Goal: Task Accomplishment & Management: Manage account settings

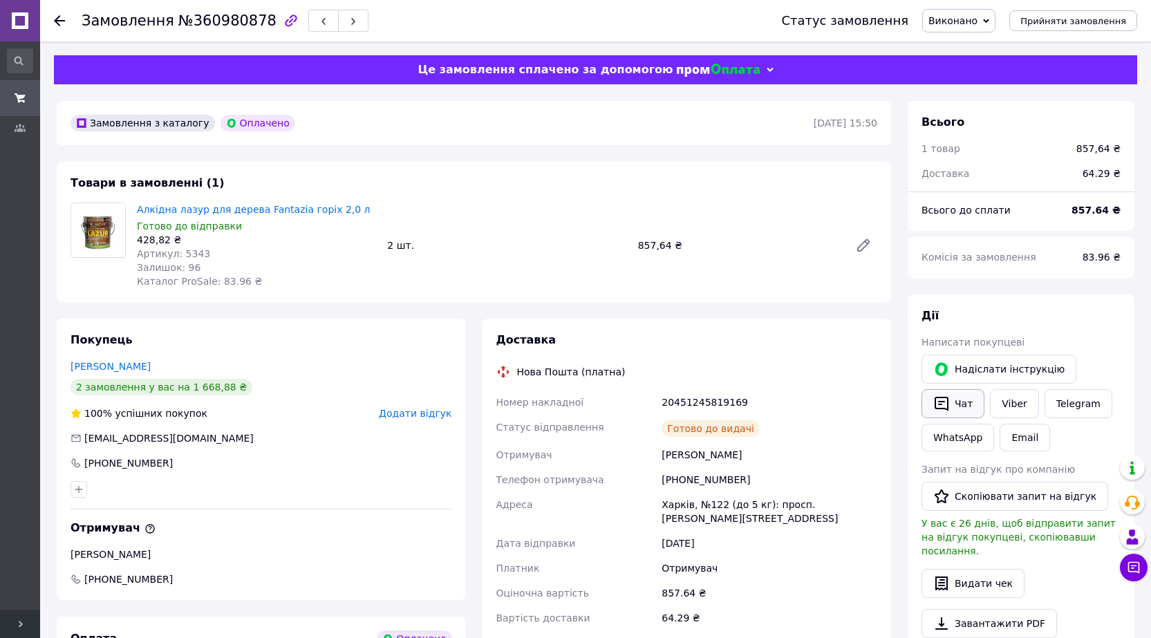
click at [948, 406] on icon "button" at bounding box center [942, 404] width 14 height 15
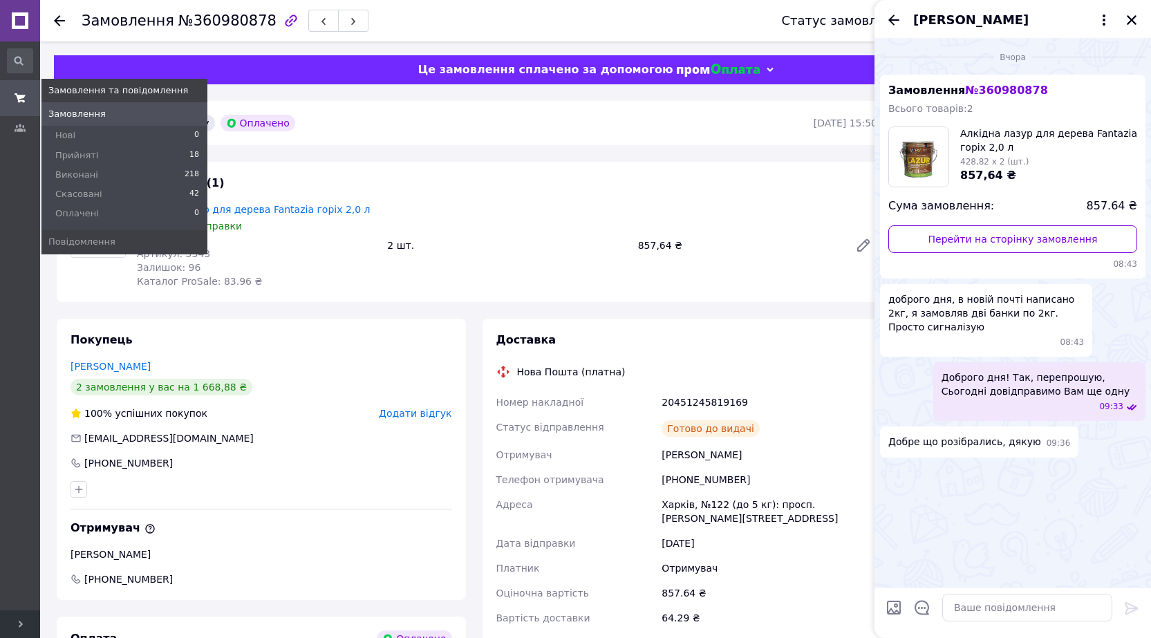
click at [18, 102] on icon at bounding box center [20, 98] width 11 height 11
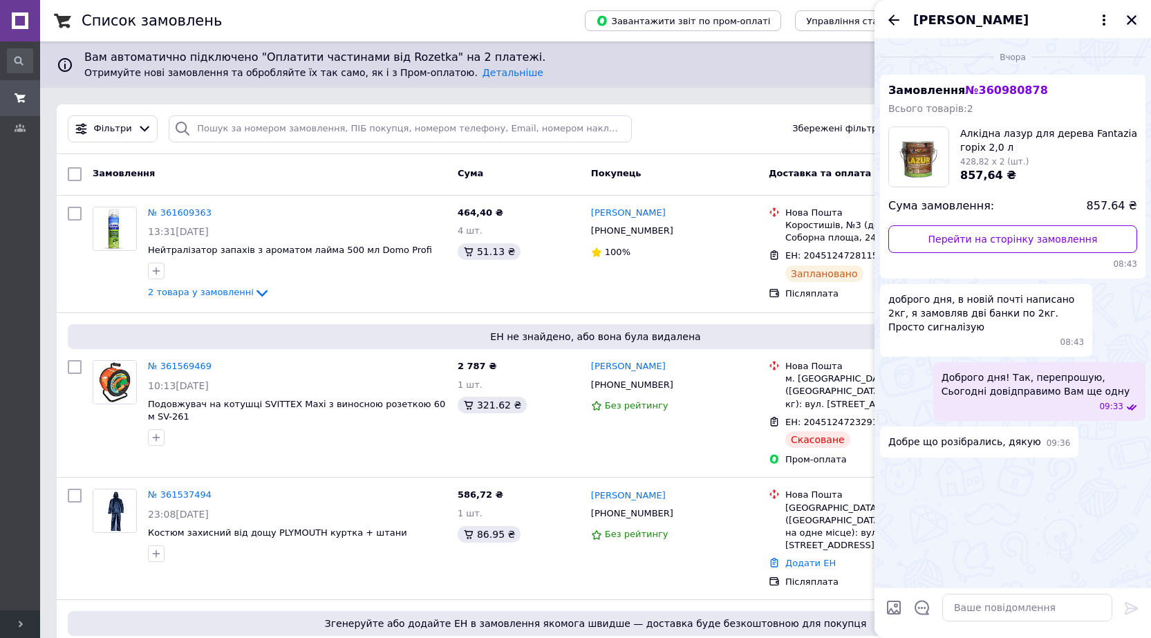
click at [1128, 22] on icon "Закрити" at bounding box center [1132, 20] width 12 height 12
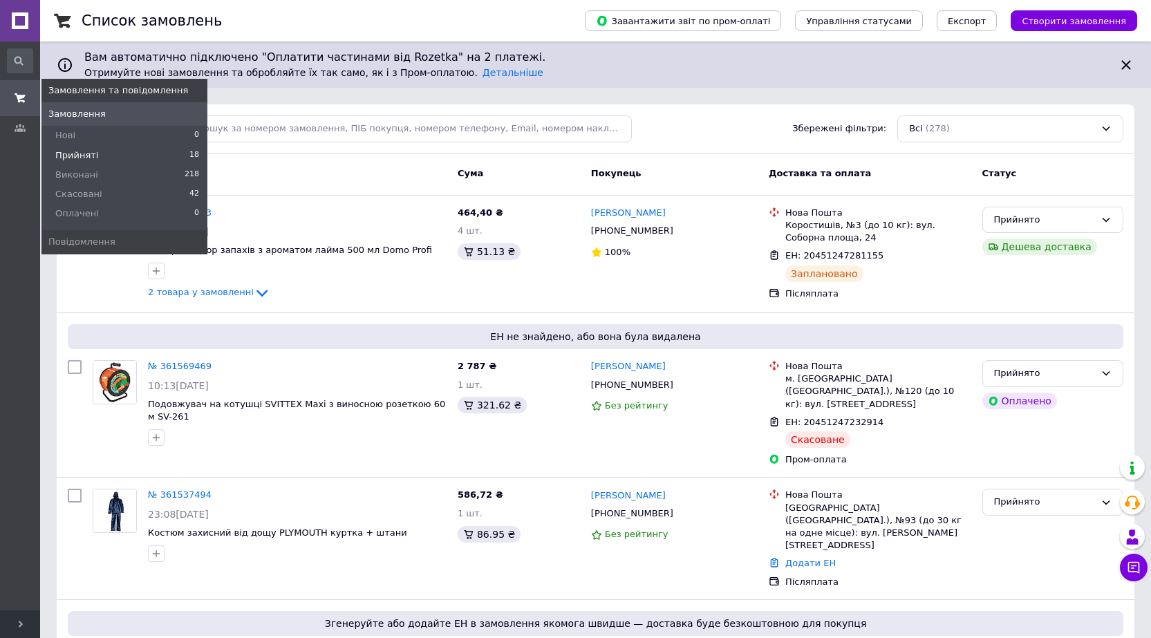
click at [79, 158] on span "Прийняті" at bounding box center [76, 155] width 43 height 12
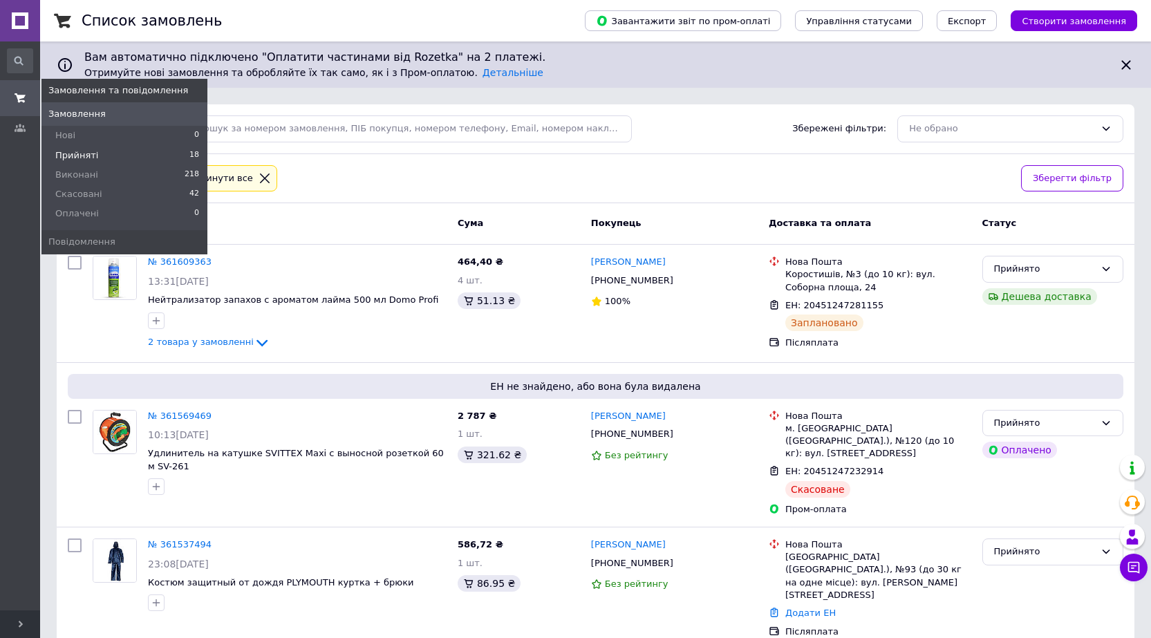
click at [20, 104] on span at bounding box center [20, 98] width 40 height 25
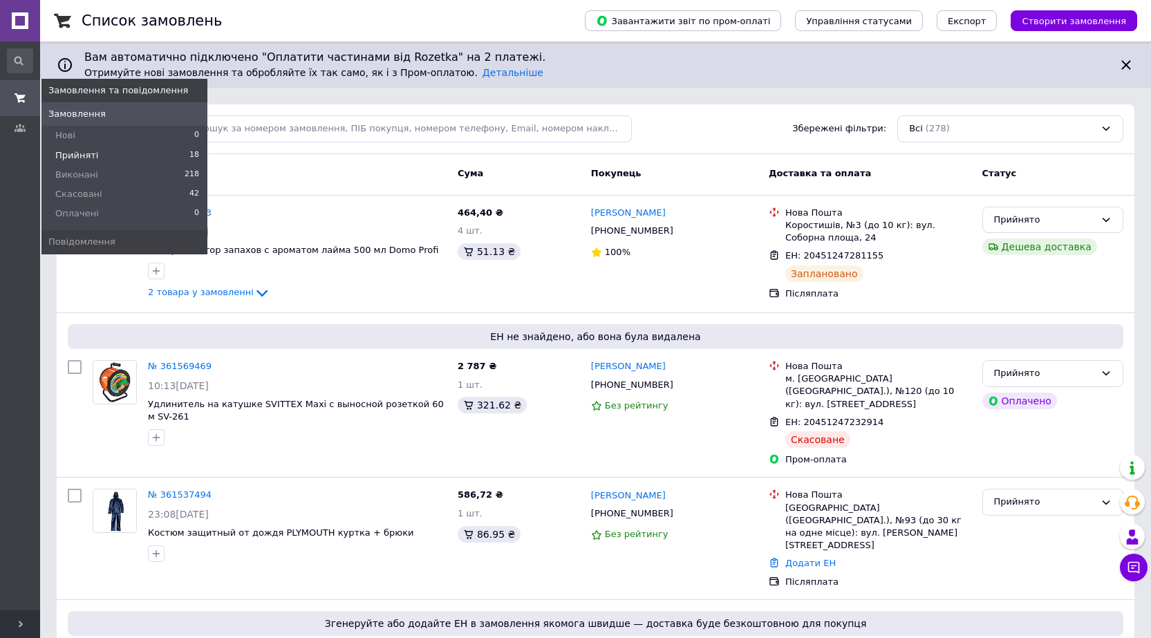
click at [78, 158] on span "Прийняті" at bounding box center [76, 155] width 43 height 12
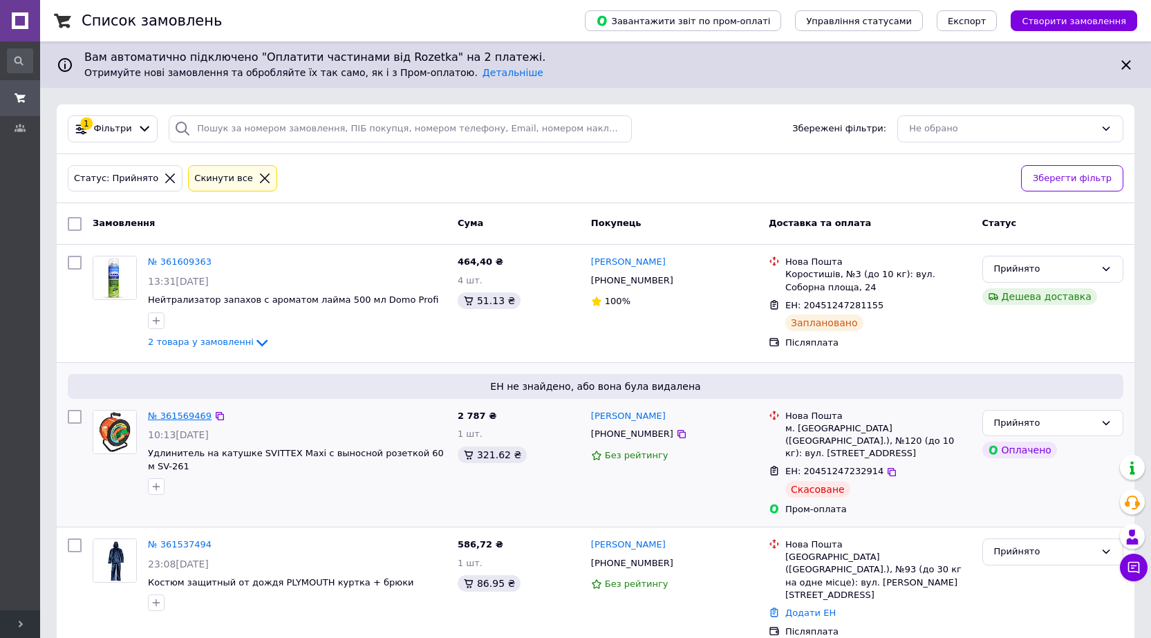
click at [190, 415] on link "№ 361569469" at bounding box center [180, 416] width 64 height 10
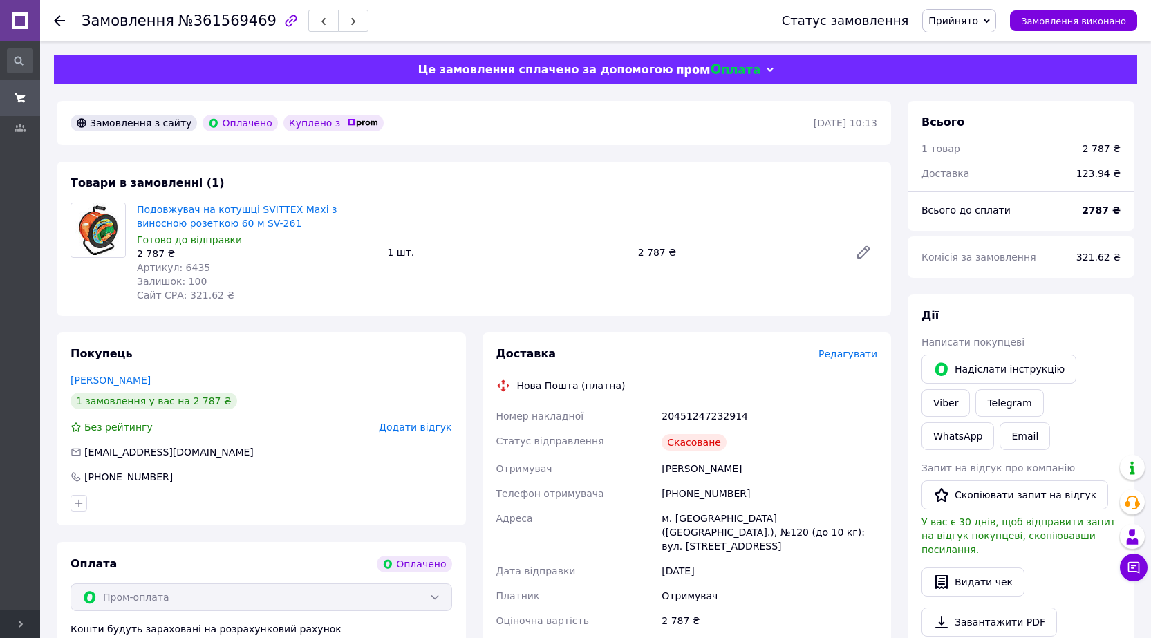
click at [53, 21] on div "Замовлення №361569469 Статус замовлення Прийнято Виконано Скасовано Оплачено За…" at bounding box center [595, 20] width 1111 height 41
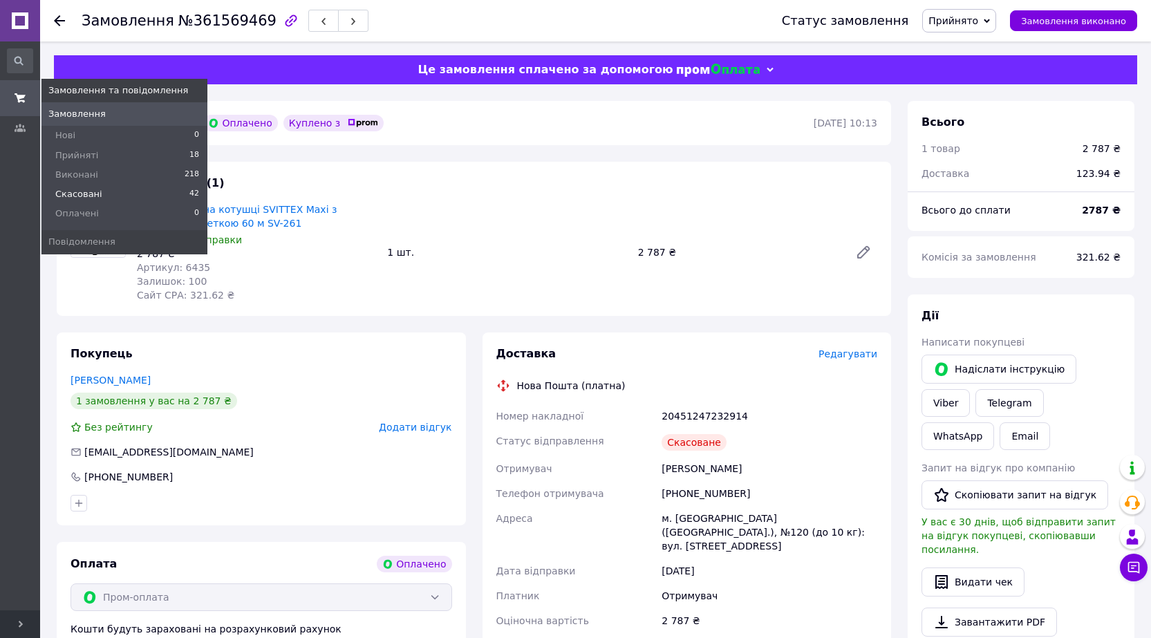
click at [95, 192] on span "Скасовані" at bounding box center [78, 194] width 47 height 12
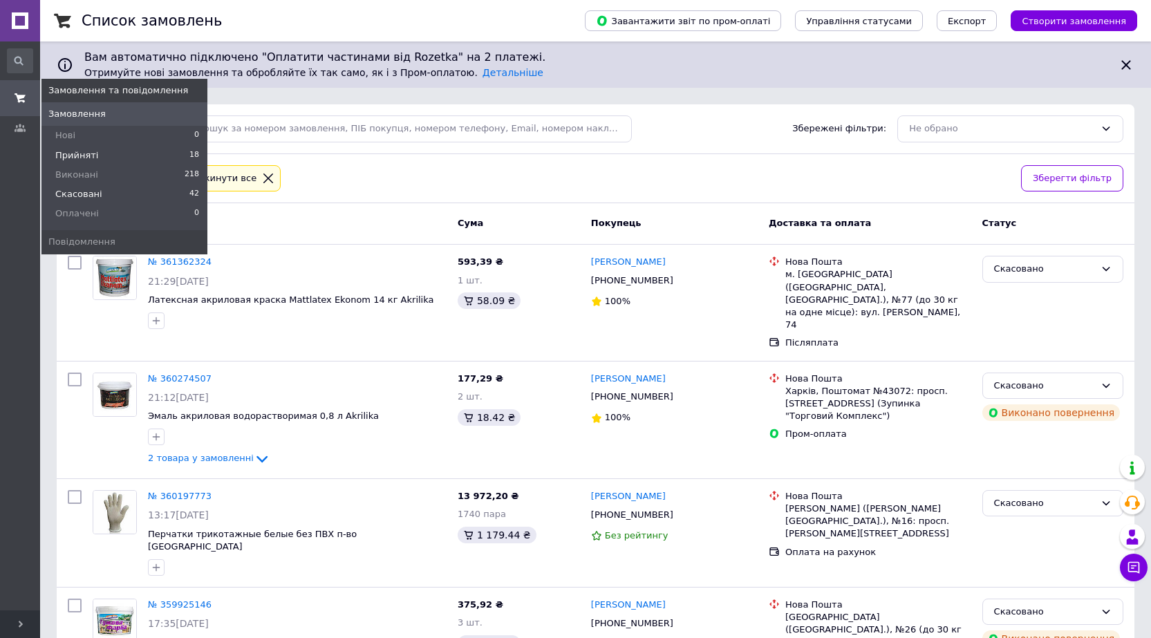
click at [79, 156] on span "Прийняті" at bounding box center [76, 155] width 43 height 12
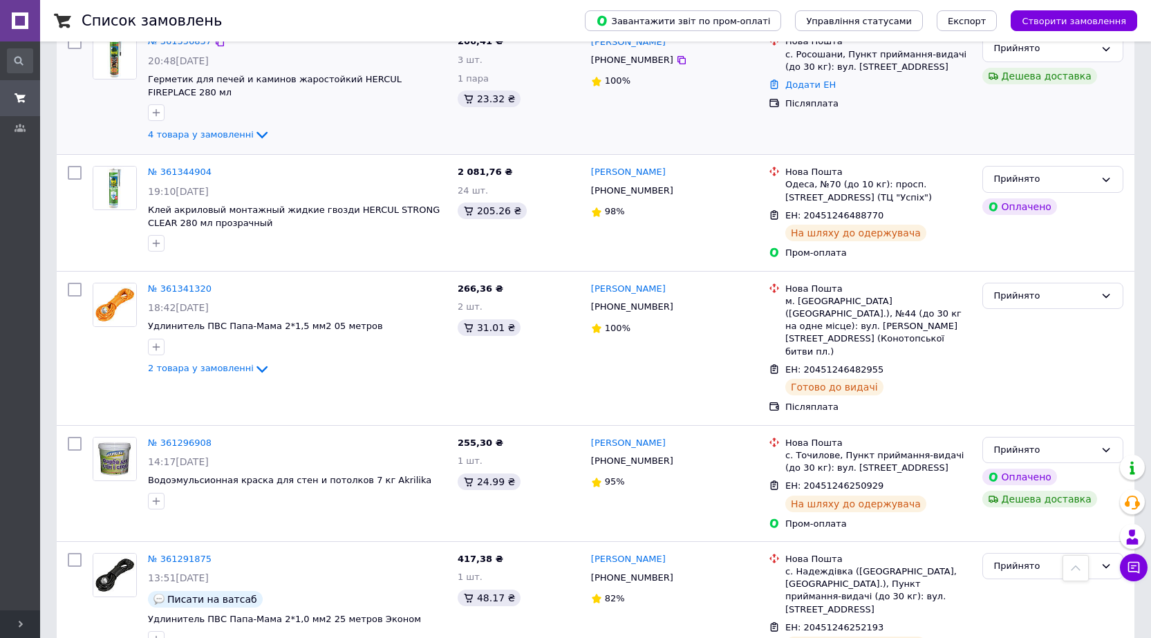
scroll to position [1355, 0]
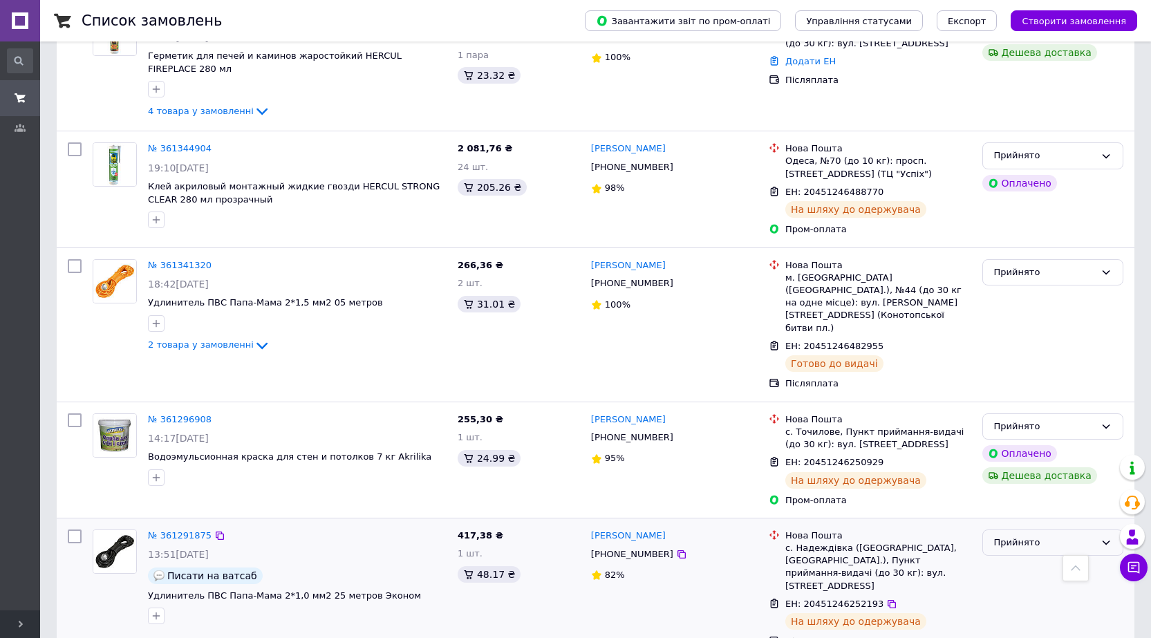
click at [1068, 536] on div "Прийнято" at bounding box center [1044, 543] width 101 height 15
click at [1012, 559] on li "Виконано" at bounding box center [1053, 572] width 140 height 26
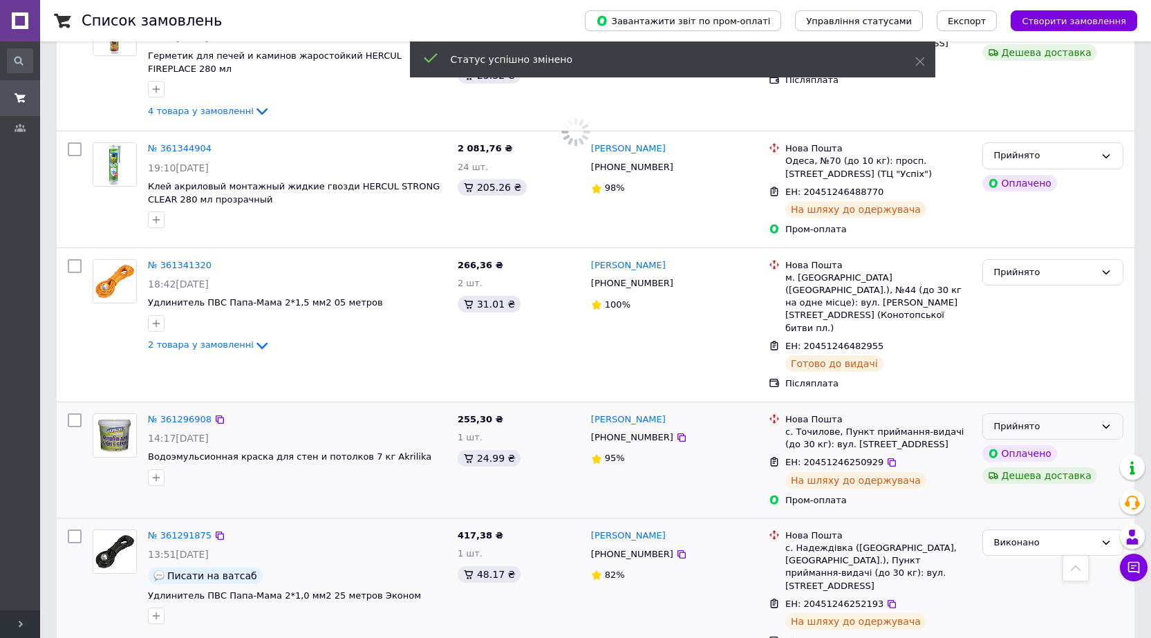
click at [1110, 421] on icon at bounding box center [1106, 426] width 11 height 11
click at [1026, 443] on li "Виконано" at bounding box center [1053, 456] width 140 height 26
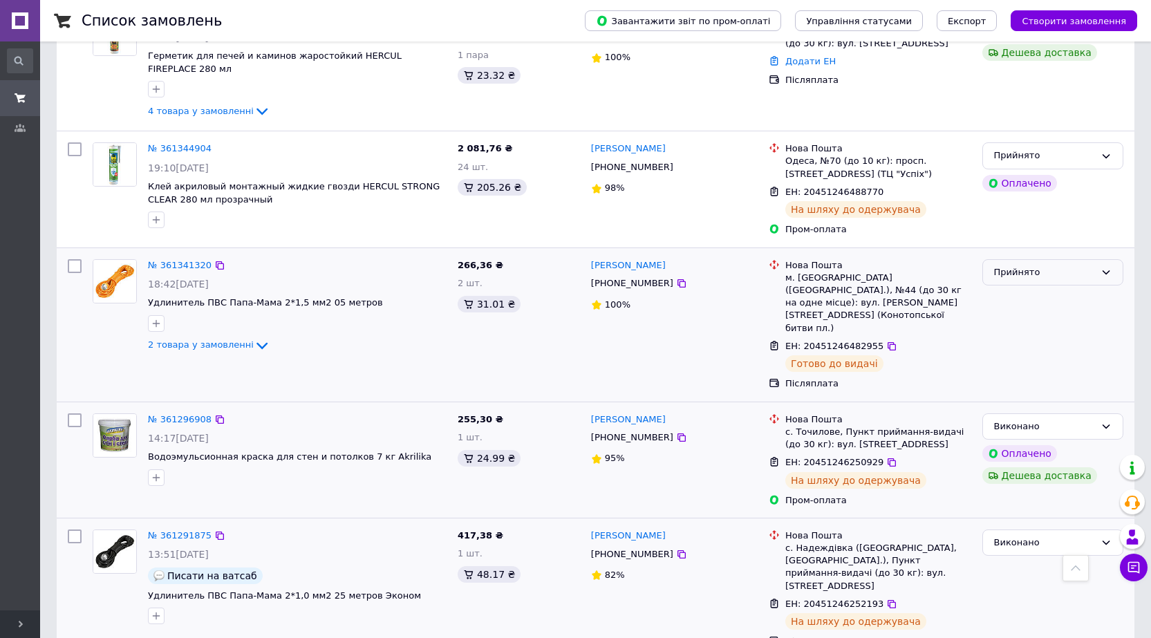
click at [1104, 267] on icon at bounding box center [1106, 272] width 11 height 11
click at [1021, 288] on li "Виконано" at bounding box center [1053, 301] width 140 height 26
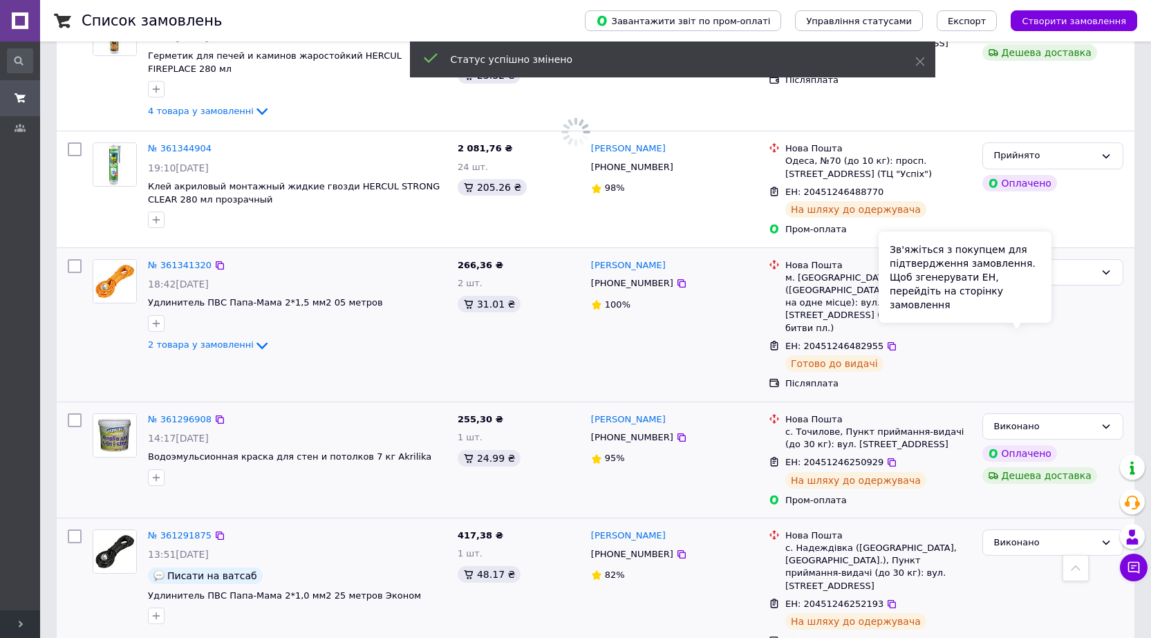
scroll to position [1124, 0]
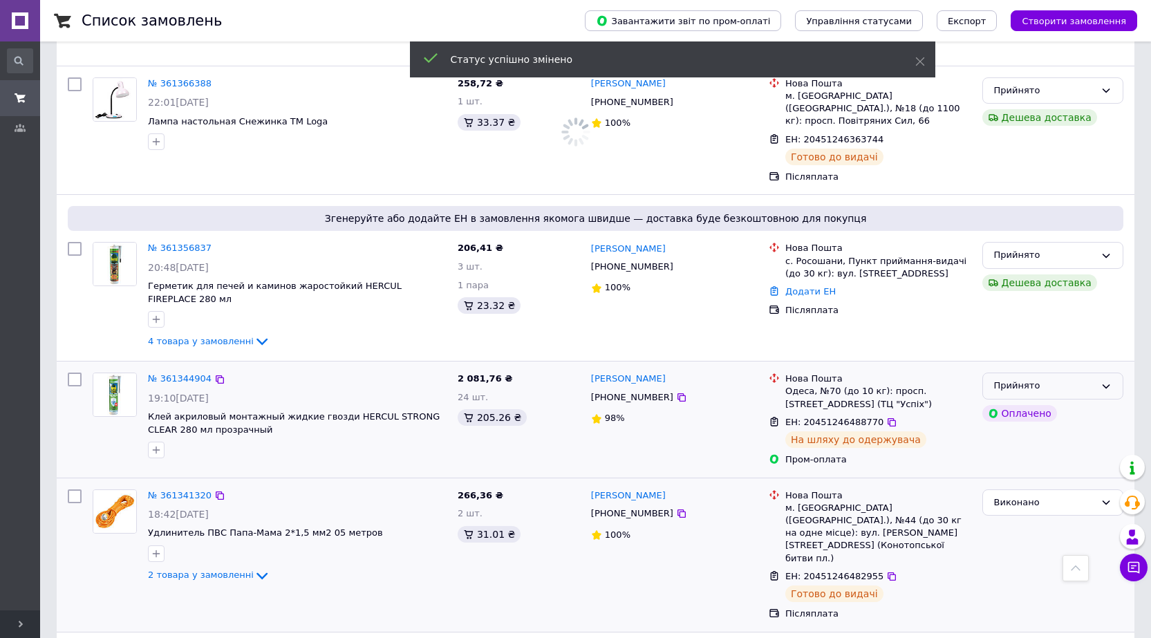
click at [1101, 381] on icon at bounding box center [1106, 386] width 11 height 11
click at [1014, 402] on li "Виконано" at bounding box center [1053, 415] width 140 height 26
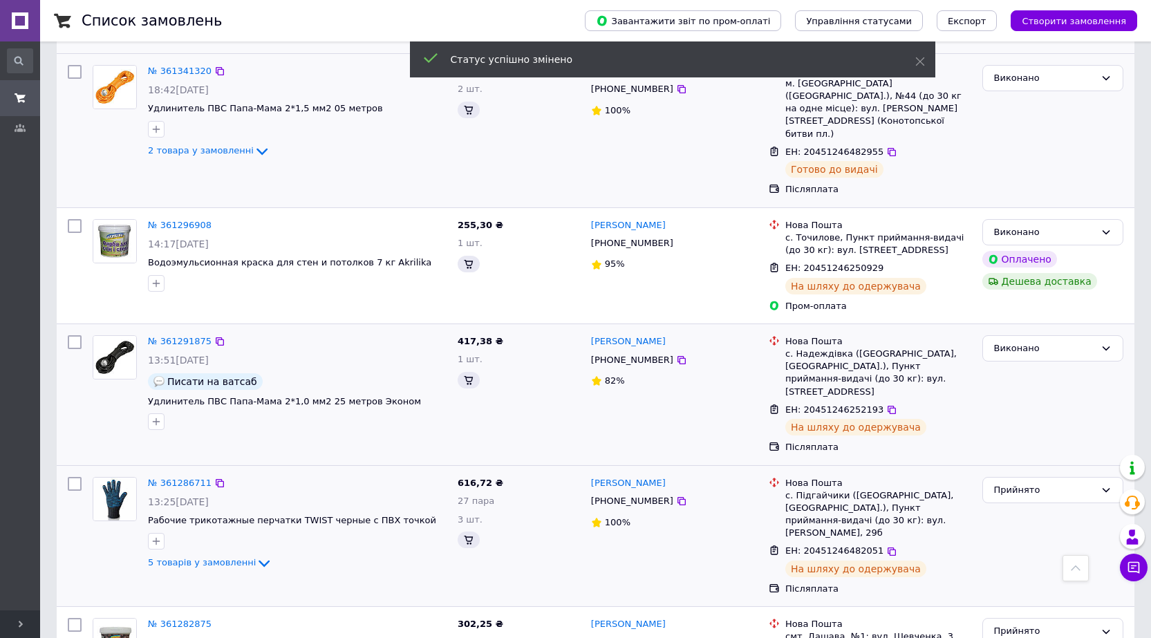
scroll to position [1585, 0]
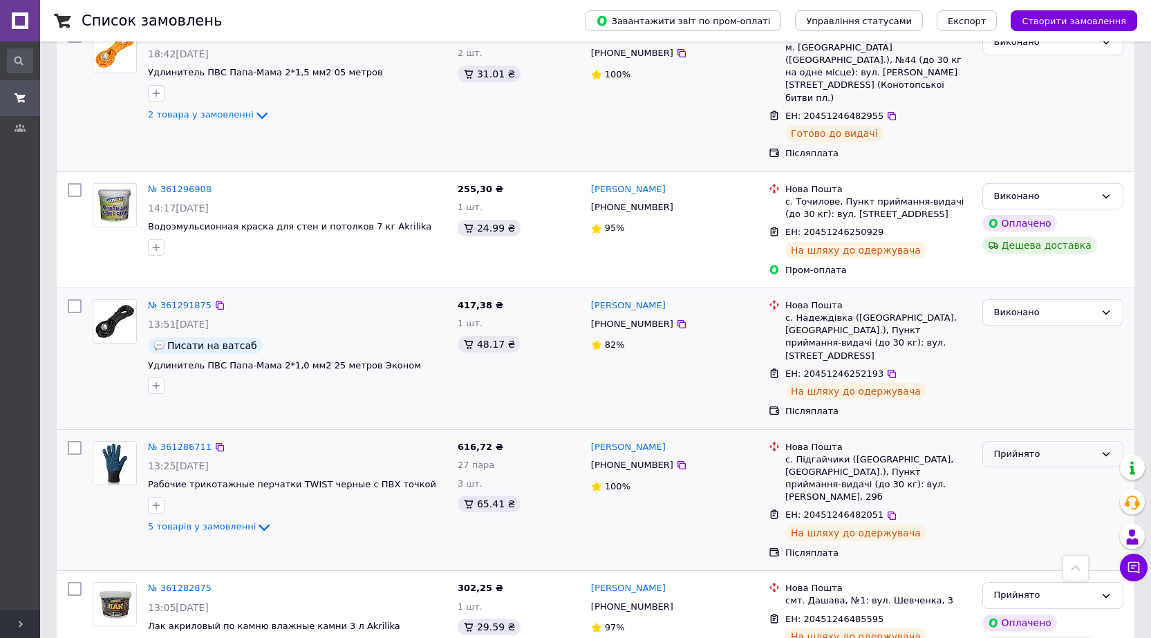
click at [1111, 441] on div "Прийнято" at bounding box center [1053, 454] width 141 height 27
click at [996, 470] on li "Виконано" at bounding box center [1053, 483] width 140 height 26
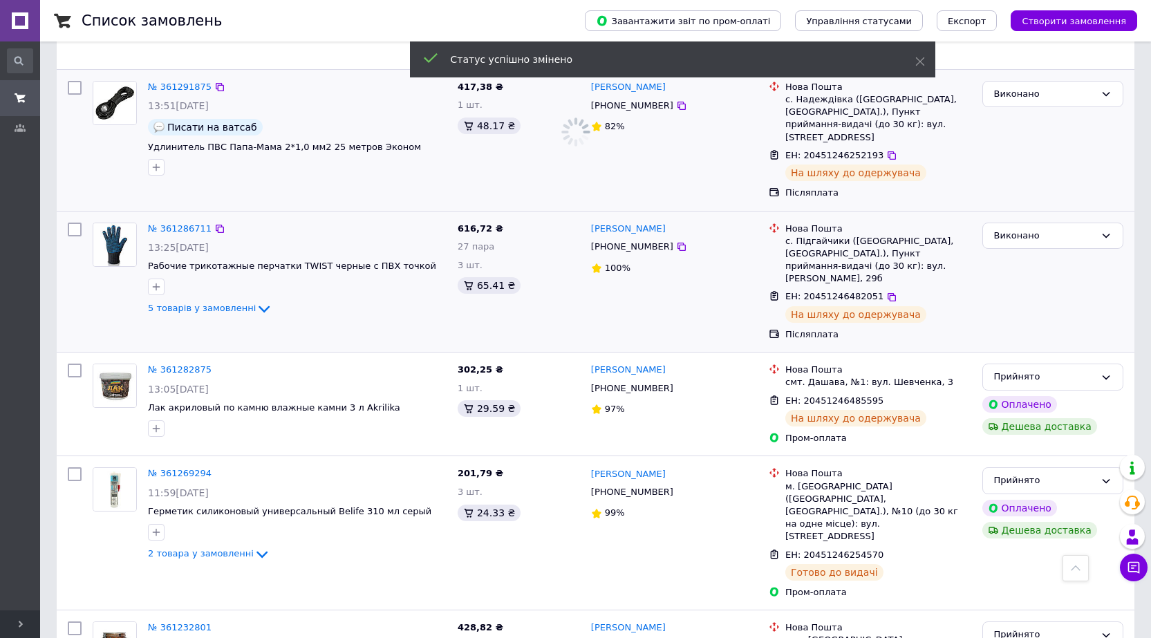
scroll to position [1816, 0]
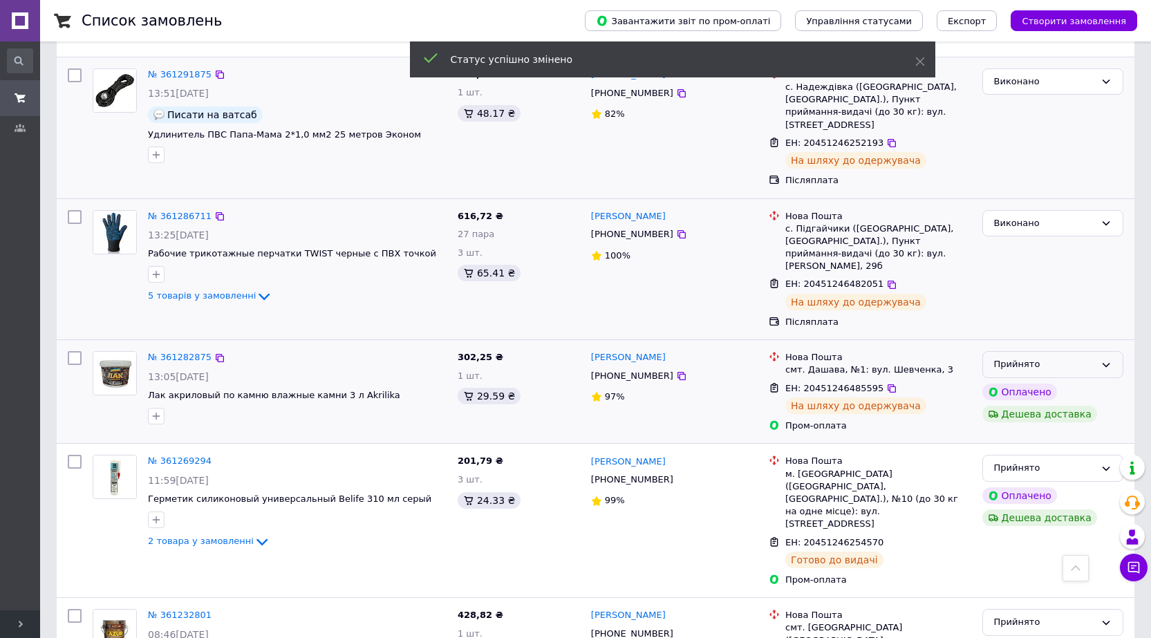
click at [1111, 360] on icon at bounding box center [1106, 365] width 11 height 11
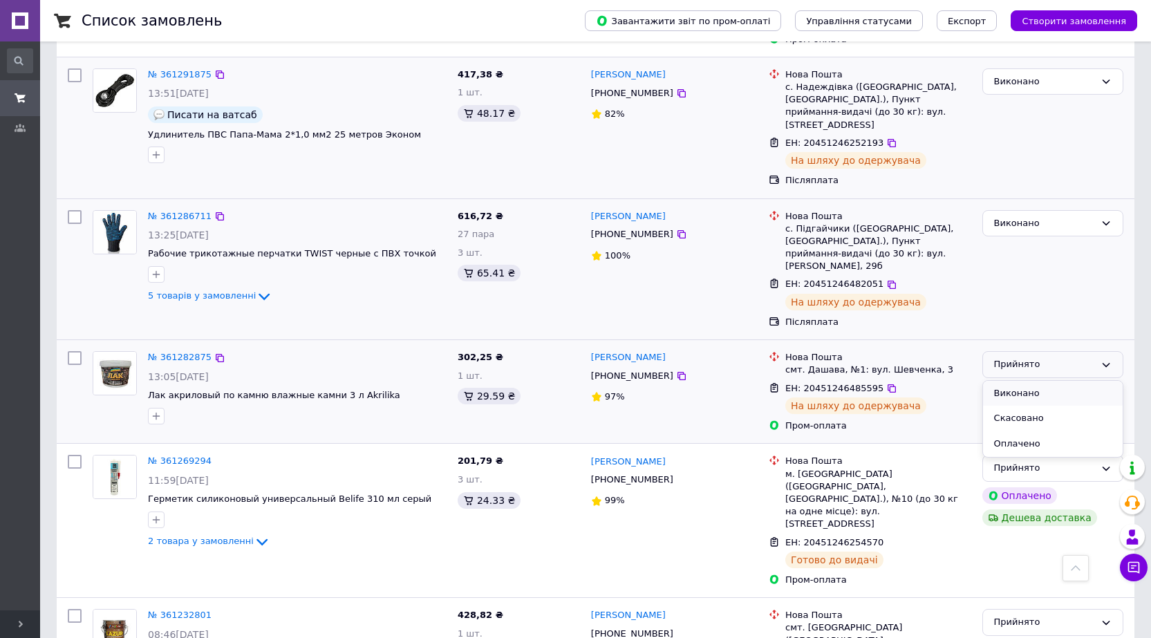
click at [1029, 381] on li "Виконано" at bounding box center [1053, 394] width 140 height 26
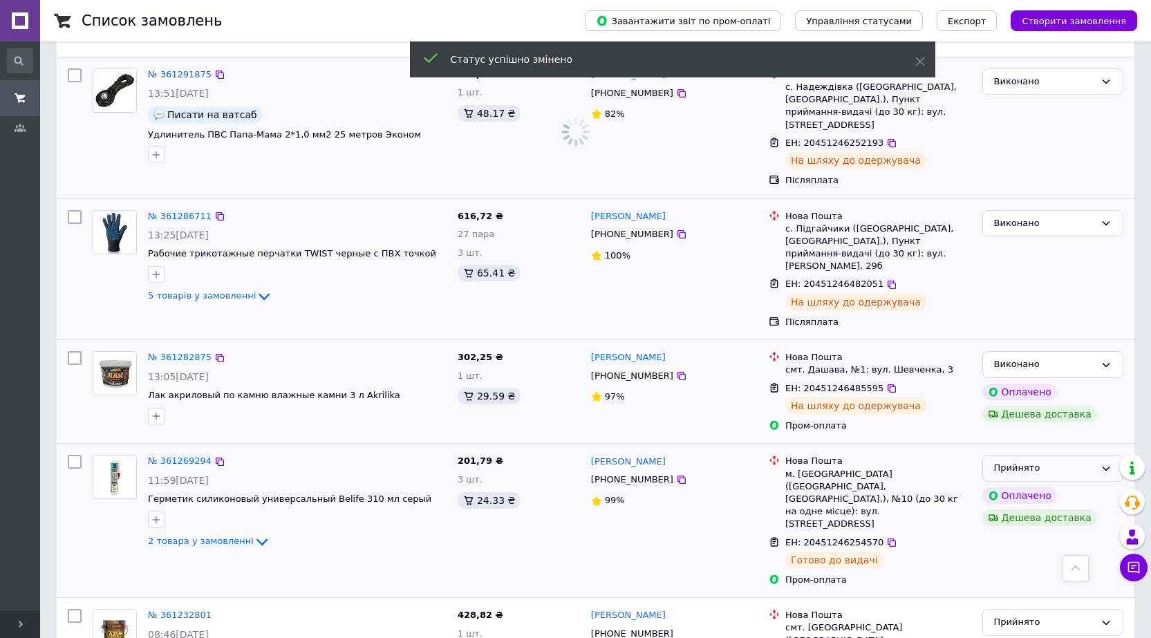
click at [1113, 455] on div "Прийнято" at bounding box center [1053, 468] width 141 height 27
click at [1007, 485] on li "Виконано" at bounding box center [1053, 498] width 140 height 26
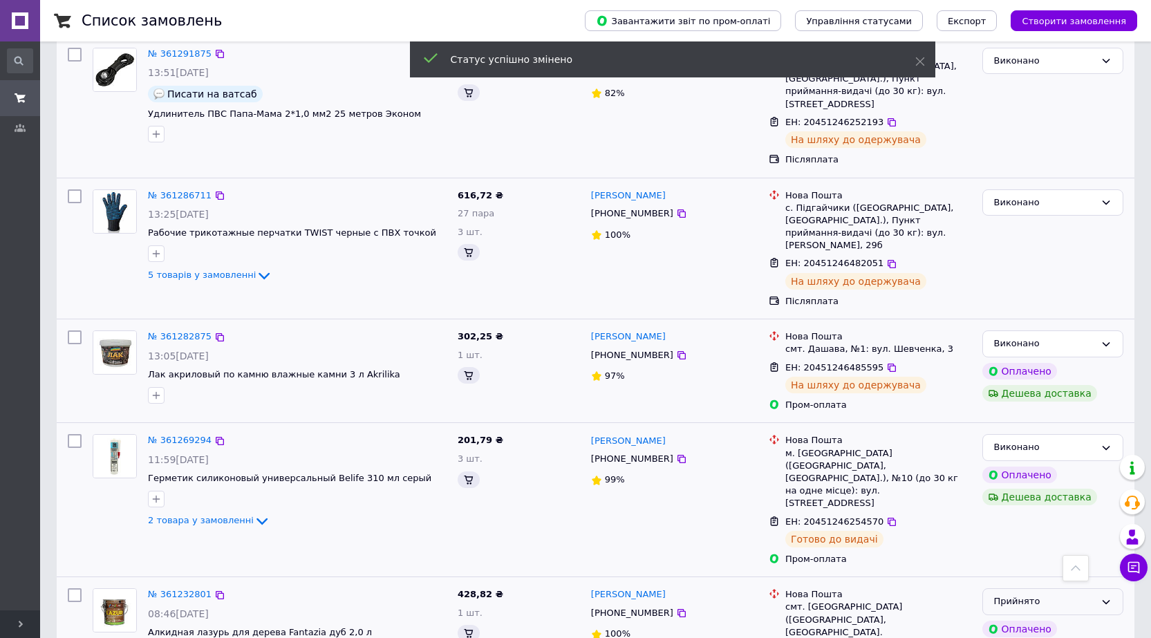
scroll to position [1872, 0]
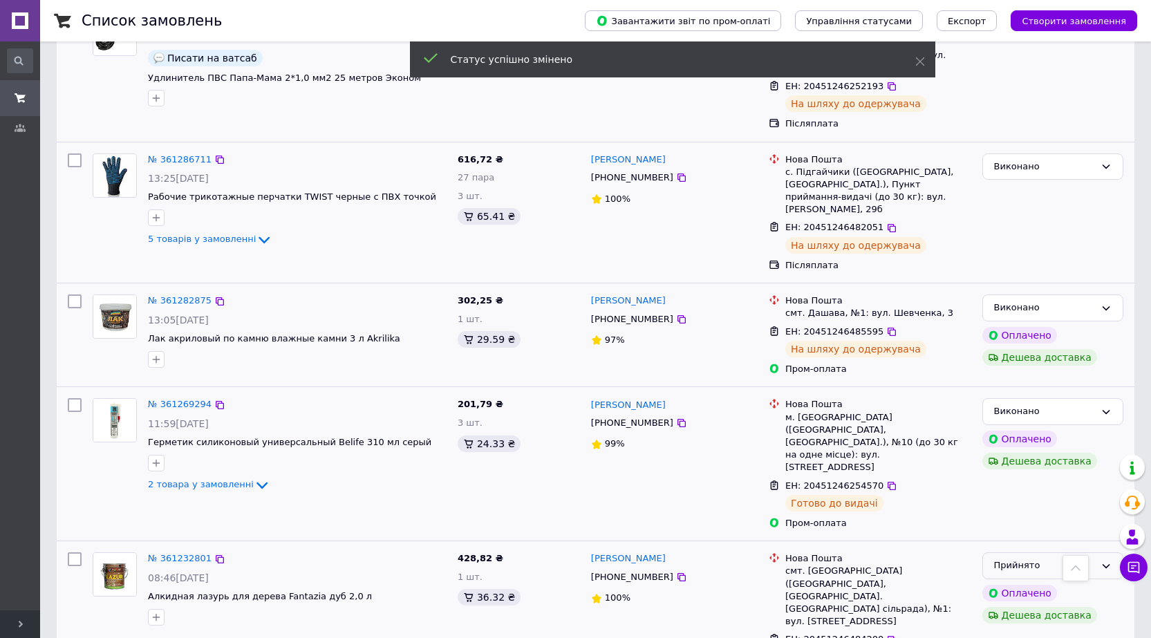
click at [1115, 552] on div "Прийнято" at bounding box center [1053, 565] width 141 height 27
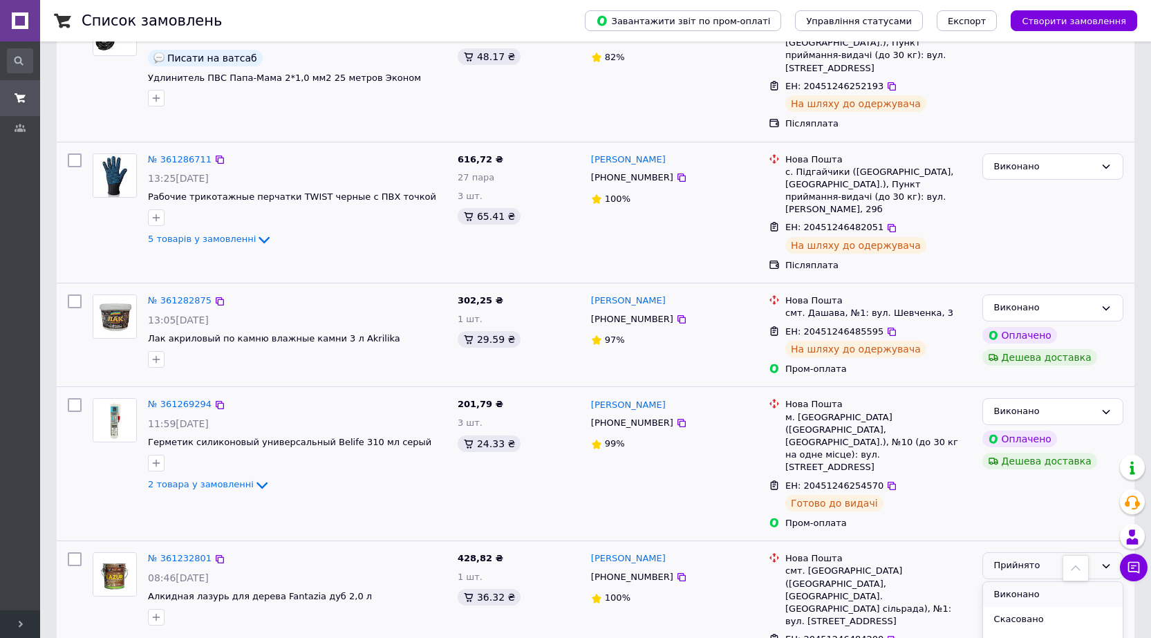
click at [1017, 582] on li "Виконано" at bounding box center [1053, 595] width 140 height 26
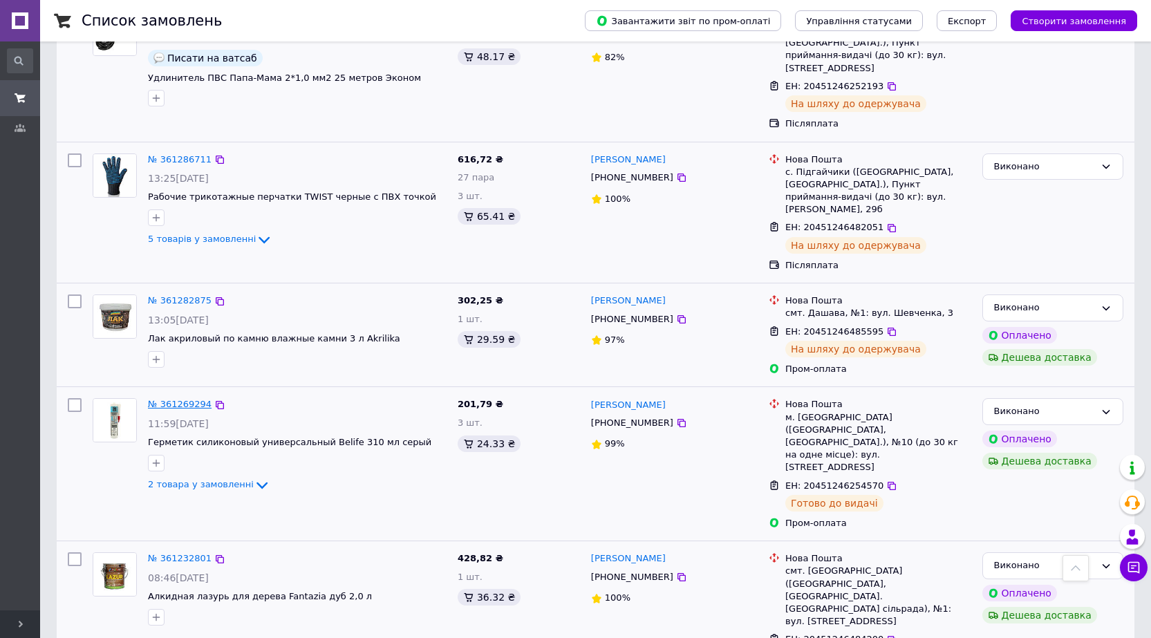
click at [184, 399] on link "№ 361269294" at bounding box center [180, 404] width 64 height 10
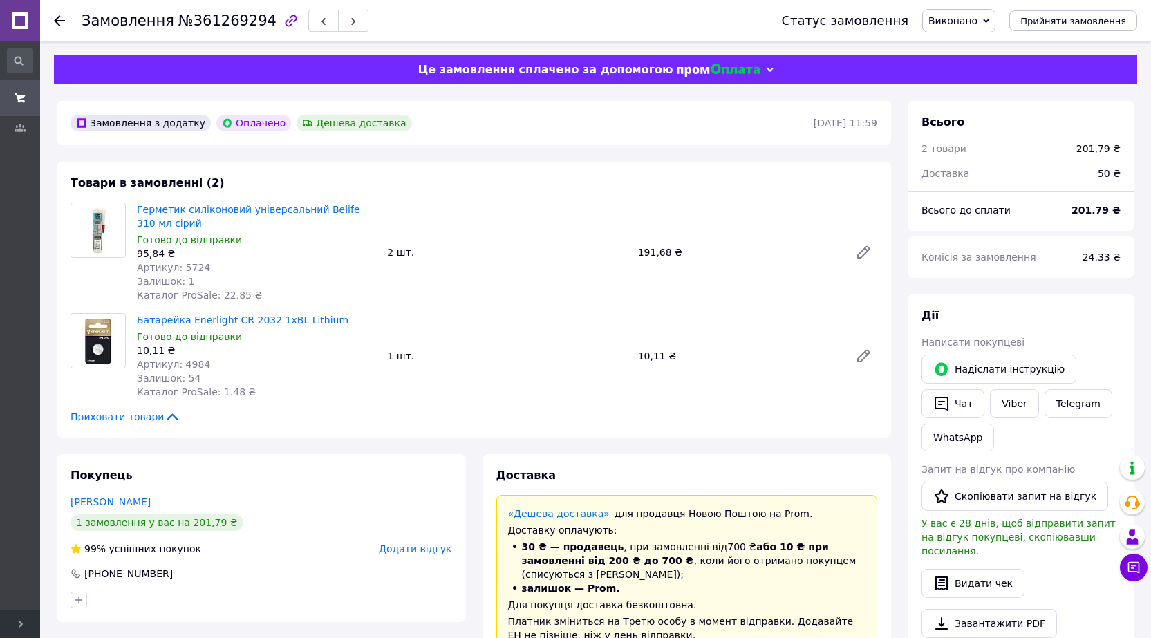
click at [53, 17] on div "Замовлення №361269294 Статус замовлення Виконано Прийнято Скасовано Оплачено Пр…" at bounding box center [595, 20] width 1111 height 41
click at [69, 24] on div at bounding box center [68, 20] width 28 height 41
click at [53, 20] on div "Замовлення №361269294 Статус замовлення Виконано Прийнято Скасовано Оплачено Пр…" at bounding box center [595, 20] width 1111 height 41
click at [54, 18] on icon at bounding box center [59, 20] width 11 height 11
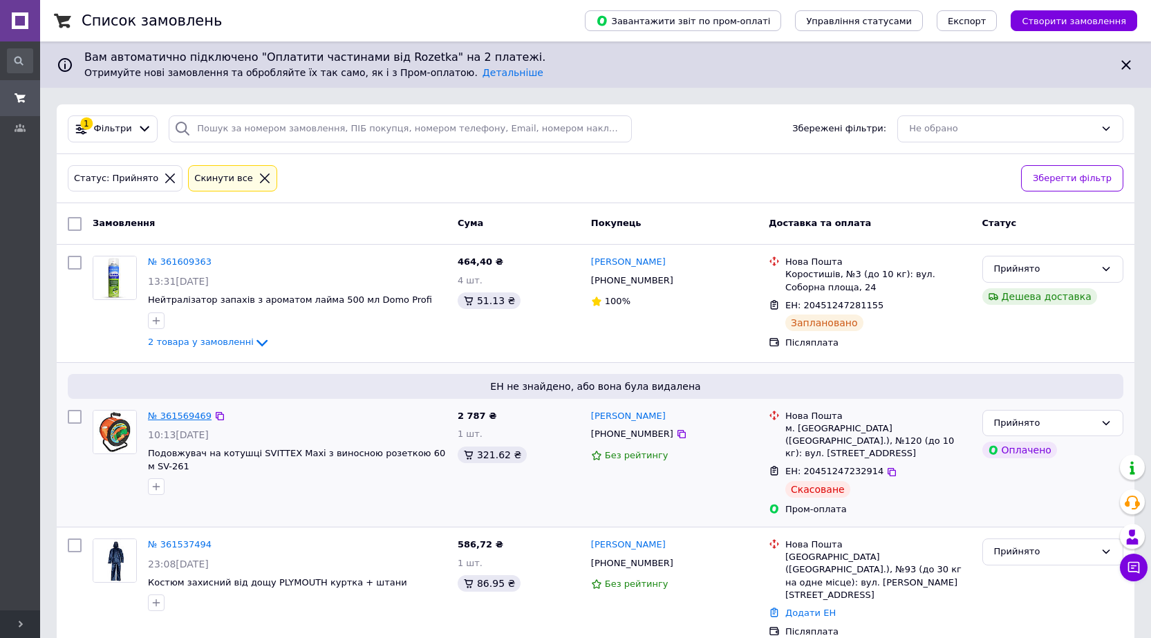
click at [185, 416] on link "№ 361569469" at bounding box center [180, 416] width 64 height 10
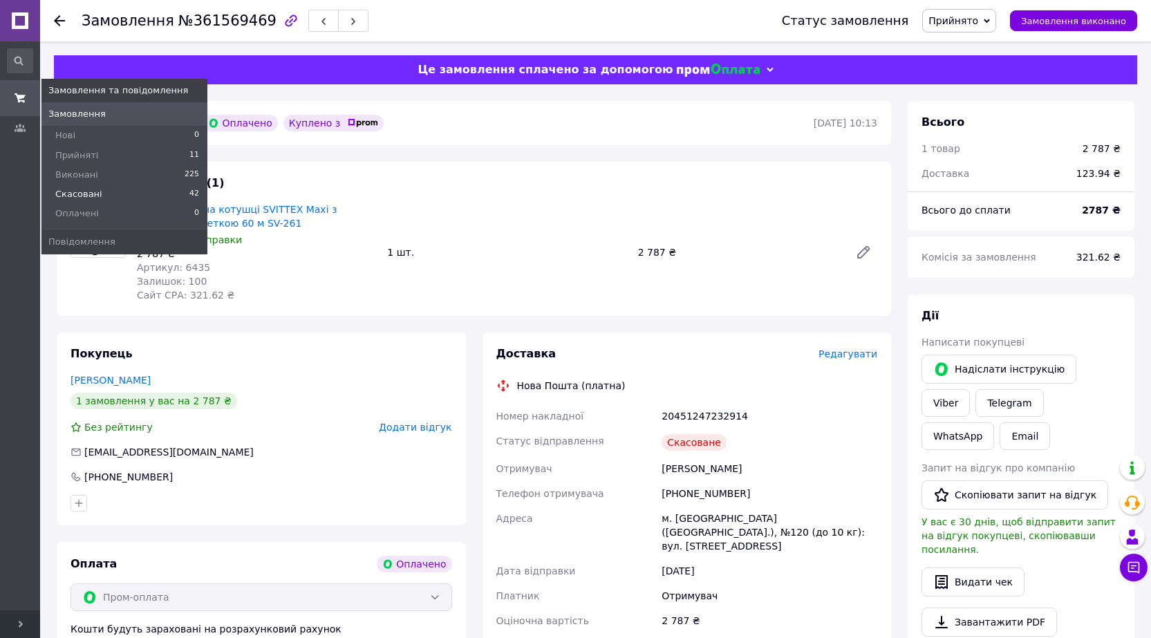
click at [82, 191] on span "Скасовані" at bounding box center [78, 194] width 47 height 12
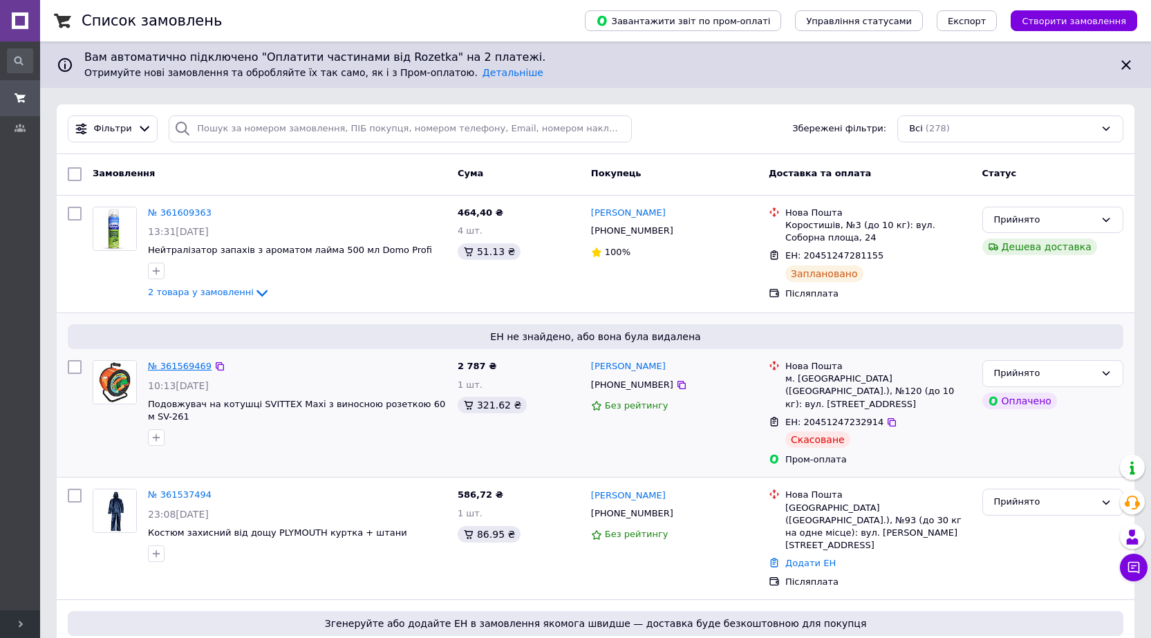
click at [162, 365] on link "№ 361569469" at bounding box center [180, 366] width 64 height 10
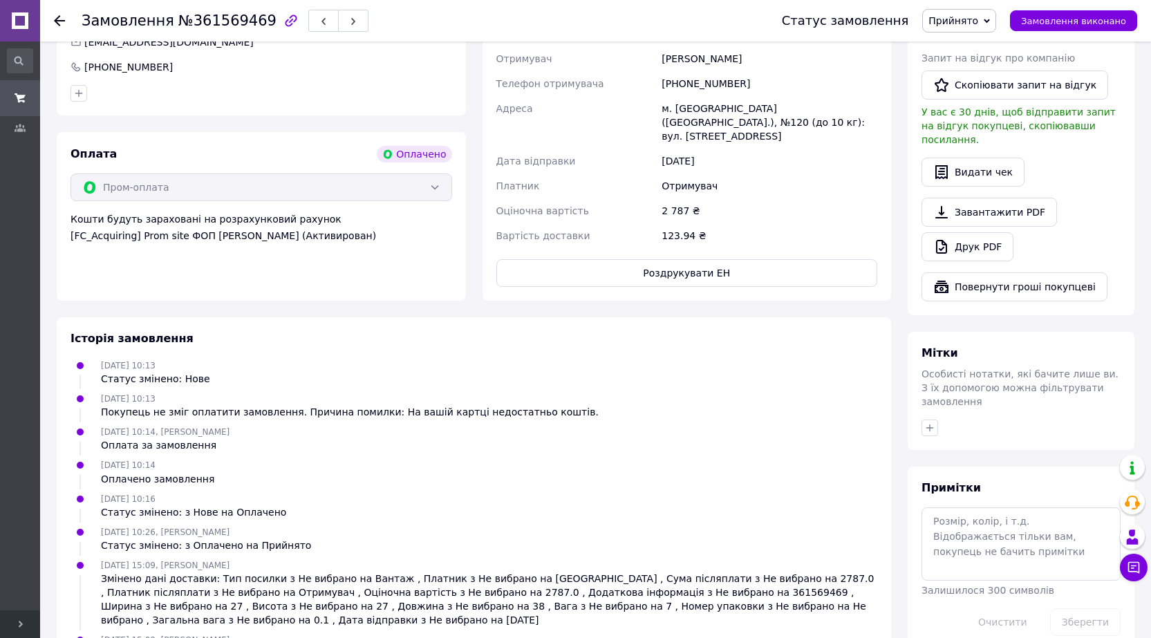
scroll to position [448, 0]
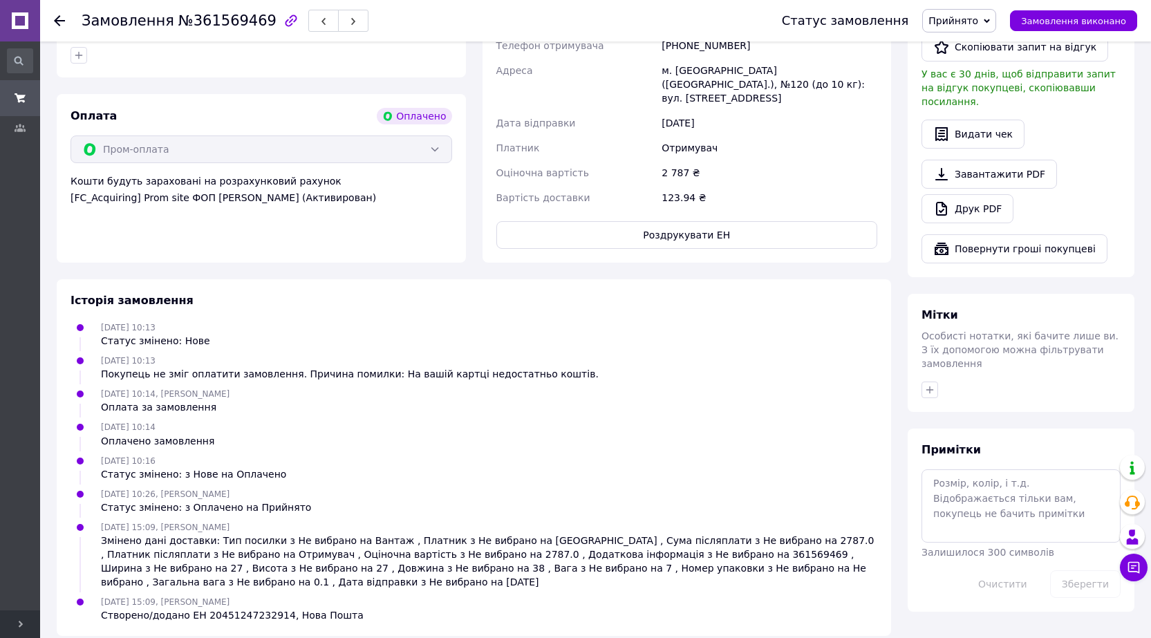
click at [60, 26] on div at bounding box center [59, 21] width 11 height 14
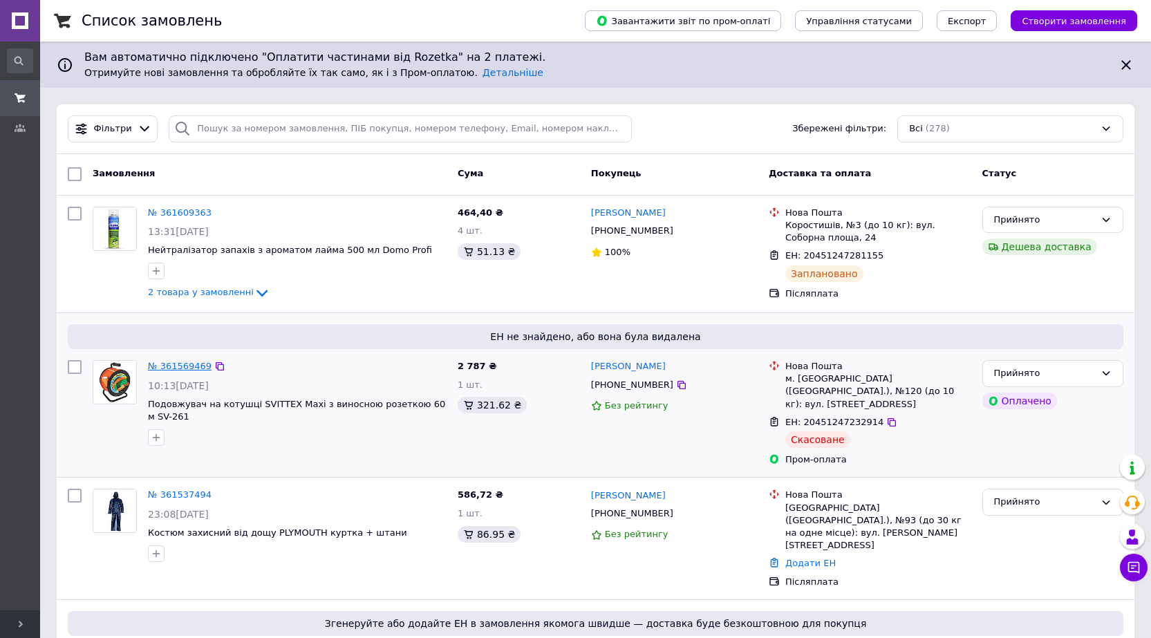
click at [165, 366] on link "№ 361569469" at bounding box center [180, 366] width 64 height 10
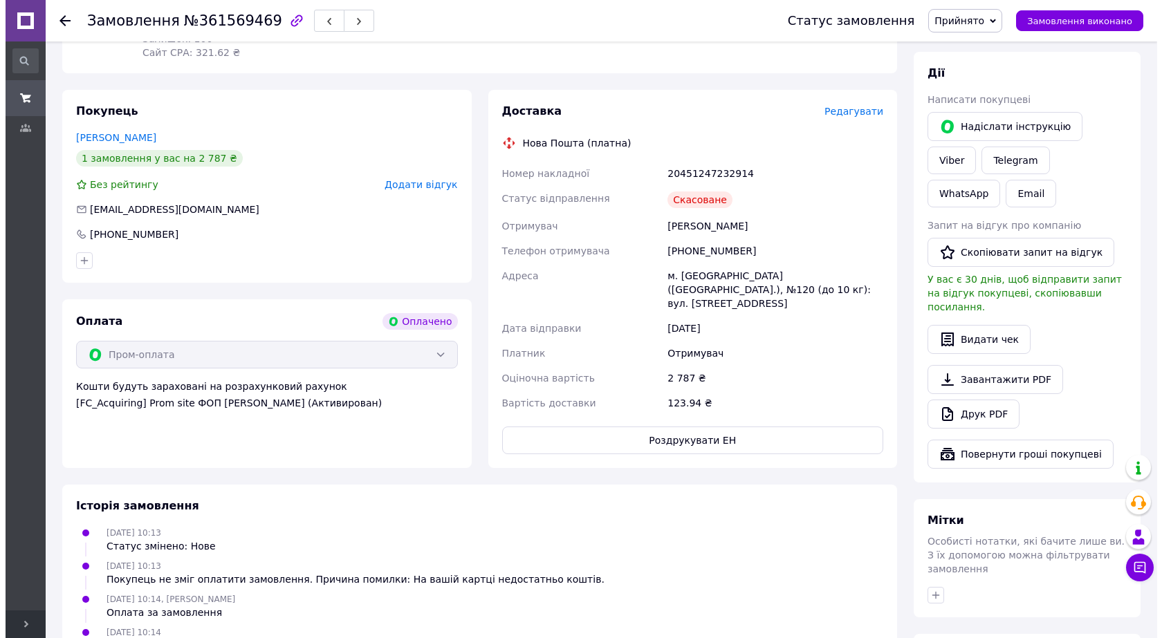
scroll to position [218, 0]
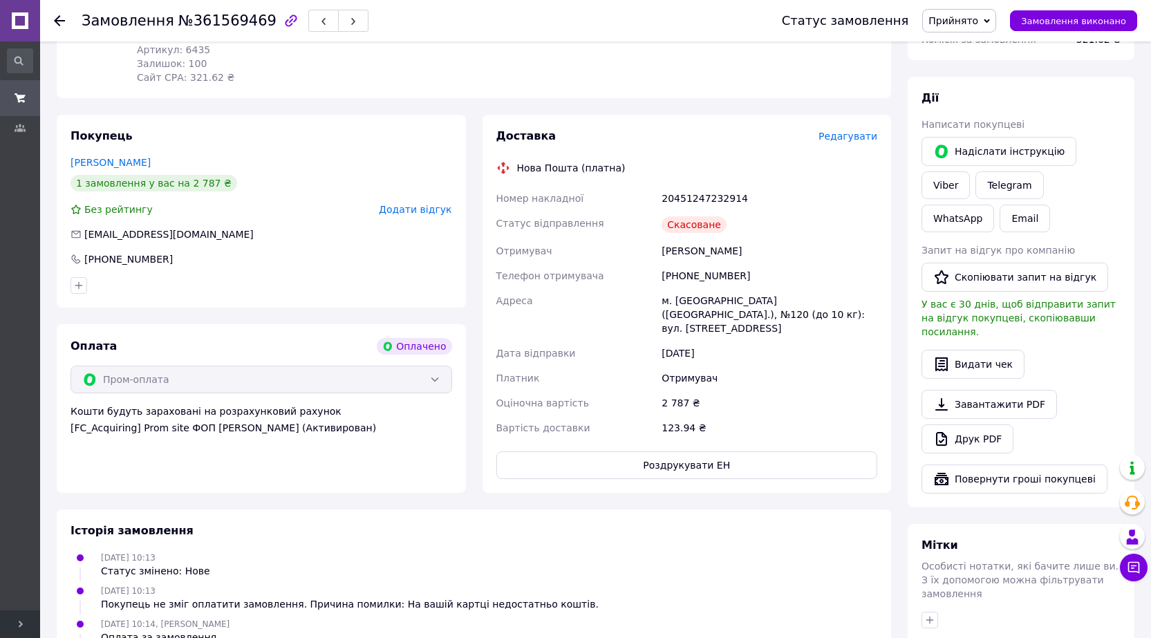
click at [850, 135] on span "Редагувати" at bounding box center [848, 136] width 59 height 11
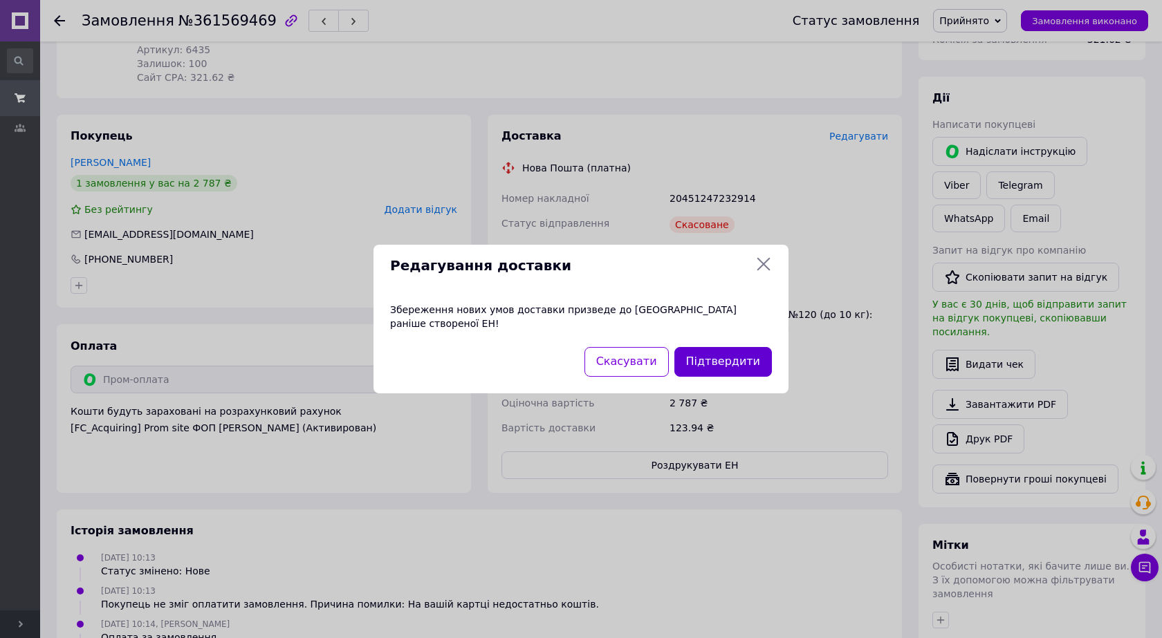
click at [697, 360] on button "Підтвердити" at bounding box center [722, 362] width 97 height 30
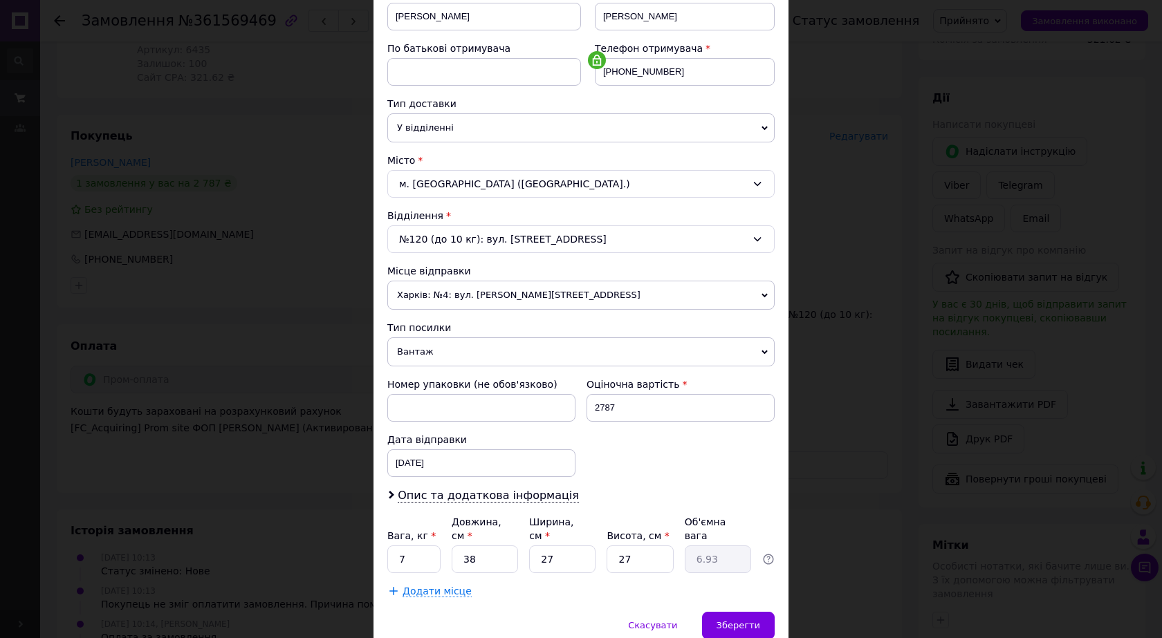
scroll to position [280, 0]
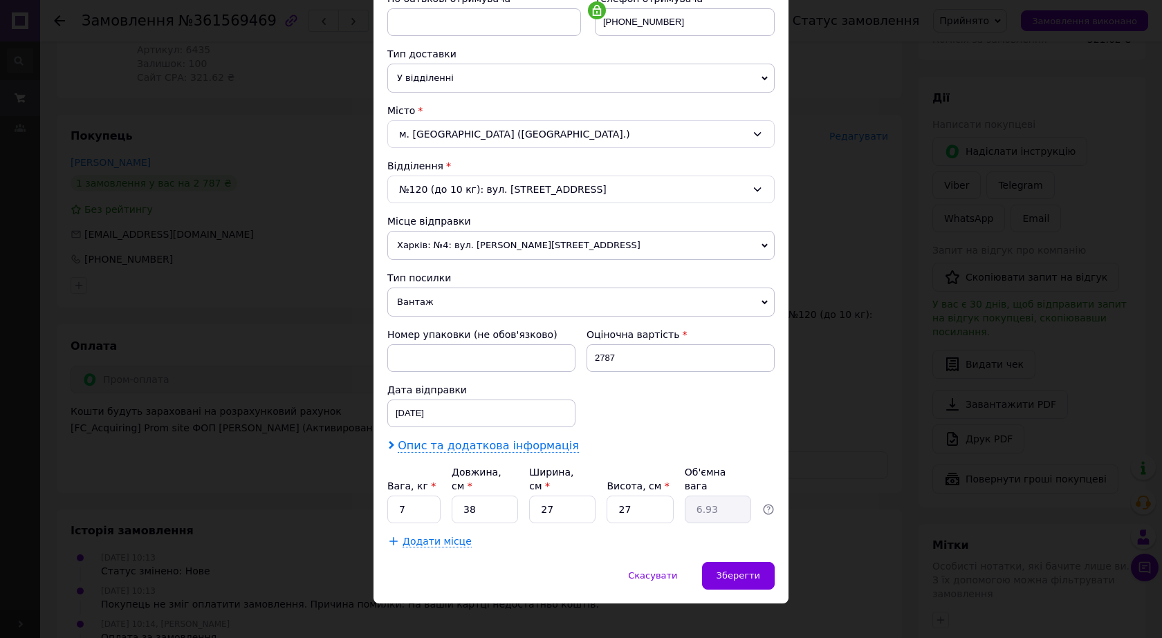
click at [391, 445] on icon at bounding box center [391, 445] width 8 height 8
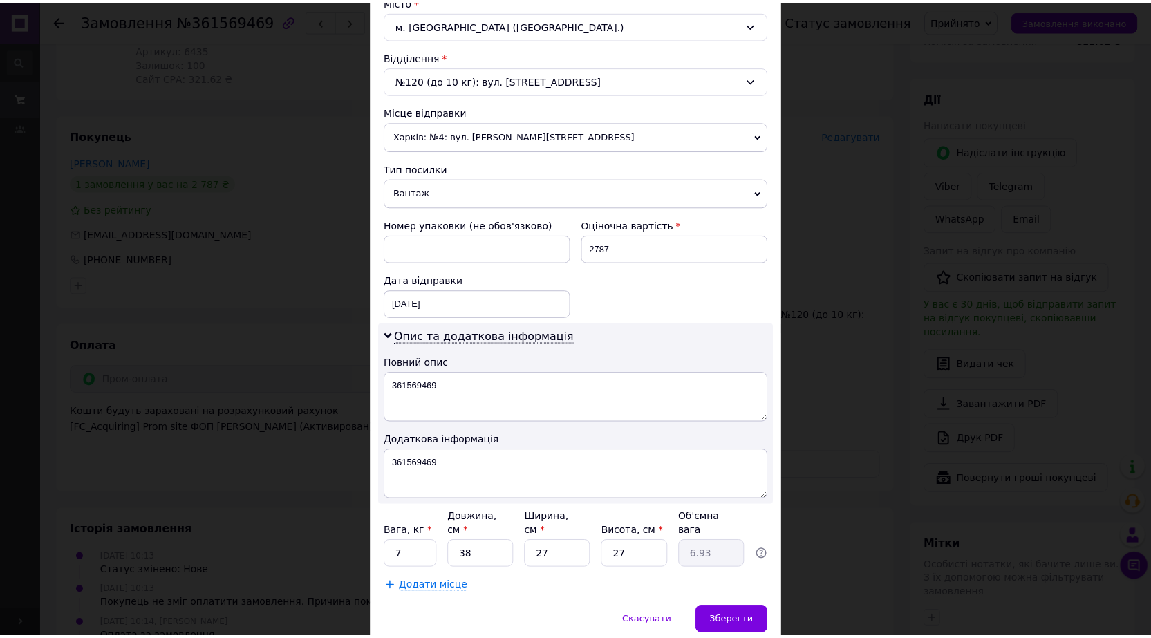
scroll to position [435, 0]
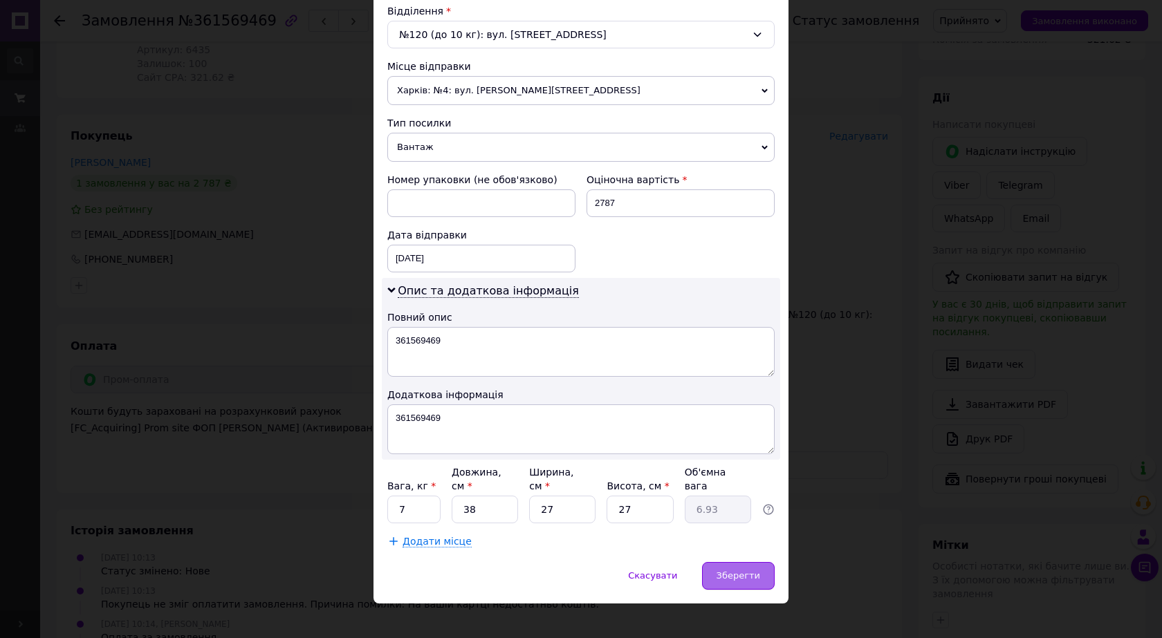
click at [743, 570] on span "Зберегти" at bounding box center [738, 575] width 44 height 10
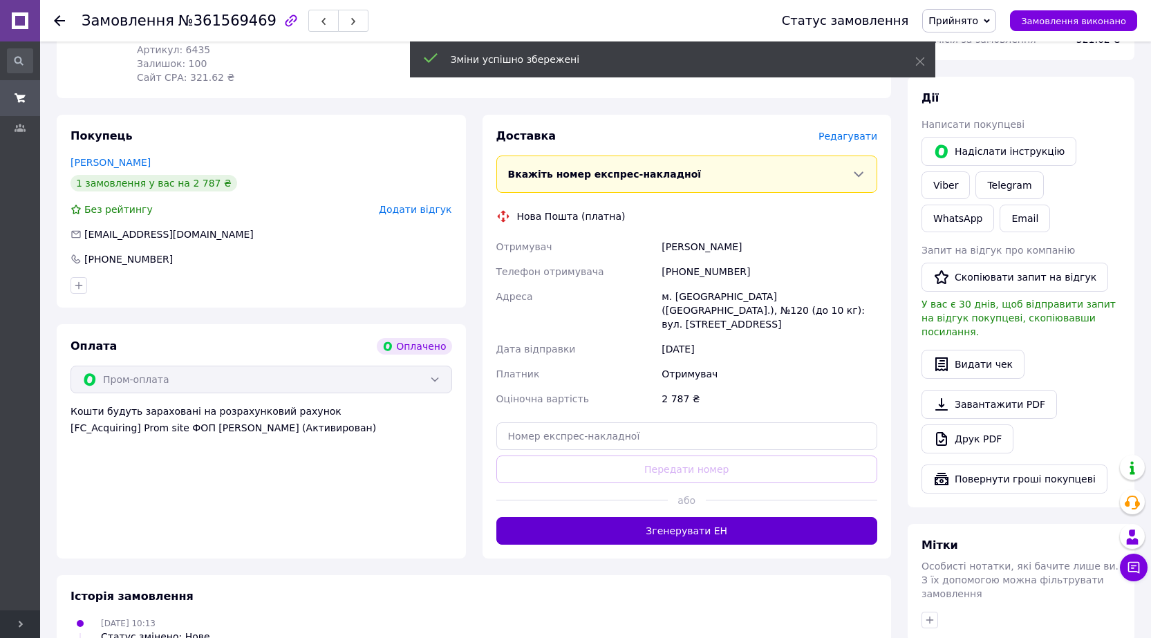
click at [709, 517] on button "Згенерувати ЕН" at bounding box center [687, 531] width 382 height 28
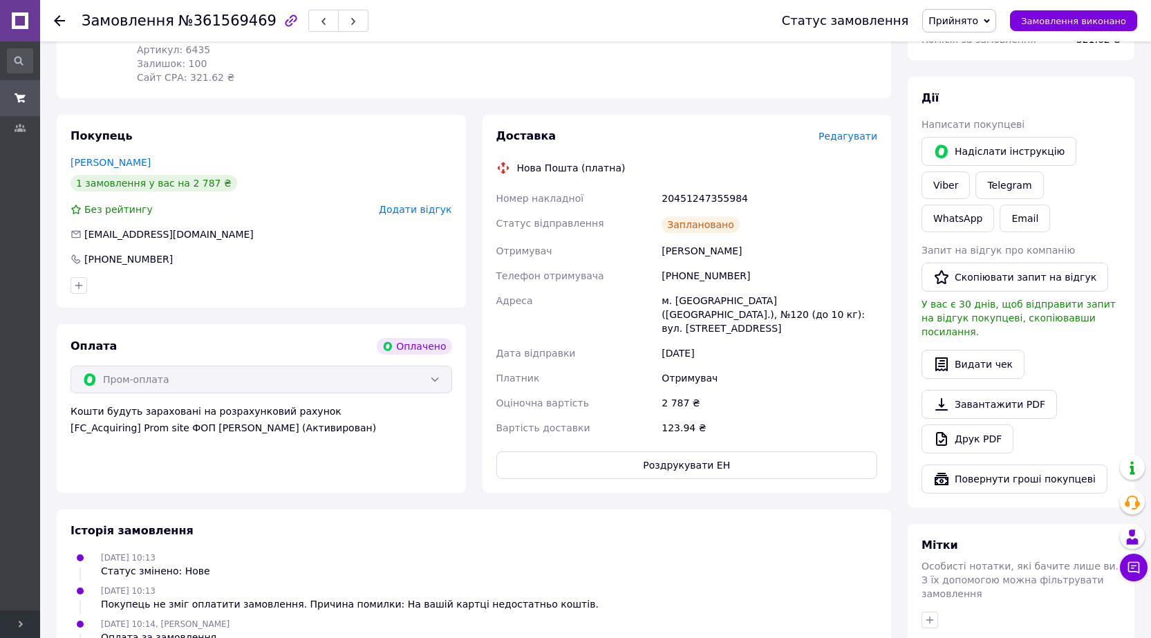
click at [61, 23] on icon at bounding box center [59, 20] width 11 height 11
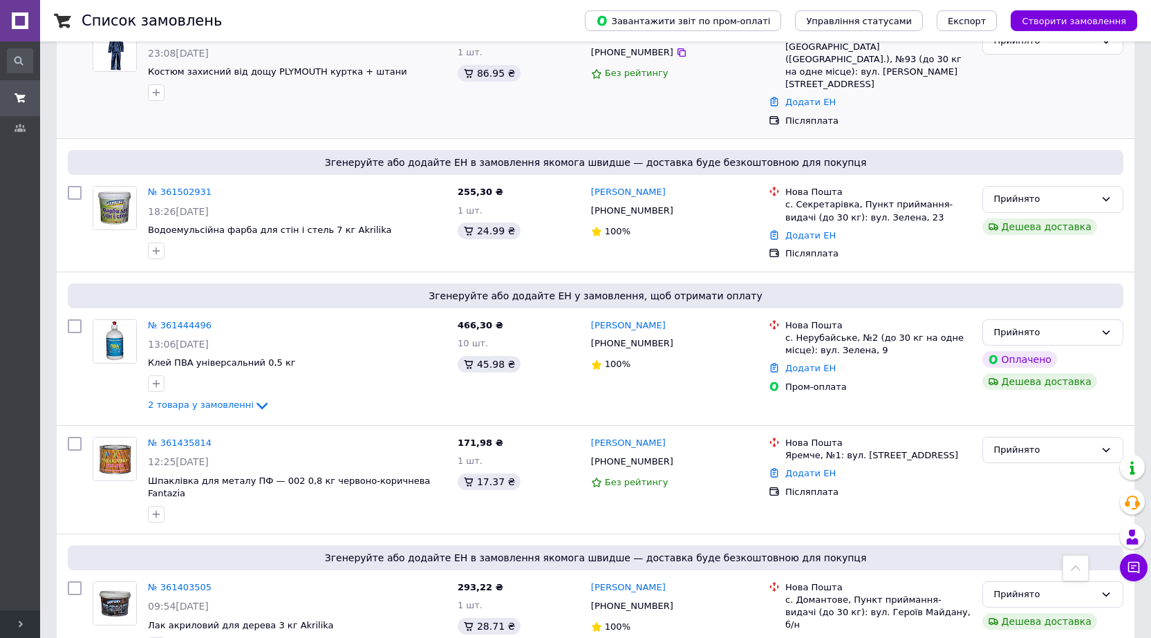
scroll to position [691, 0]
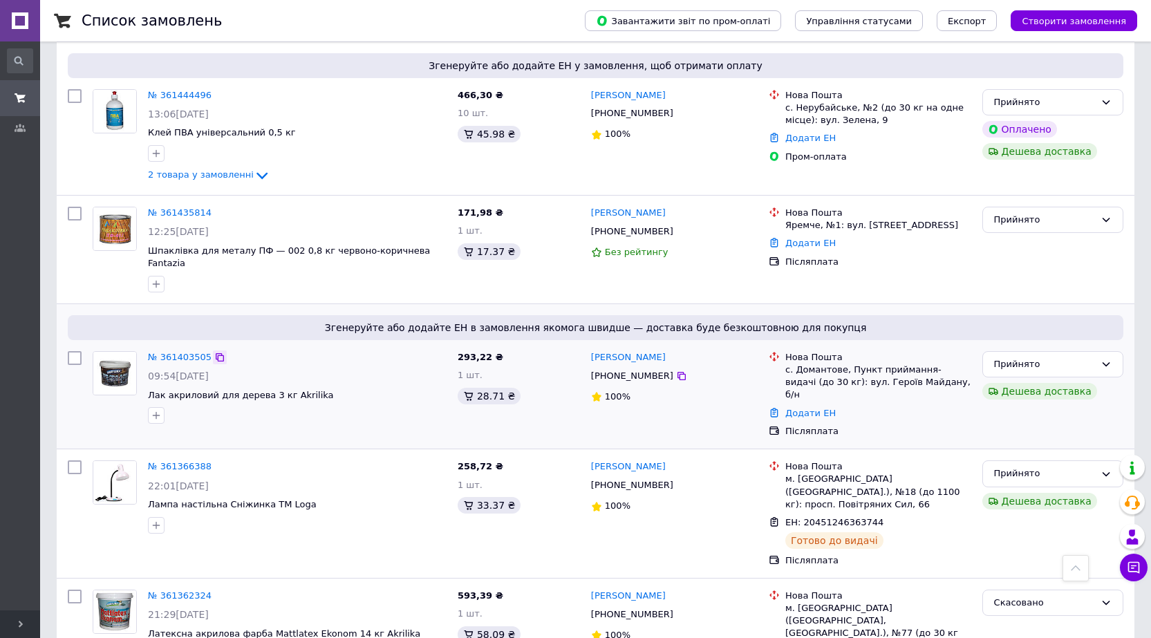
click at [216, 353] on icon at bounding box center [220, 357] width 8 height 8
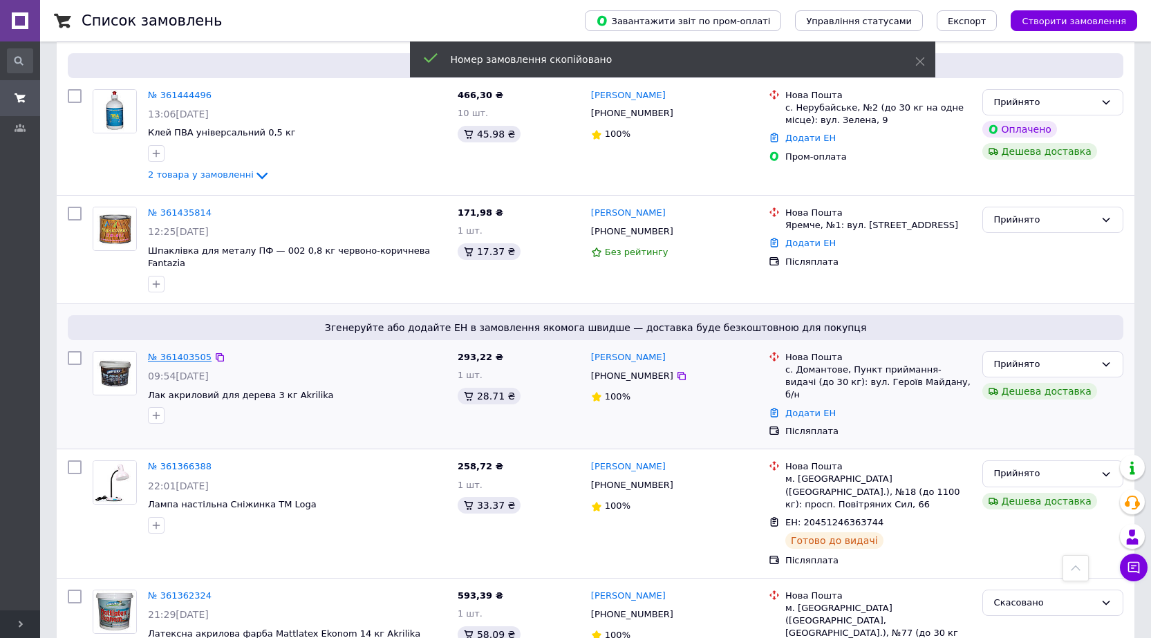
click at [190, 352] on link "№ 361403505" at bounding box center [180, 357] width 64 height 10
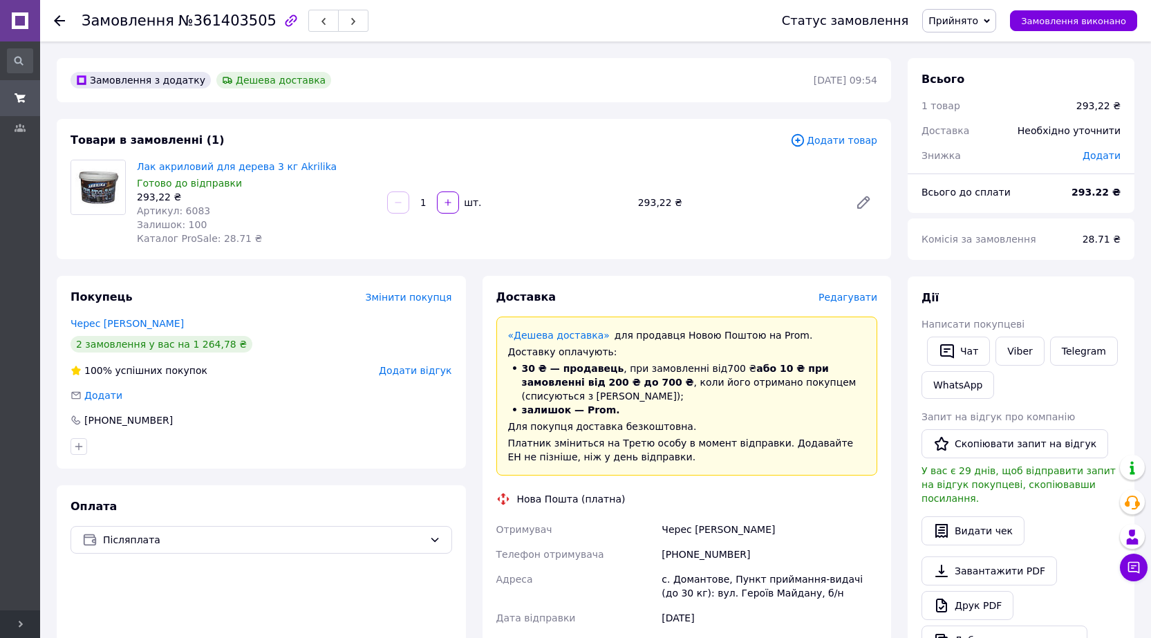
click at [853, 294] on span "Редагувати" at bounding box center [848, 297] width 59 height 11
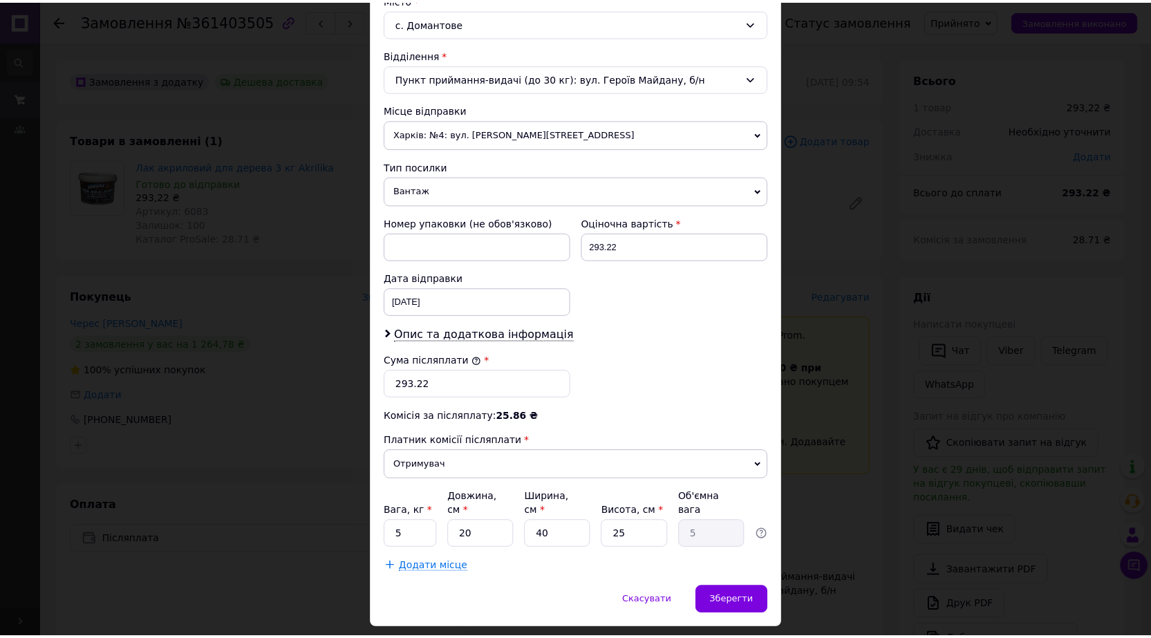
scroll to position [417, 0]
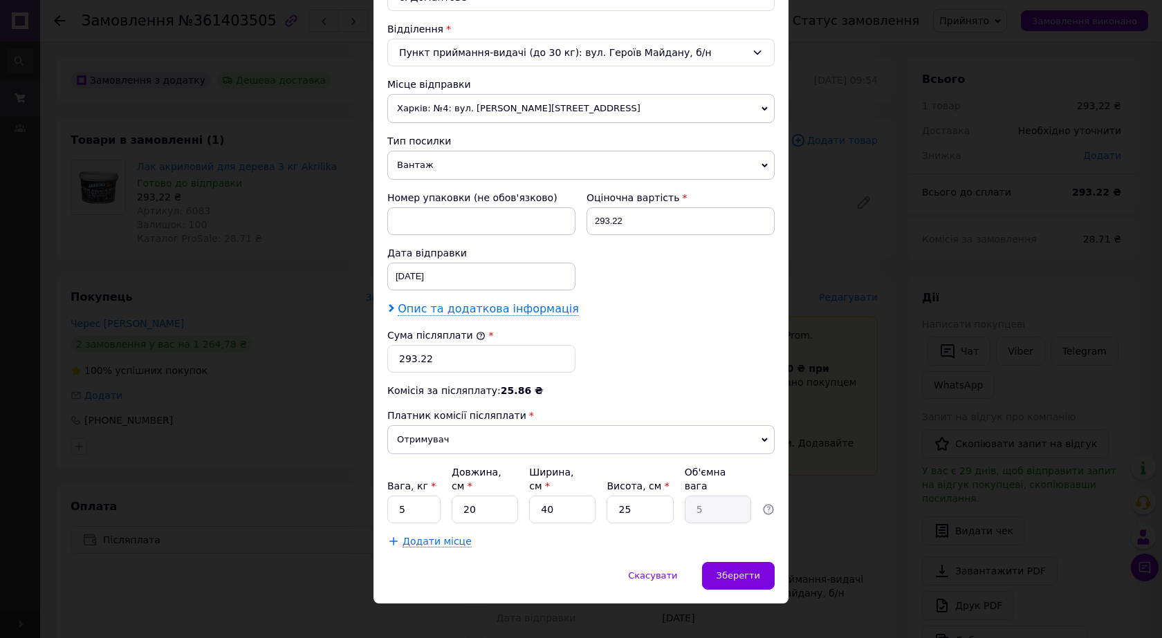
click at [389, 306] on use at bounding box center [392, 308] width 6 height 8
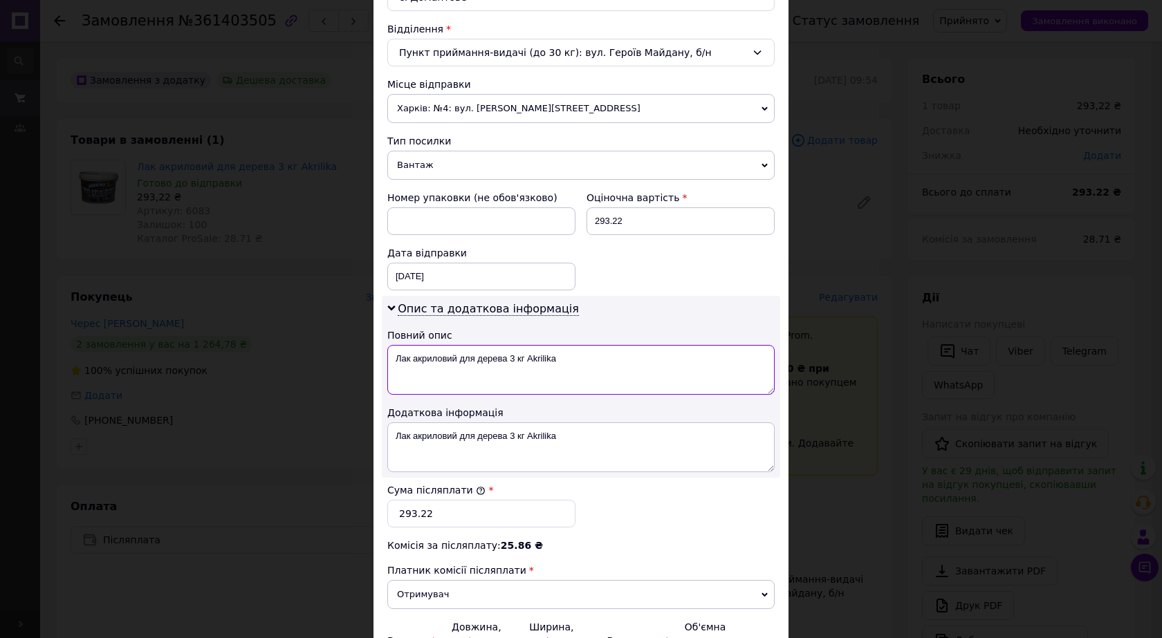
drag, startPoint x: 394, startPoint y: 363, endPoint x: 565, endPoint y: 375, distance: 171.2
click at [565, 375] on textarea "Лак акриловий для дерева 3 кг Akrilika" at bounding box center [580, 370] width 387 height 50
paste textarea "361403505"
type textarea "361403505"
drag, startPoint x: 394, startPoint y: 436, endPoint x: 602, endPoint y: 433, distance: 207.5
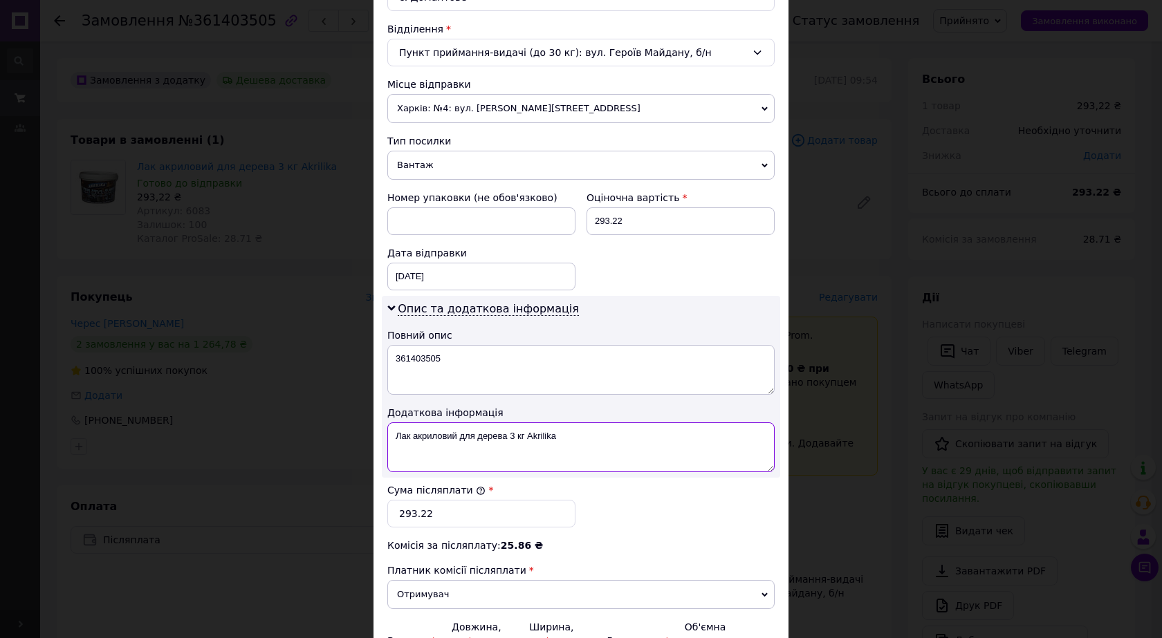
click at [602, 433] on textarea "Лак акриловий для дерева 3 кг Akrilika" at bounding box center [580, 447] width 387 height 50
paste textarea "361403505"
type textarea "361403505"
click at [855, 109] on div "× Редагування доставки Спосіб доставки Нова Пошта (платна) Платник Отримувач Ві…" at bounding box center [581, 319] width 1162 height 638
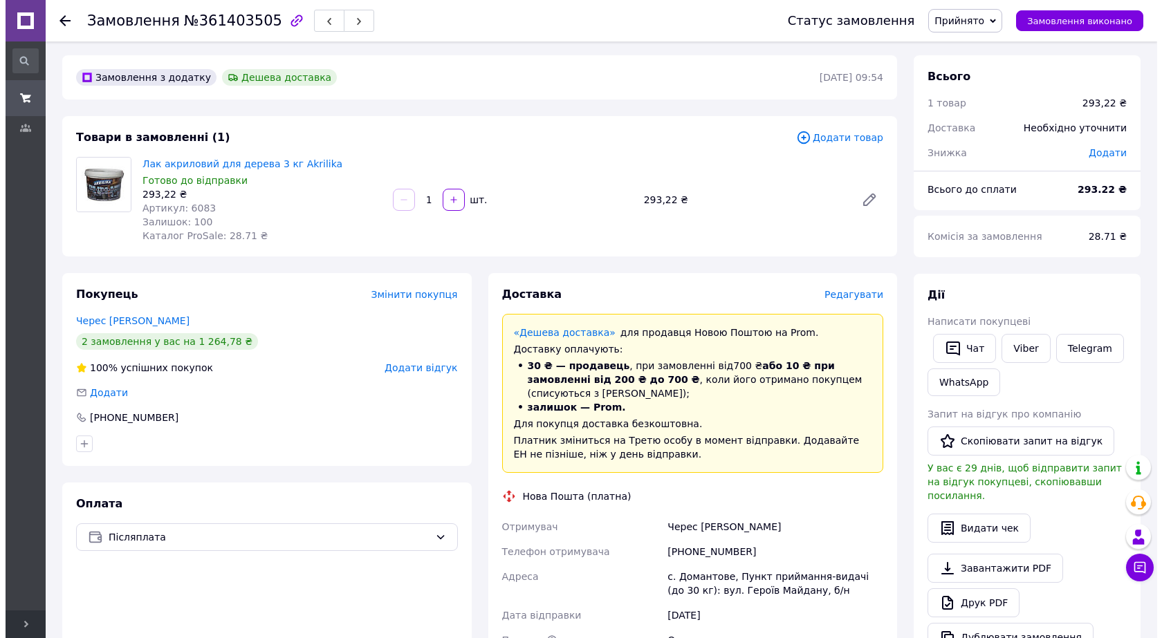
scroll to position [0, 0]
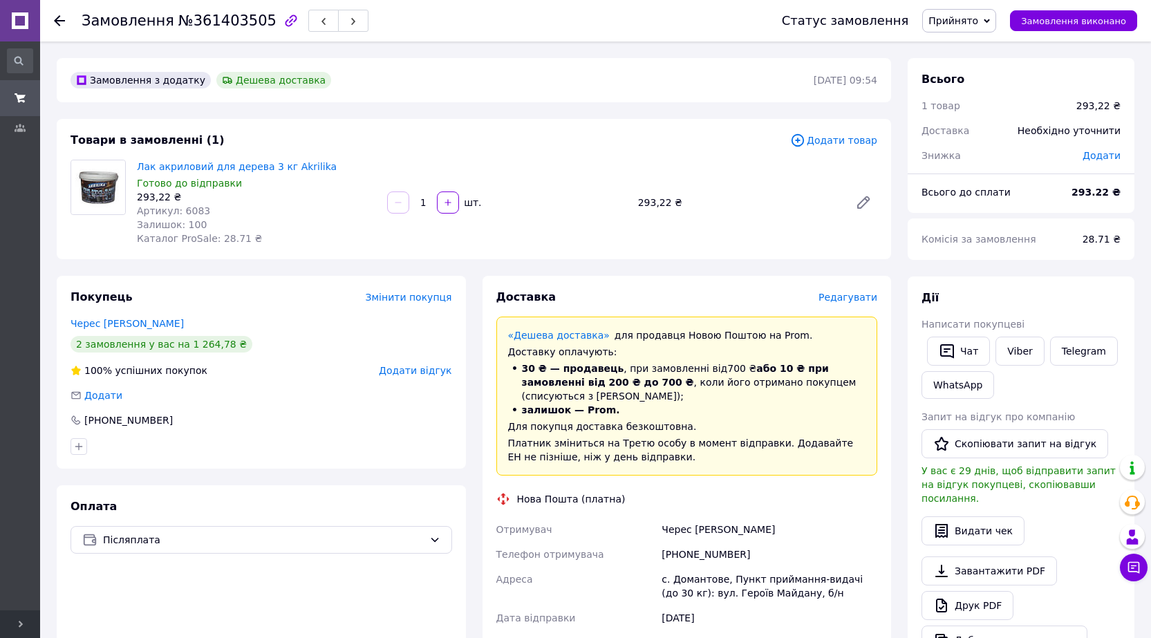
click at [850, 299] on span "Редагувати" at bounding box center [848, 297] width 59 height 11
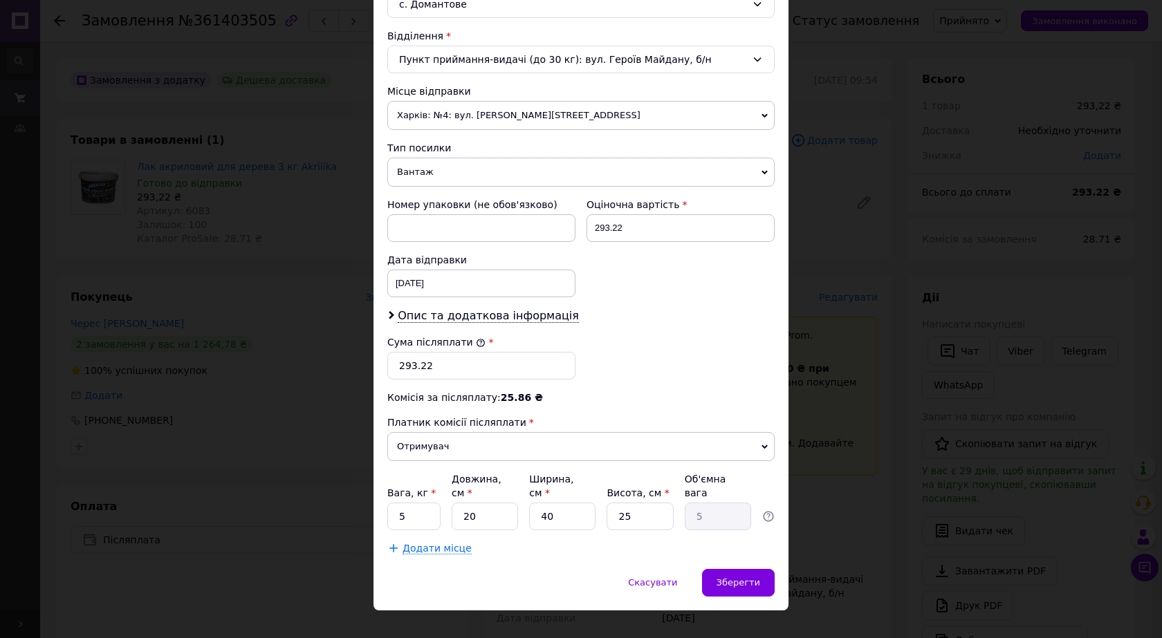
scroll to position [417, 0]
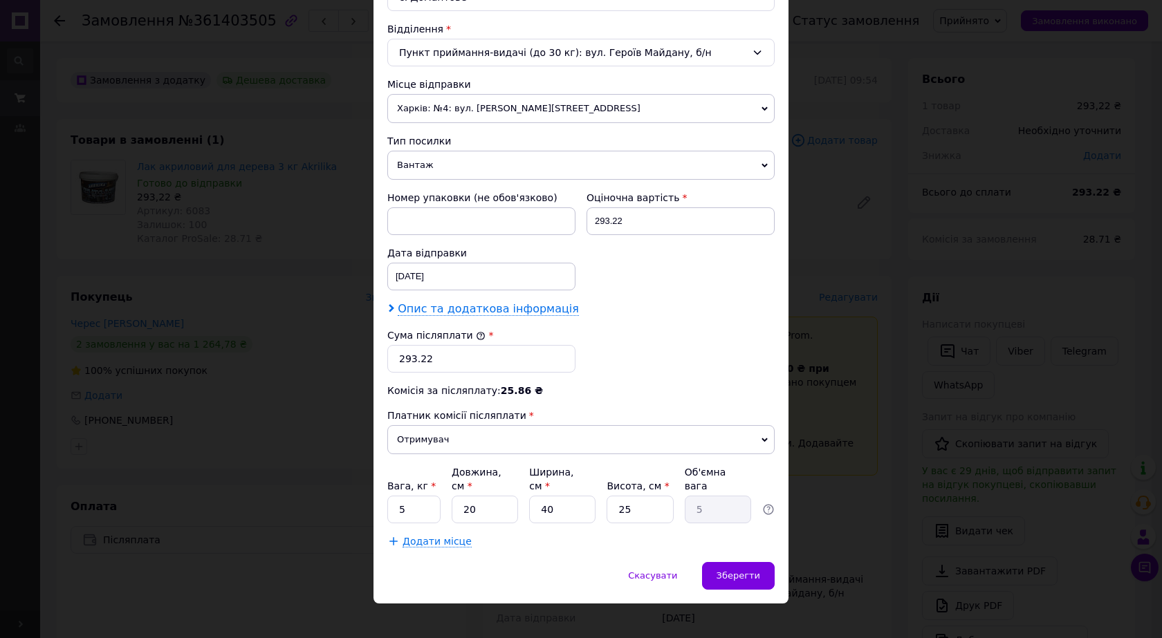
click at [393, 311] on span "Опис та додаткова інформація" at bounding box center [483, 309] width 192 height 14
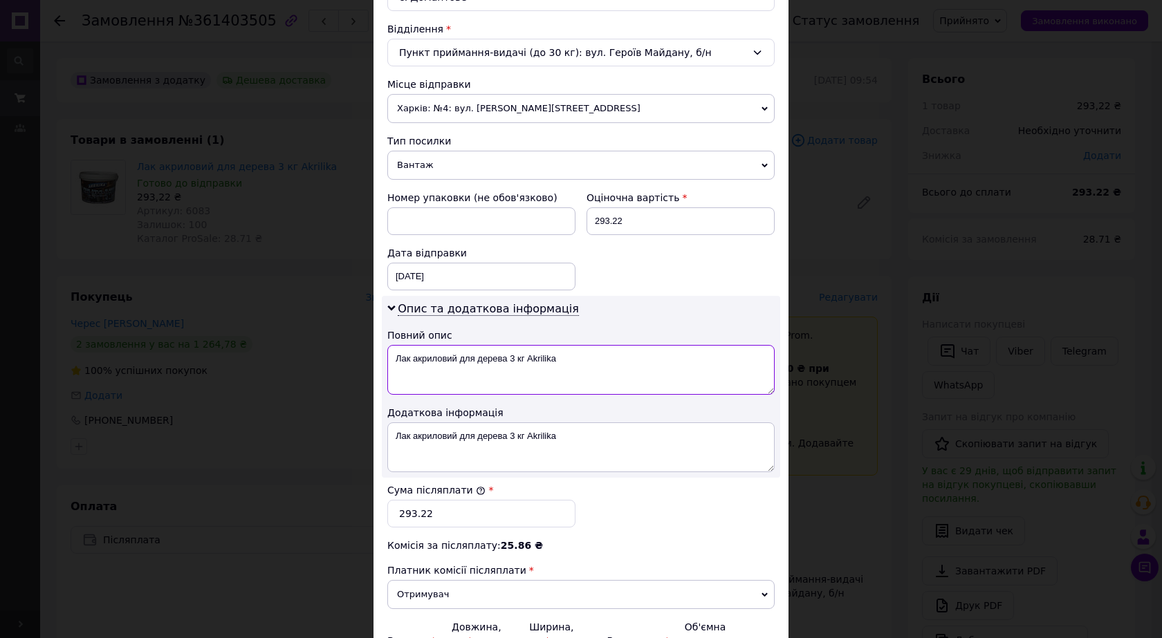
drag, startPoint x: 394, startPoint y: 362, endPoint x: 624, endPoint y: 359, distance: 230.3
click at [624, 359] on textarea "Лак акриловий для дерева 3 кг Akrilika" at bounding box center [580, 370] width 387 height 50
paste textarea "361403505"
drag, startPoint x: 391, startPoint y: 355, endPoint x: 591, endPoint y: 360, distance: 199.9
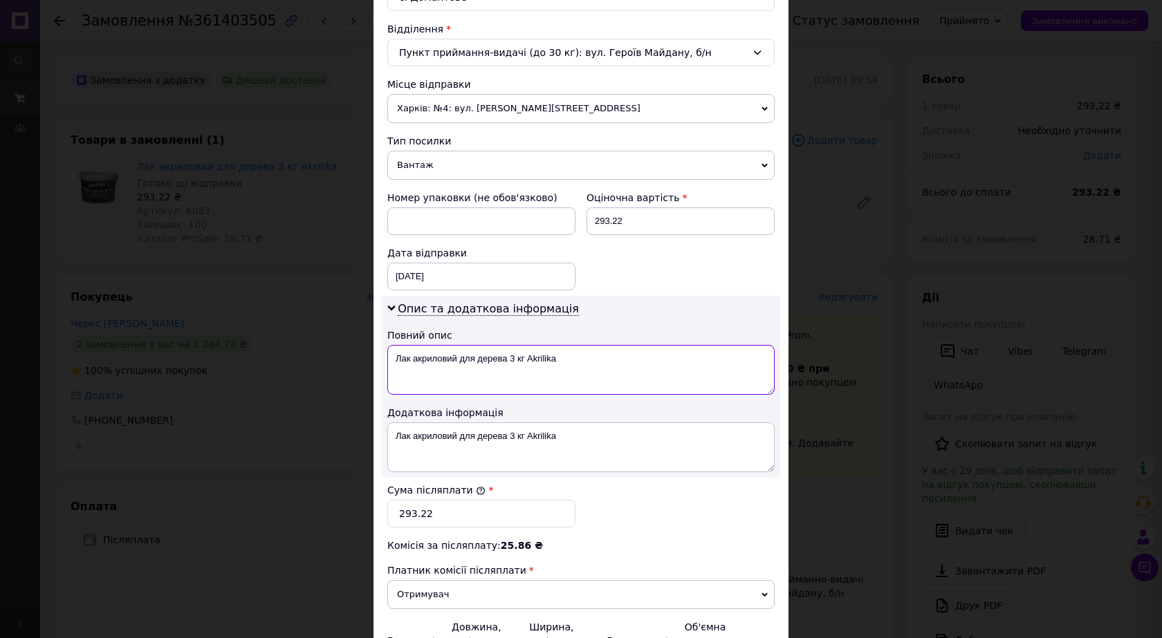
click at [591, 360] on textarea "Лак акриловий для дерева 3 кг Akrilika" at bounding box center [580, 370] width 387 height 50
paste textarea "361403505"
type textarea "361403505"
drag, startPoint x: 427, startPoint y: 435, endPoint x: 593, endPoint y: 435, distance: 166.6
click at [593, 435] on textarea "Лак акриловий для дерева 3 кг Akrilika" at bounding box center [580, 447] width 387 height 50
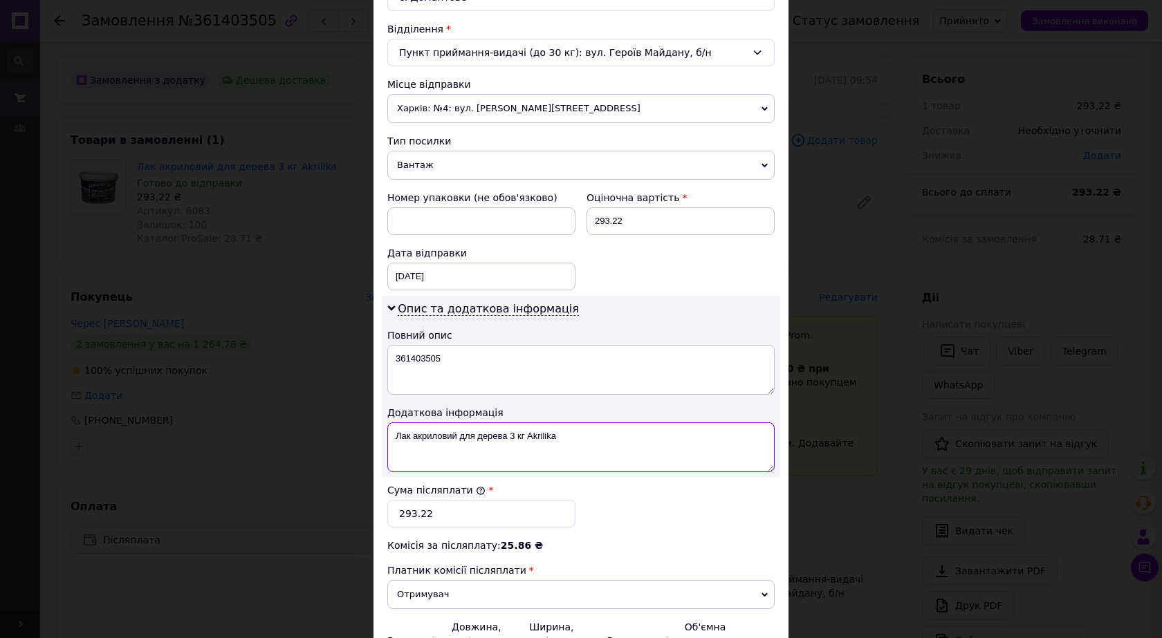
paste textarea "361403505"
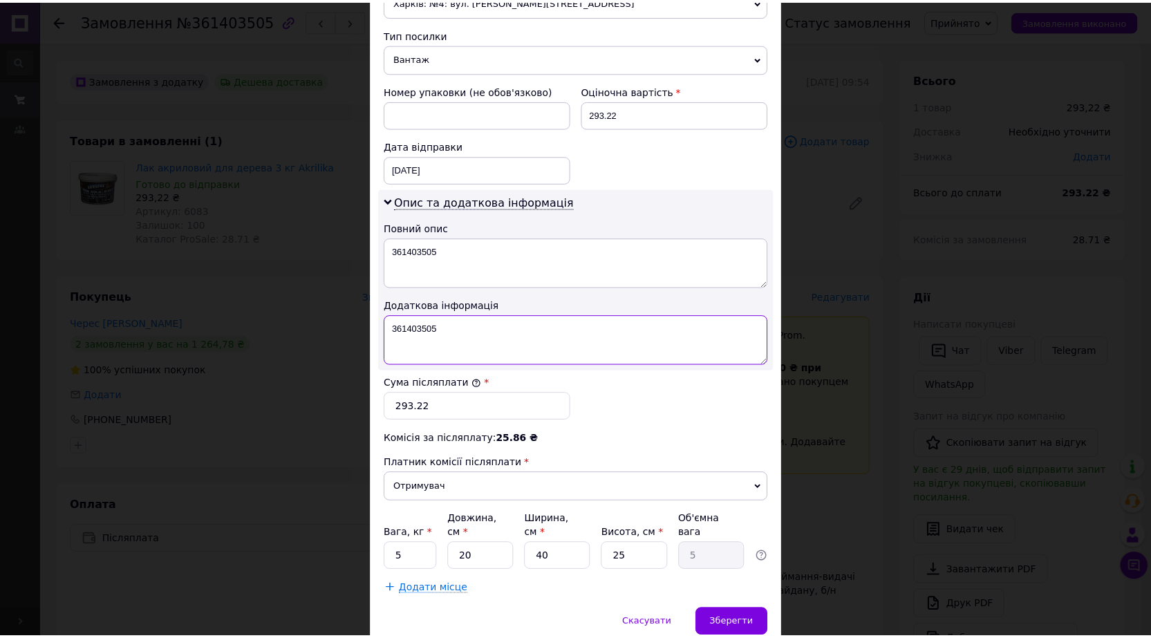
scroll to position [572, 0]
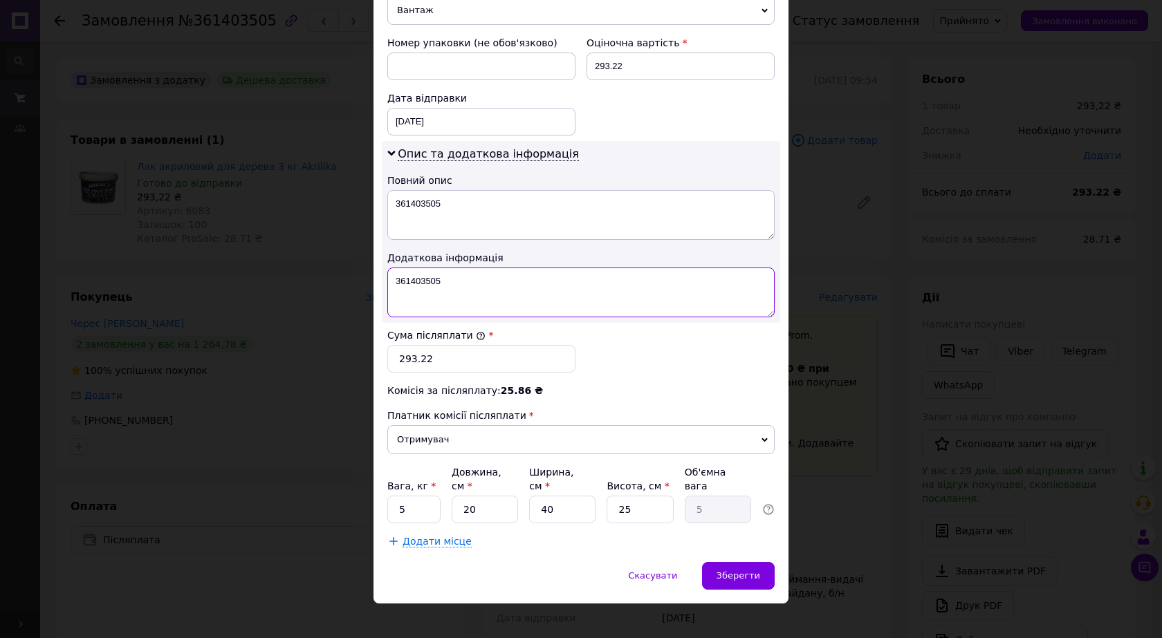
type textarea "361403505"
click at [420, 496] on input "5" at bounding box center [413, 510] width 53 height 28
drag, startPoint x: 466, startPoint y: 496, endPoint x: 450, endPoint y: 496, distance: 15.9
click at [452, 496] on input "20" at bounding box center [485, 510] width 66 height 28
type input "2"
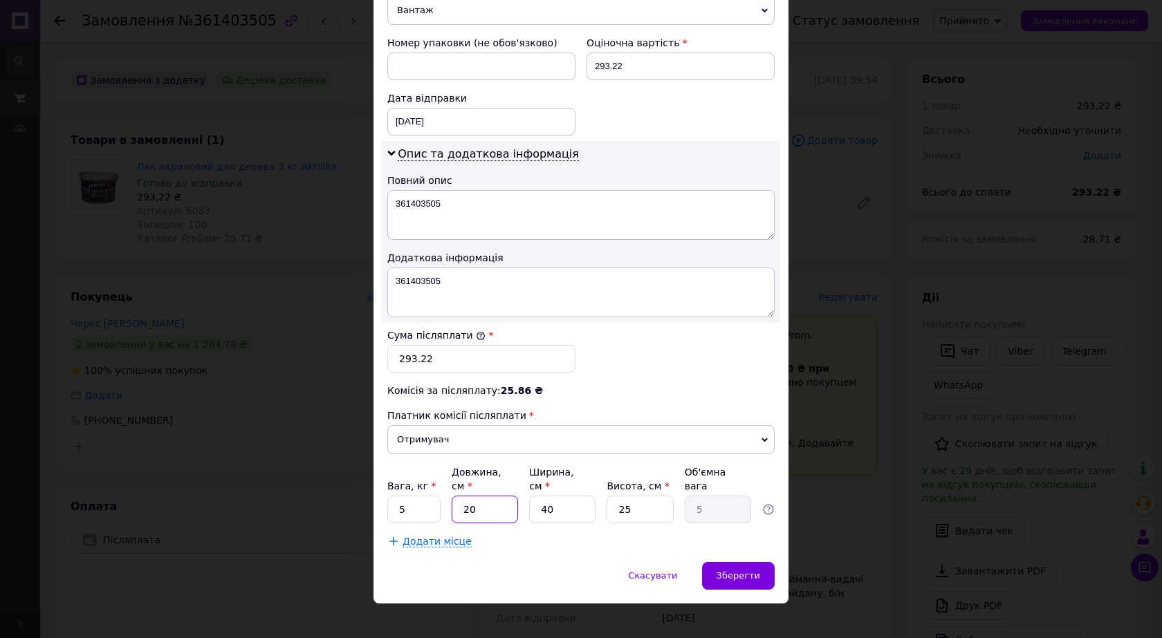
type input "0.5"
type input "27"
type input "6.75"
type input "27"
type input "2"
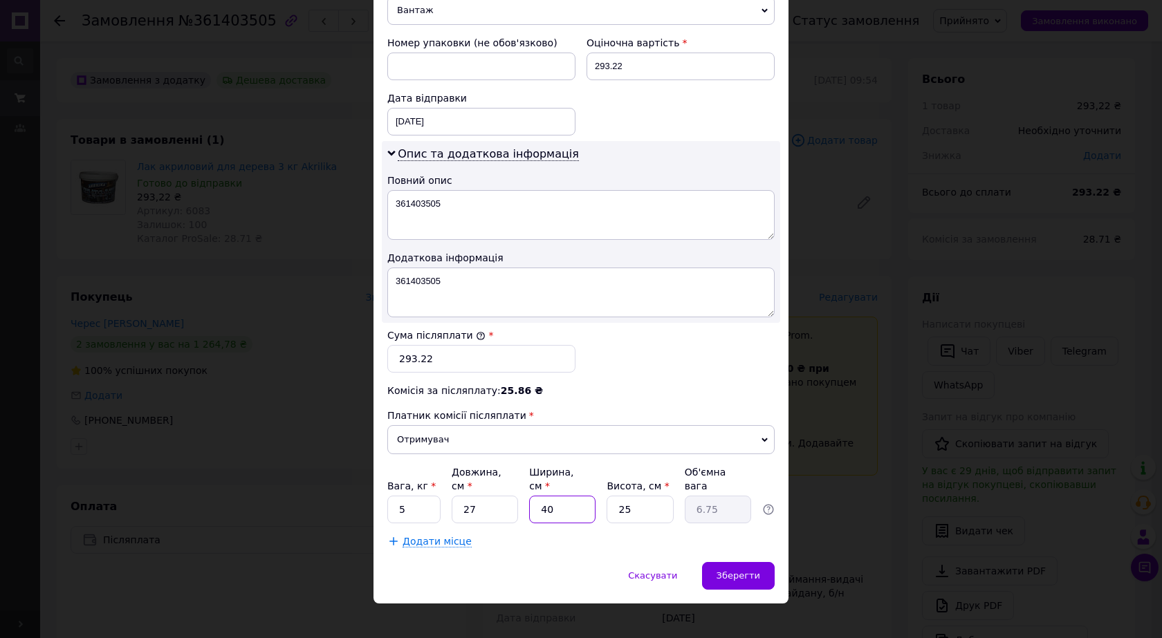
type input "0.34"
type input "25"
type input "4.22"
type input "25"
type input "1"
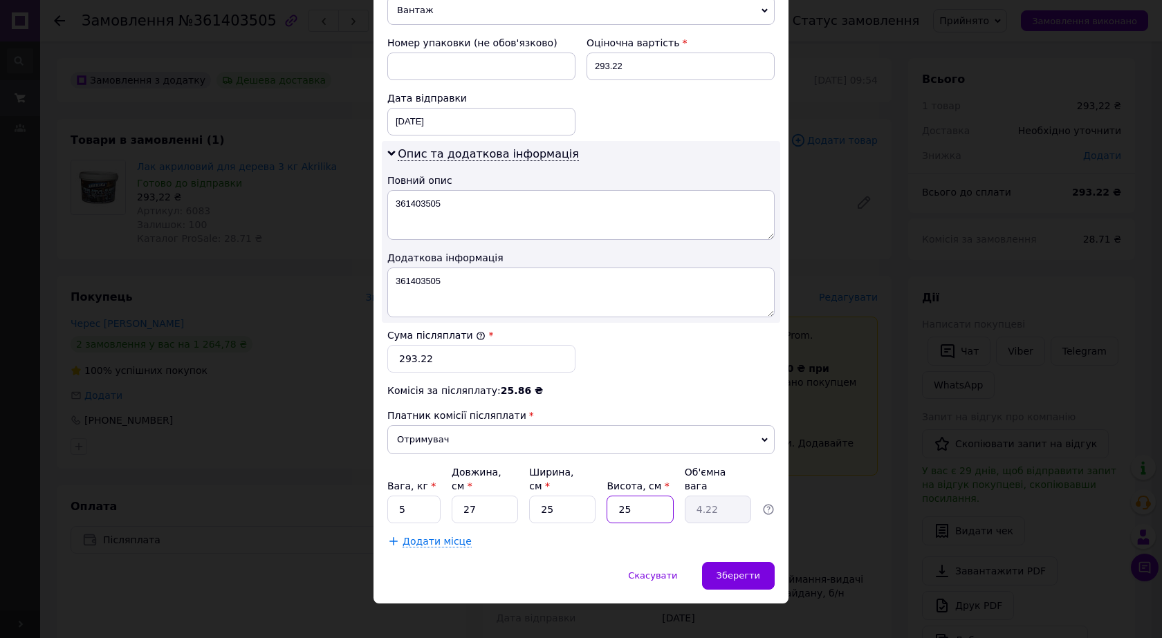
type input "0.17"
type input "17"
type input "2.87"
type input "17"
drag, startPoint x: 415, startPoint y: 499, endPoint x: 395, endPoint y: 499, distance: 20.1
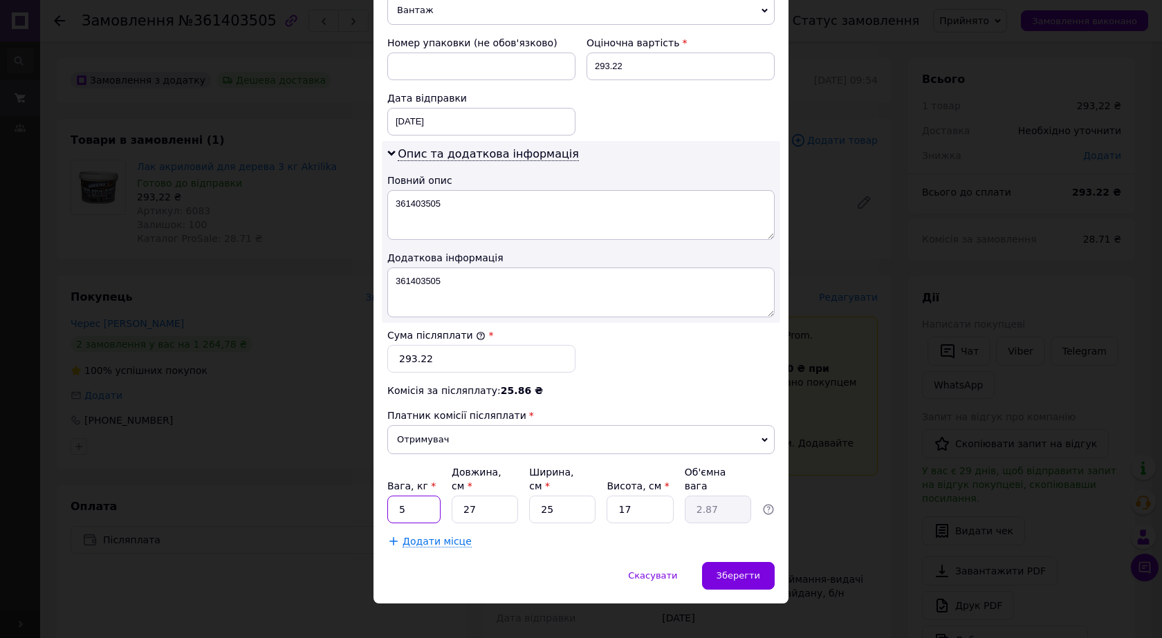
click at [395, 499] on input "5" at bounding box center [413, 510] width 53 height 28
type input "3"
click at [721, 570] on span "Зберегти" at bounding box center [738, 575] width 44 height 10
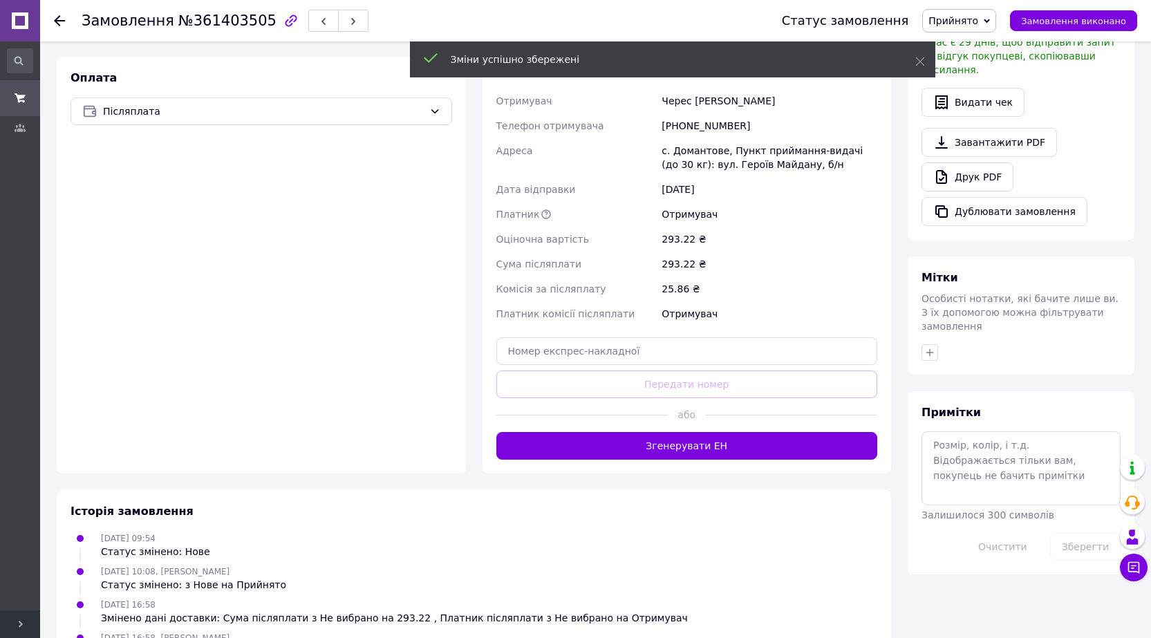
scroll to position [461, 0]
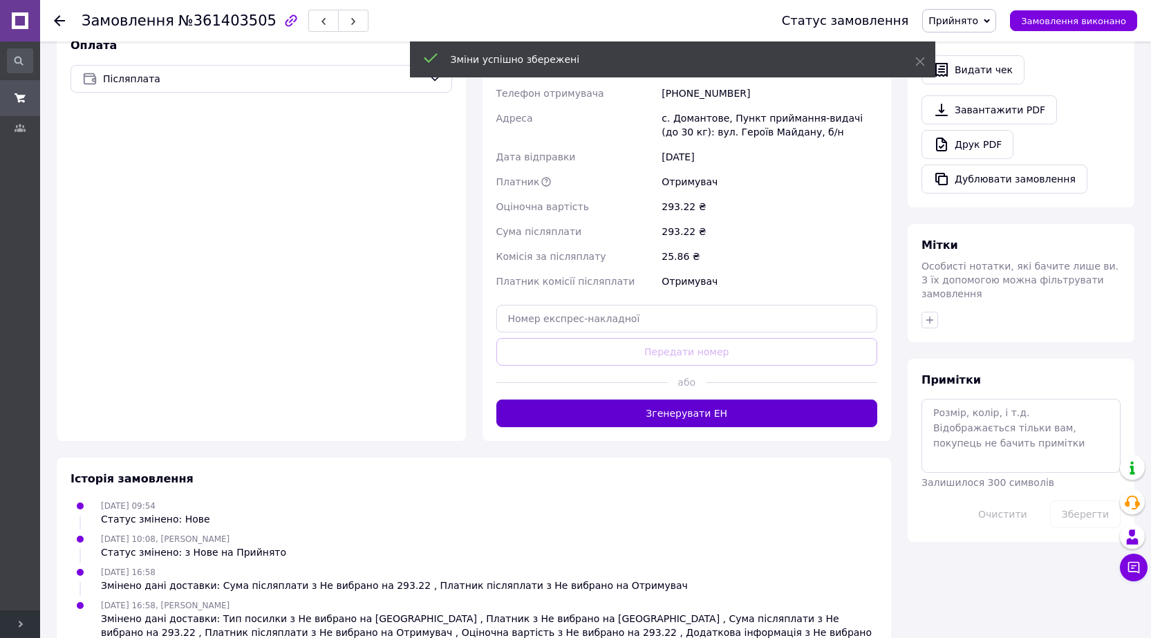
click at [686, 400] on button "Згенерувати ЕН" at bounding box center [687, 414] width 382 height 28
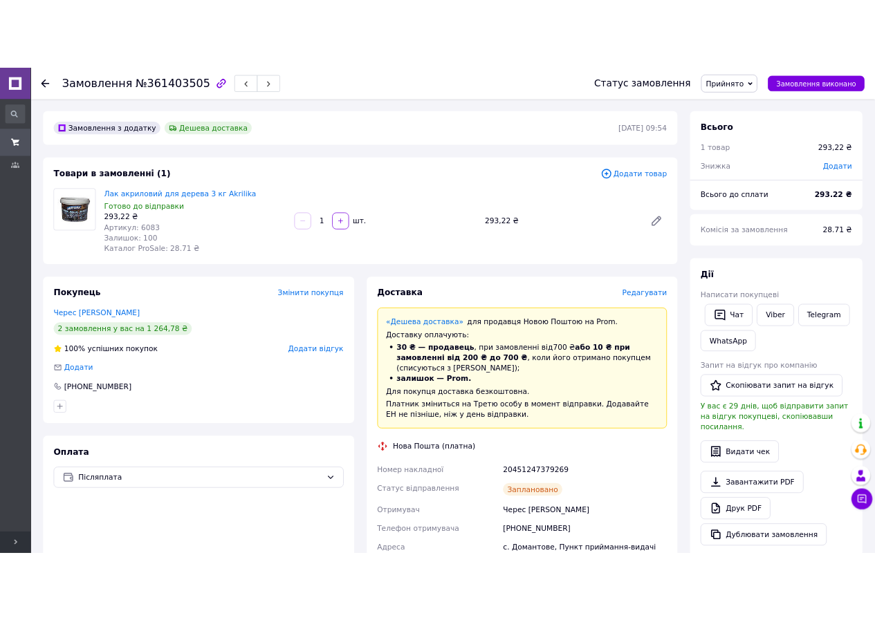
scroll to position [0, 0]
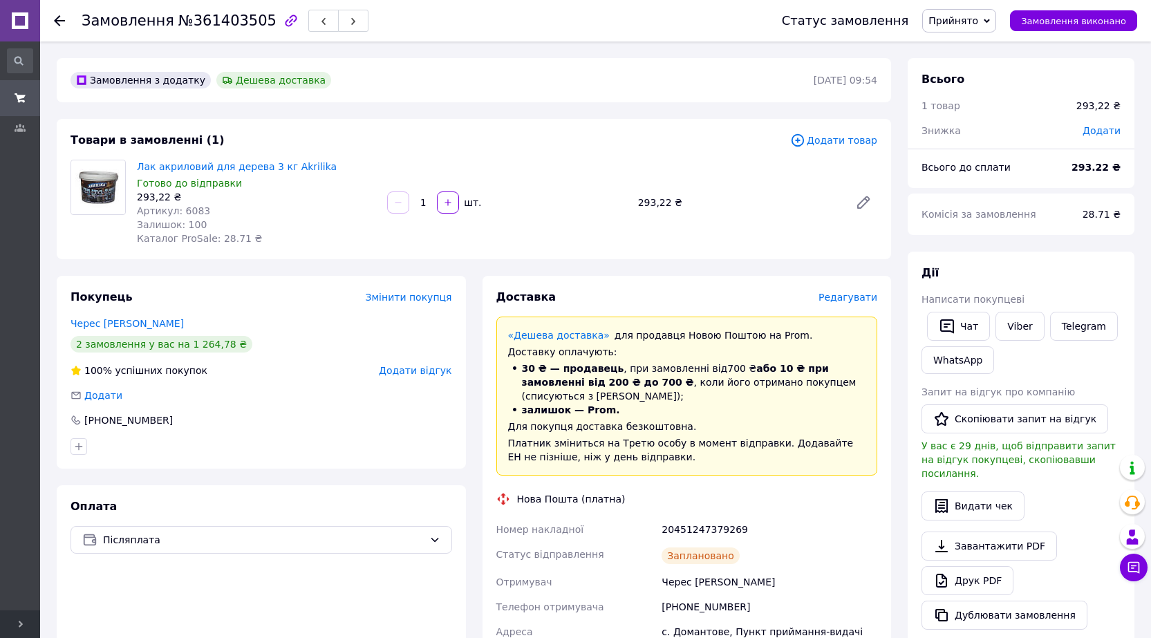
click at [56, 15] on div at bounding box center [59, 21] width 11 height 14
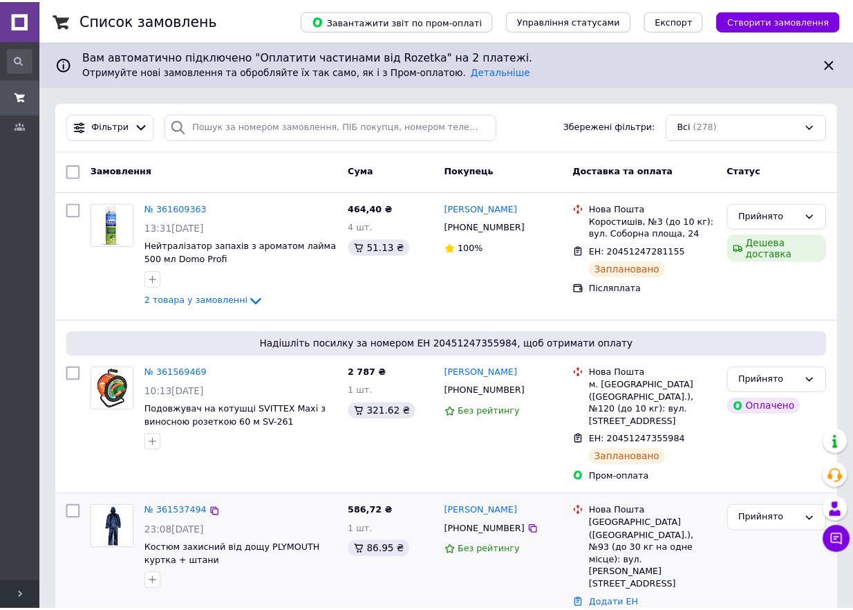
scroll to position [230, 0]
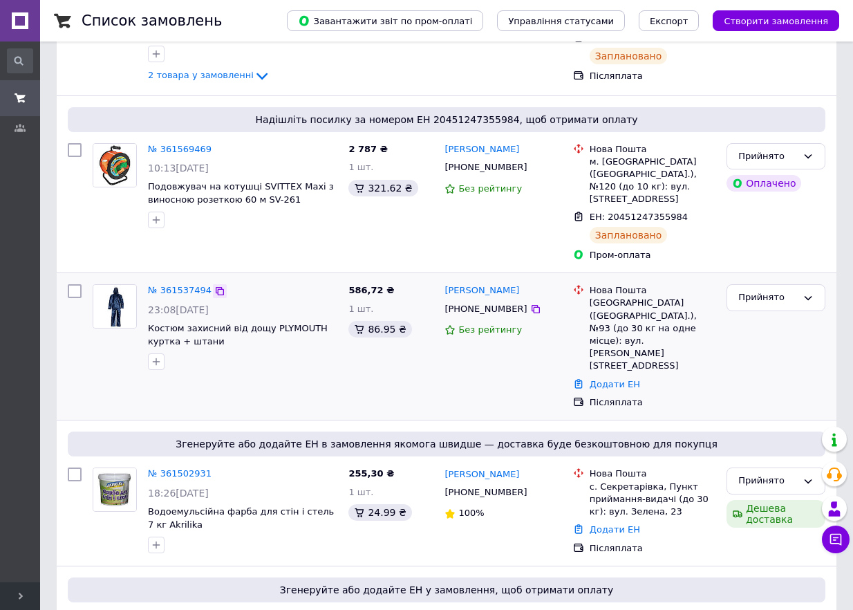
click at [216, 287] on icon at bounding box center [220, 291] width 8 height 8
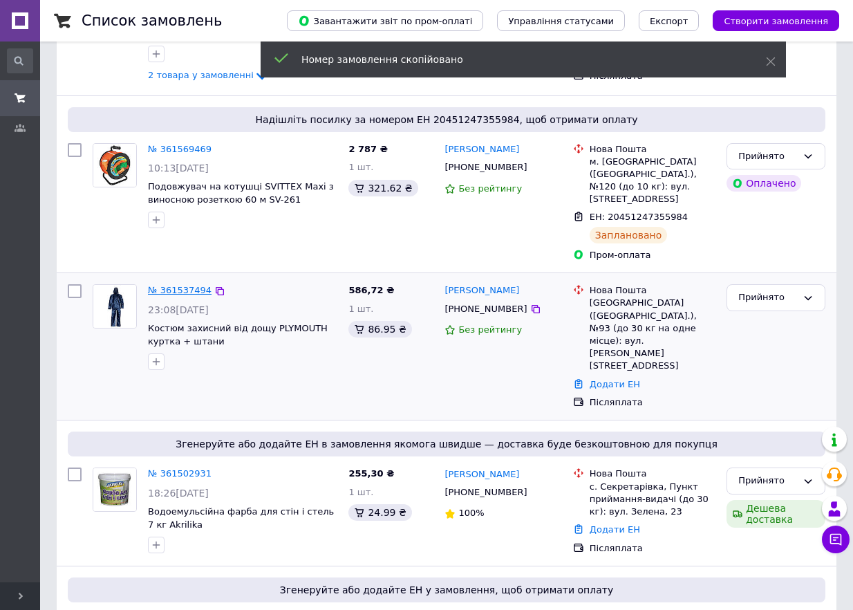
click at [196, 285] on link "№ 361537494" at bounding box center [180, 290] width 64 height 10
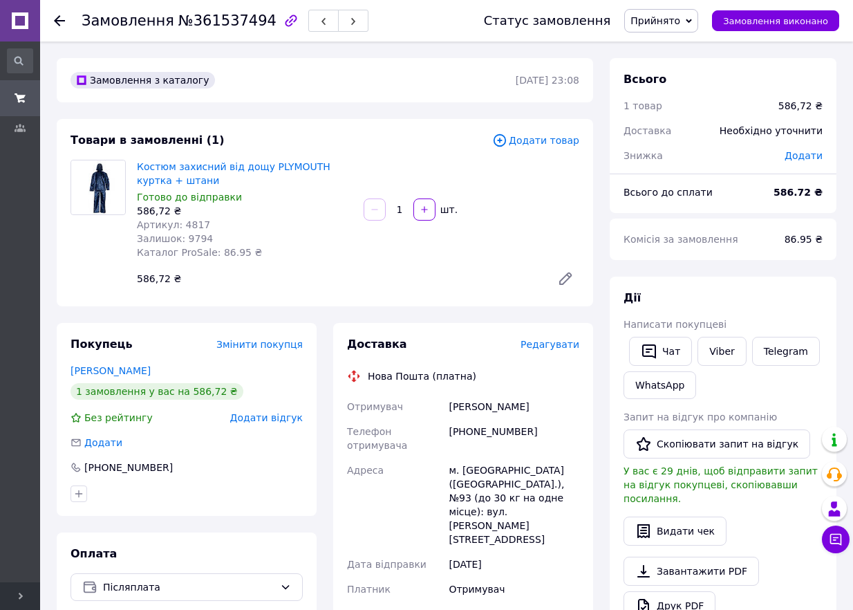
click at [560, 348] on span "Редагувати" at bounding box center [550, 344] width 59 height 11
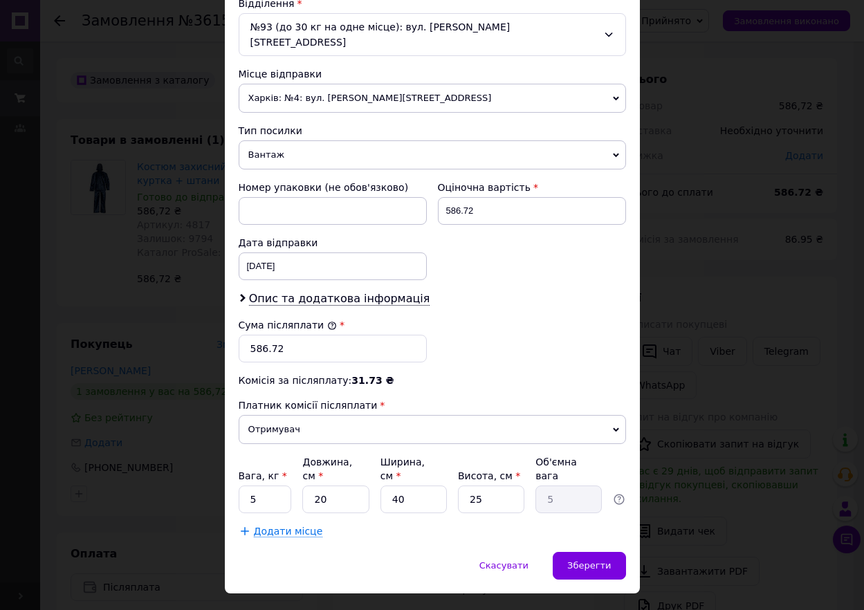
scroll to position [445, 0]
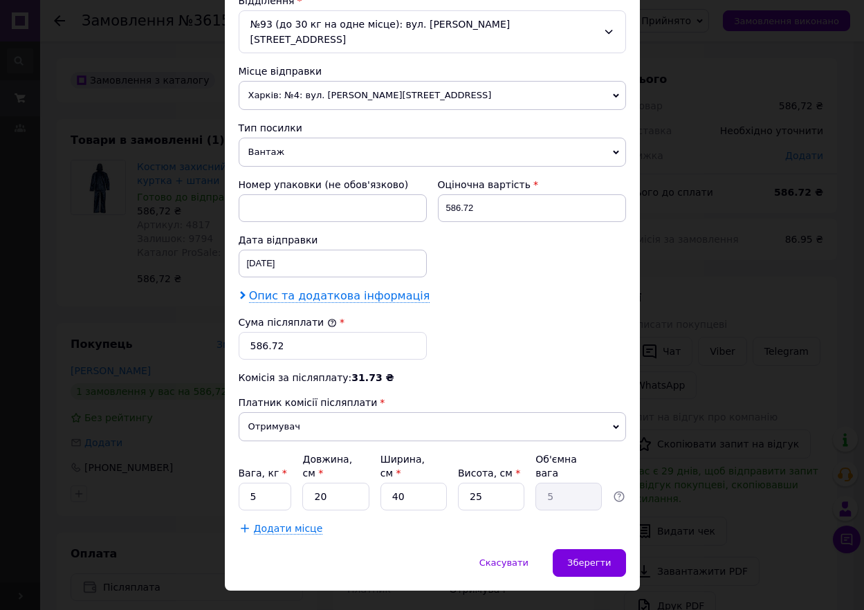
click at [239, 291] on icon at bounding box center [243, 295] width 8 height 8
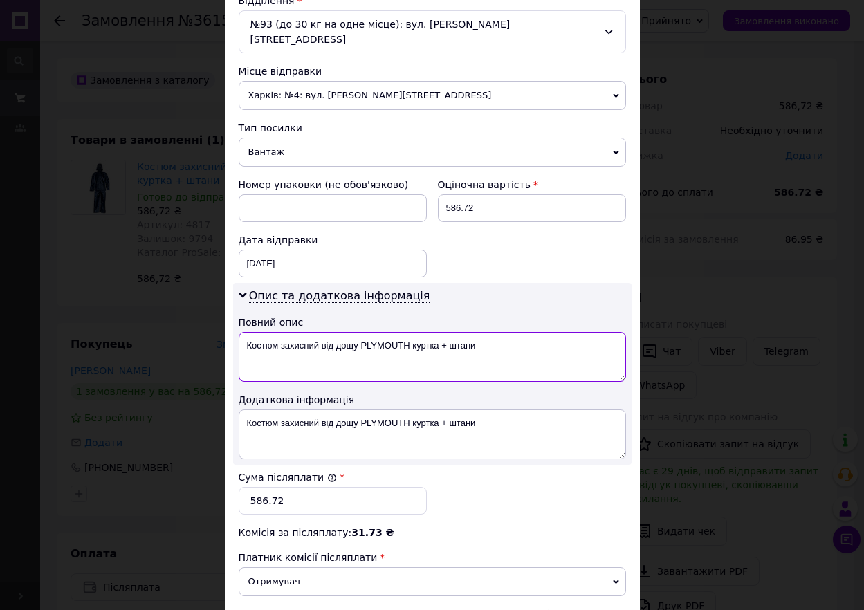
drag, startPoint x: 243, startPoint y: 329, endPoint x: 490, endPoint y: 319, distance: 247.1
click at [490, 332] on textarea "Костюм захисний від дощу PLYMOUTH куртка + штани" at bounding box center [432, 357] width 387 height 50
paste textarea "361537494"
type textarea "361537494"
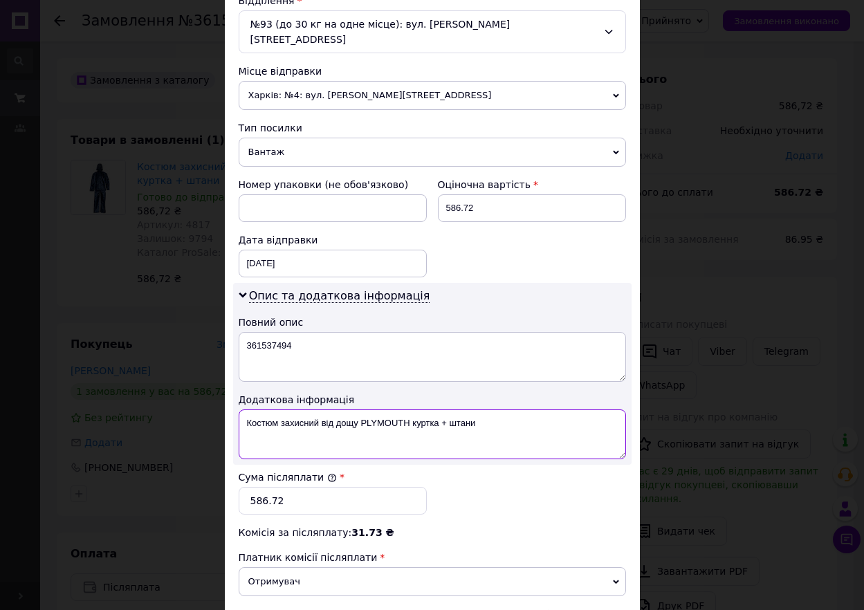
drag, startPoint x: 246, startPoint y: 404, endPoint x: 510, endPoint y: 412, distance: 264.2
click at [514, 410] on textarea "Костюм захисний від дощу PLYMOUTH куртка + штани" at bounding box center [432, 434] width 387 height 50
paste textarea "361537494"
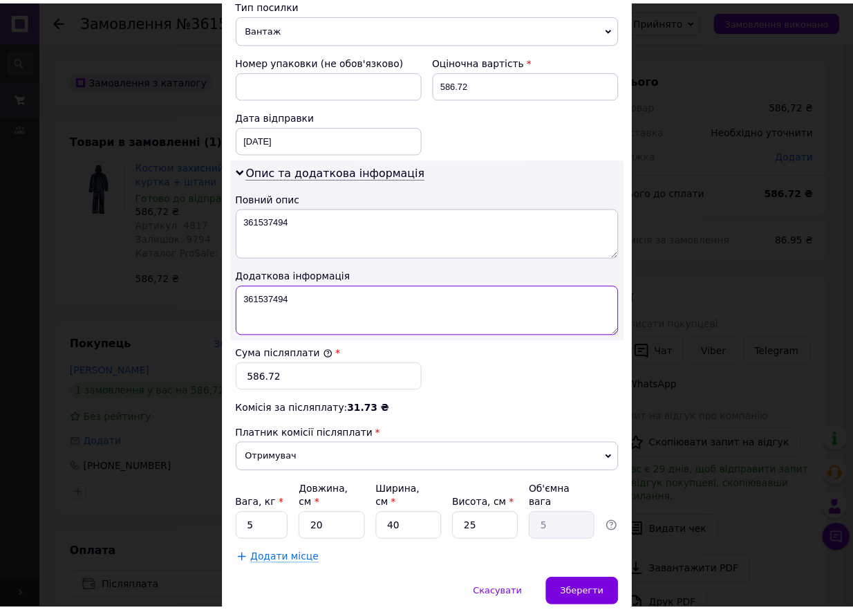
scroll to position [600, 0]
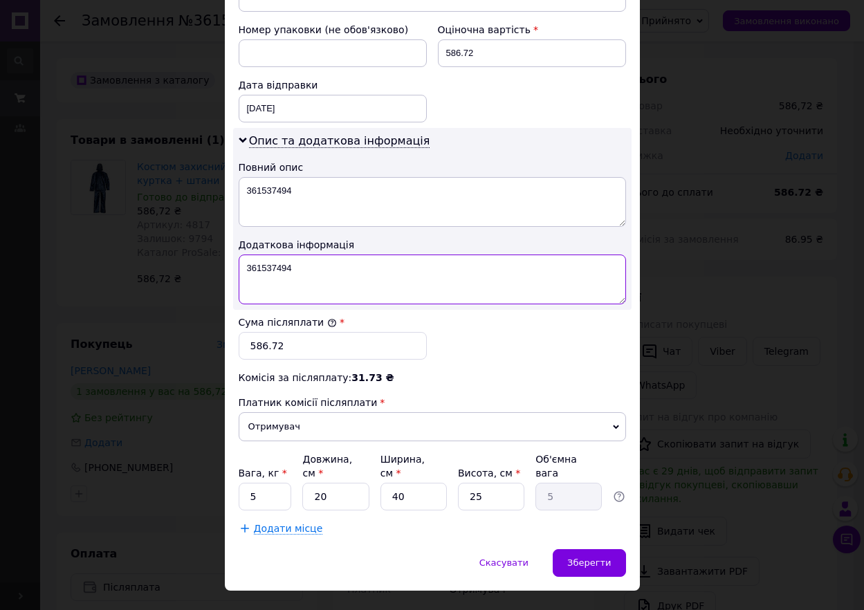
type textarea "361537494"
drag, startPoint x: 259, startPoint y: 473, endPoint x: 230, endPoint y: 473, distance: 28.3
click at [230, 473] on div "Спосіб доставки Нова Пошта (платна) Платник Отримувач Відправник Прізвище отрим…" at bounding box center [432, 19] width 415 height 1059
type input "2"
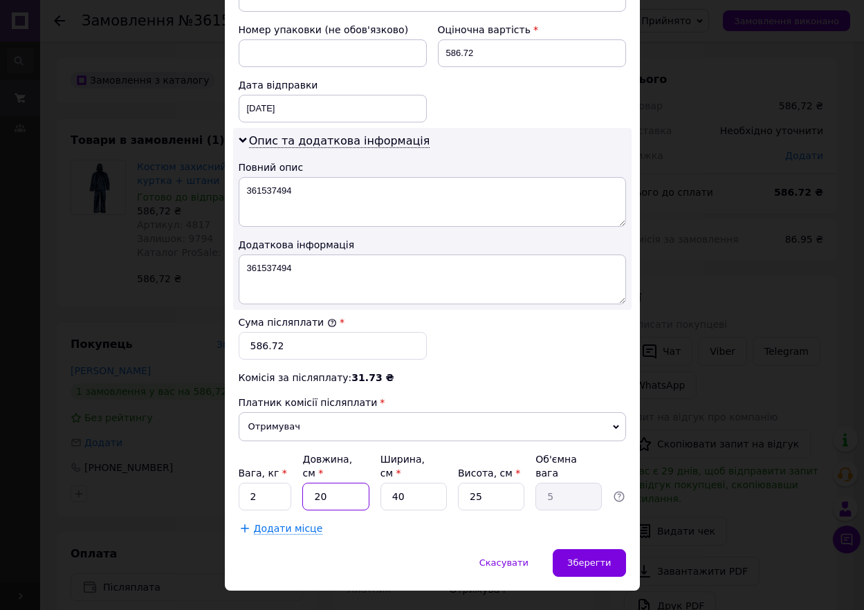
type input "0.5"
type input "20"
type input "5"
type input "2"
type input "0.25"
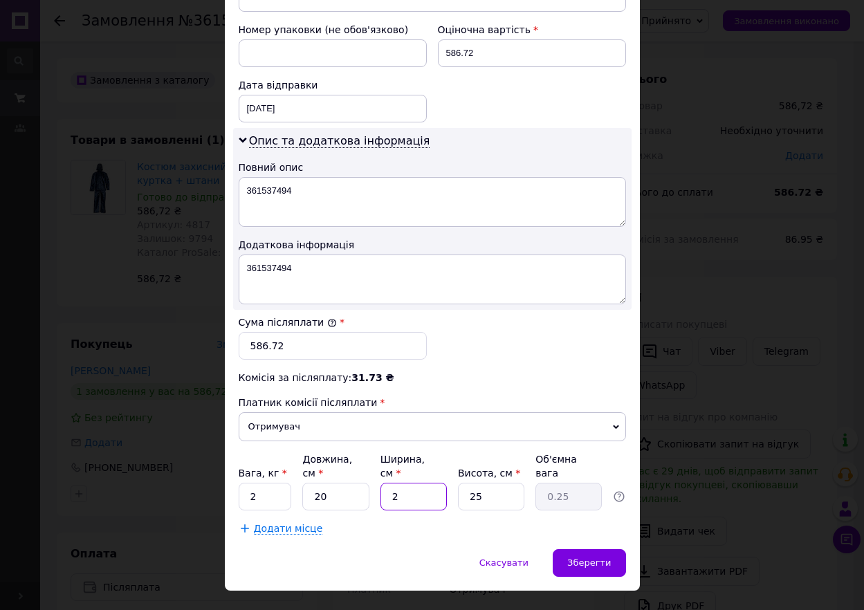
type input "20"
type input "2.5"
type input "20"
type input "2"
type input "0.2"
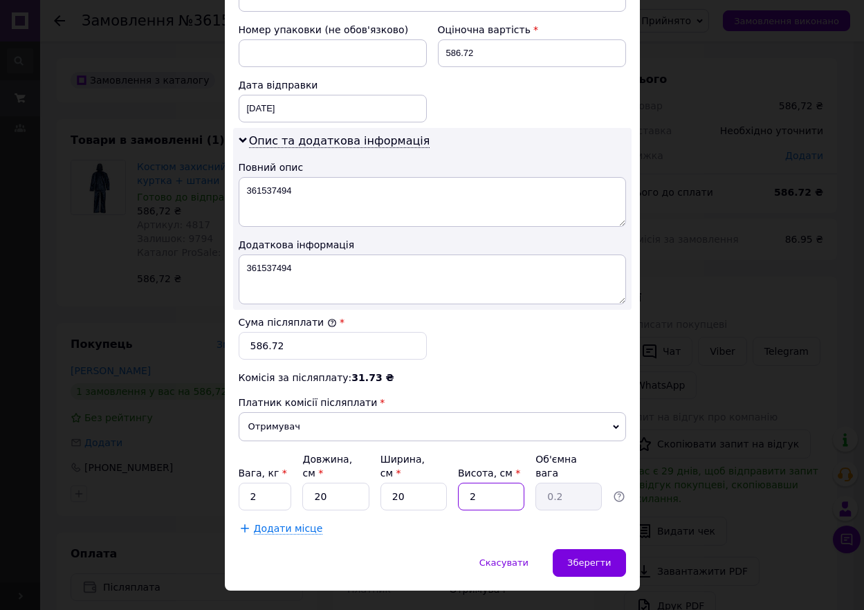
type input "20"
type input "2"
type input "20"
click at [589, 557] on span "Зберегти" at bounding box center [589, 562] width 44 height 10
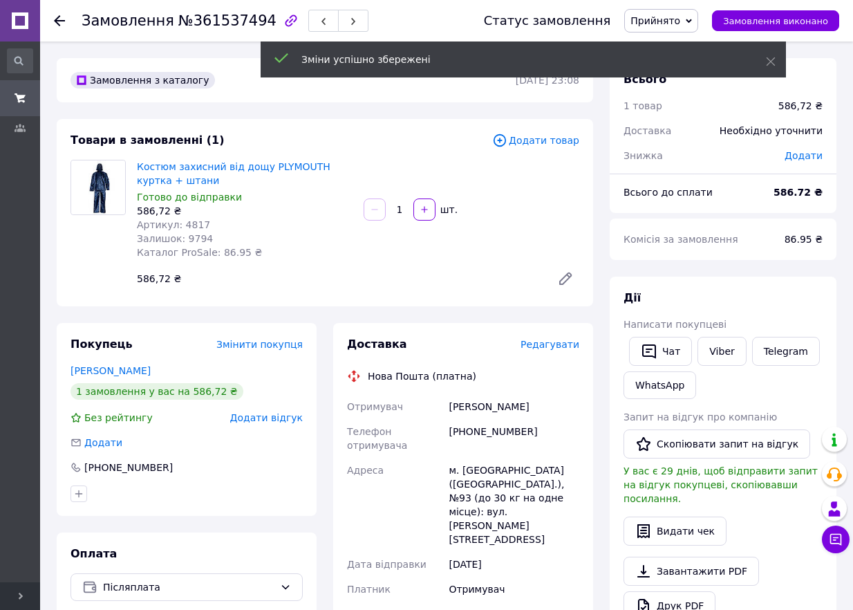
scroll to position [230, 0]
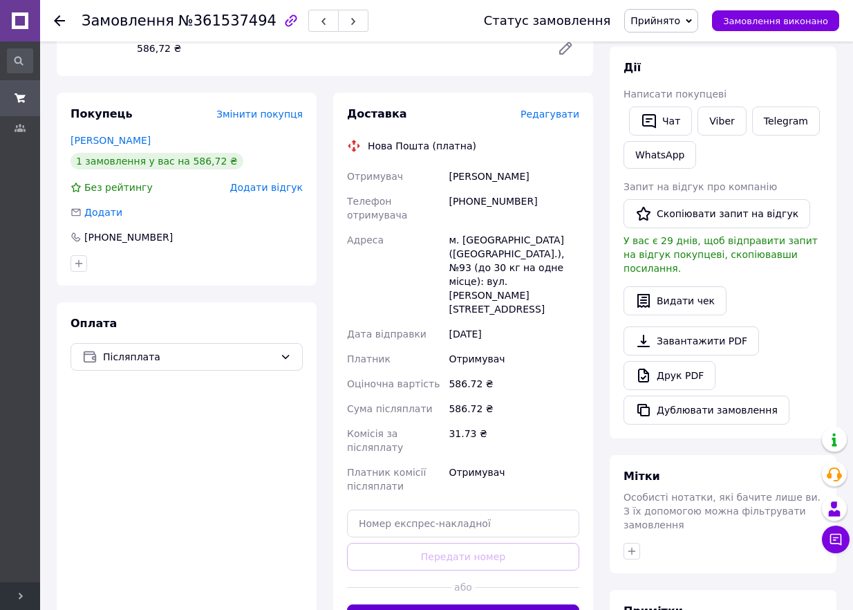
click at [472, 604] on button "Згенерувати ЕН" at bounding box center [463, 618] width 232 height 28
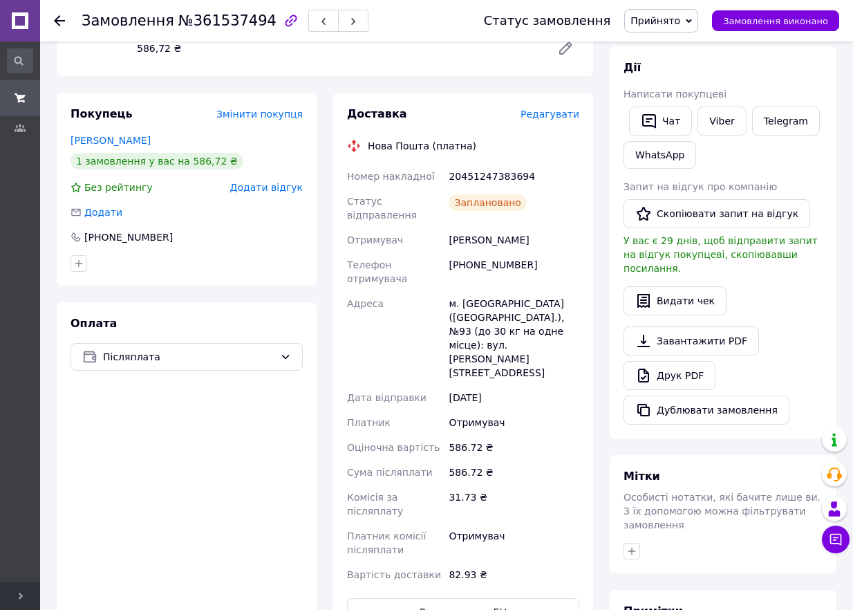
click at [62, 23] on icon at bounding box center [59, 20] width 11 height 11
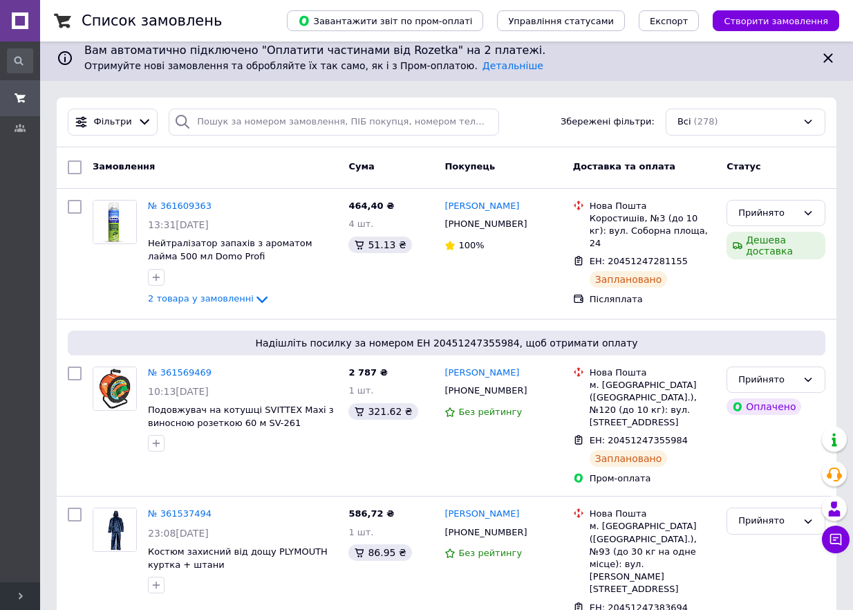
scroll to position [230, 0]
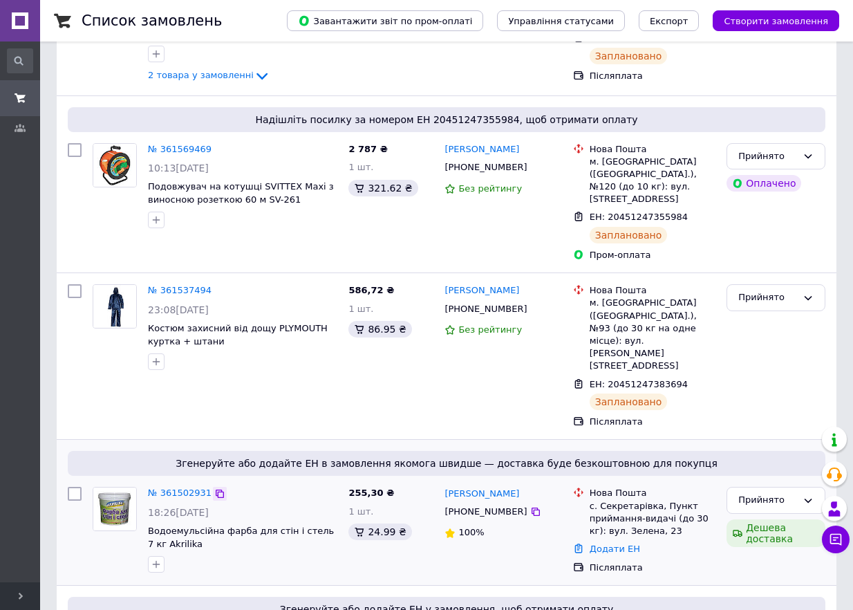
click at [216, 490] on icon at bounding box center [220, 494] width 8 height 8
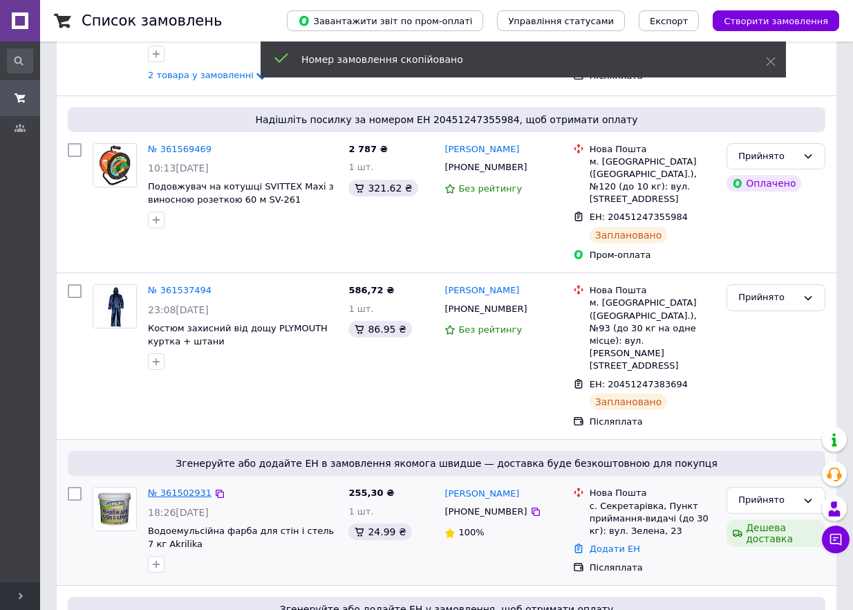
click at [180, 487] on link "№ 361502931" at bounding box center [180, 492] width 64 height 10
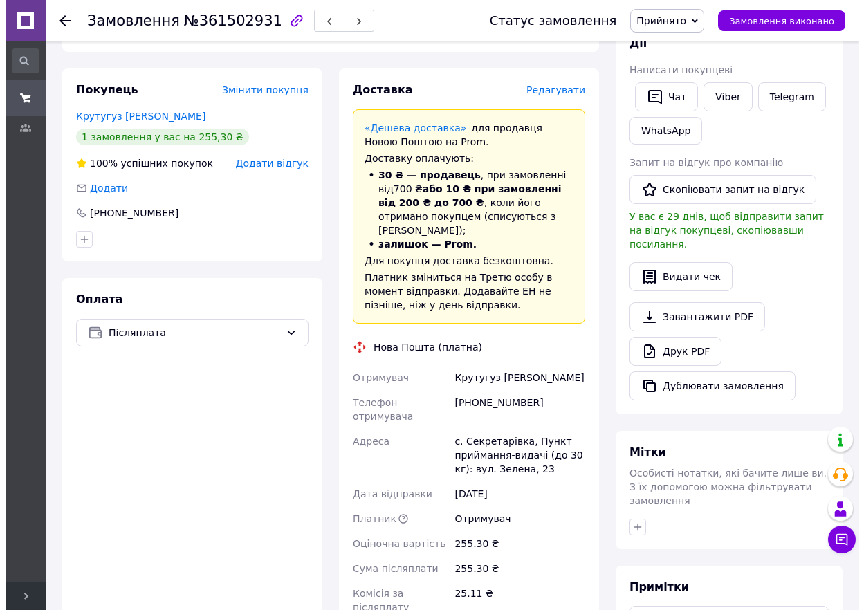
scroll to position [230, 0]
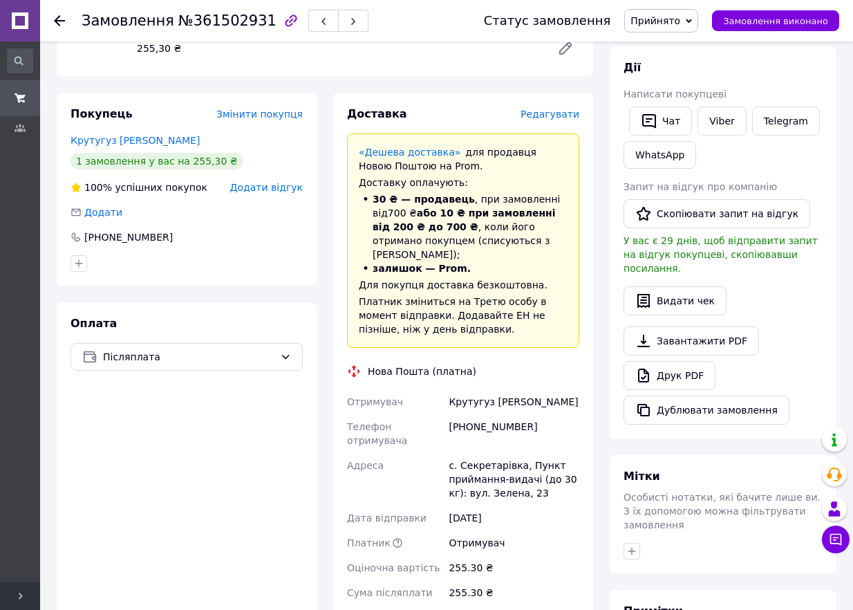
click at [557, 116] on span "Редагувати" at bounding box center [550, 114] width 59 height 11
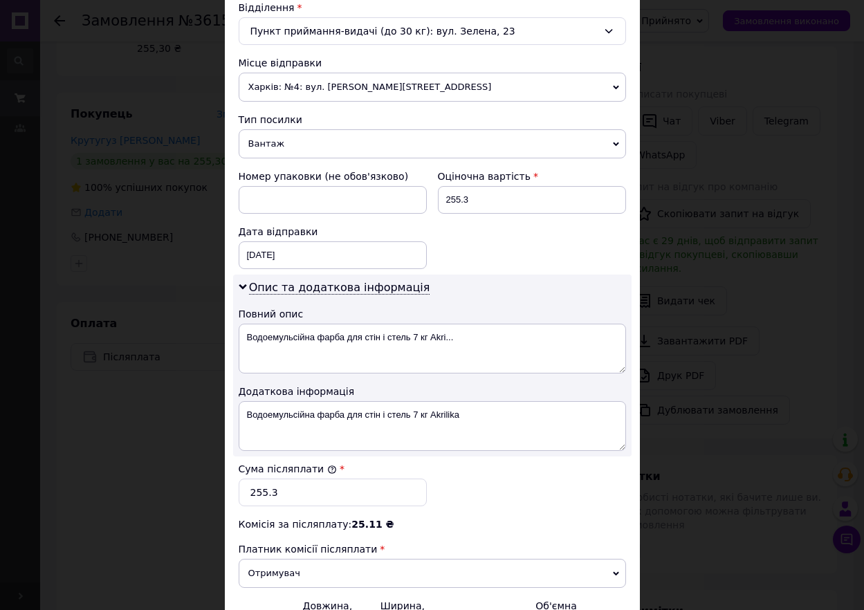
scroll to position [461, 0]
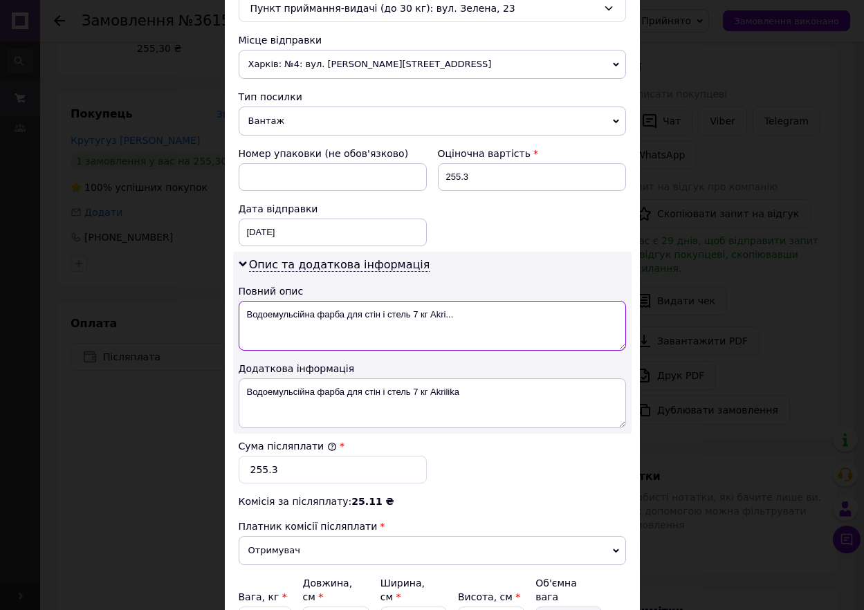
drag, startPoint x: 244, startPoint y: 316, endPoint x: 529, endPoint y: 328, distance: 285.1
click at [529, 328] on textarea "Водоемульсійна фарба для стін і стель 7 кг Akri..." at bounding box center [432, 326] width 387 height 50
paste textarea "361502931"
type textarea "361502931"
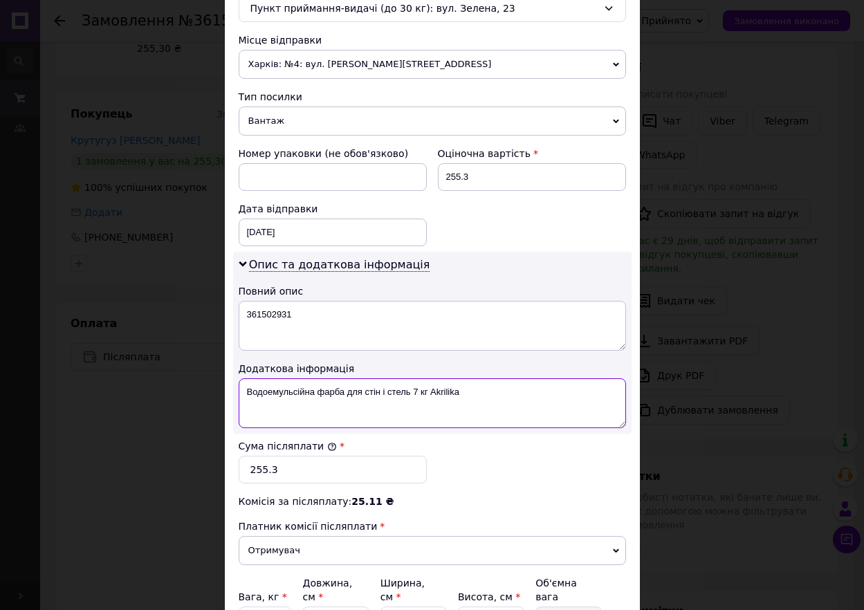
drag, startPoint x: 245, startPoint y: 394, endPoint x: 577, endPoint y: 400, distance: 332.6
click at [577, 400] on textarea "Водоемульсійна фарба для стін і стель 7 кг Akrilika" at bounding box center [432, 403] width 387 height 50
paste textarea "361502931"
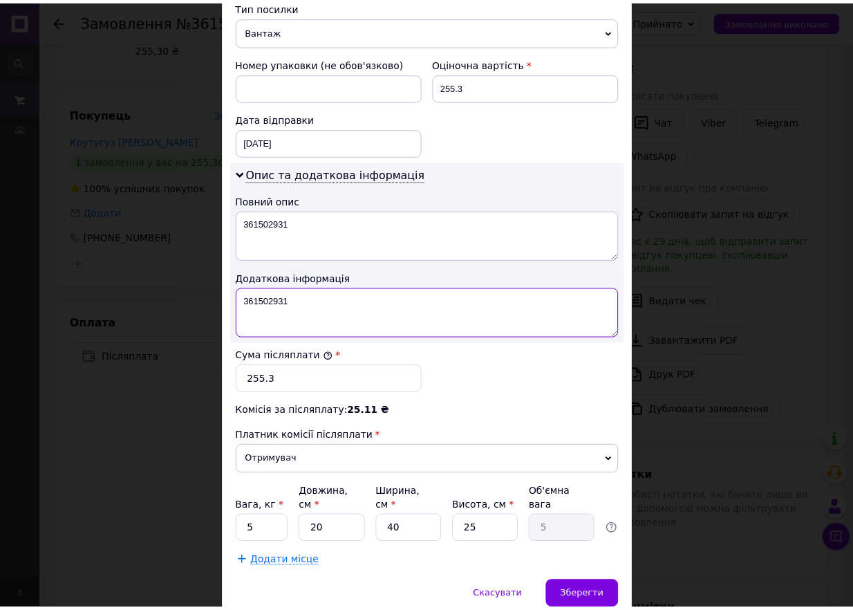
scroll to position [600, 0]
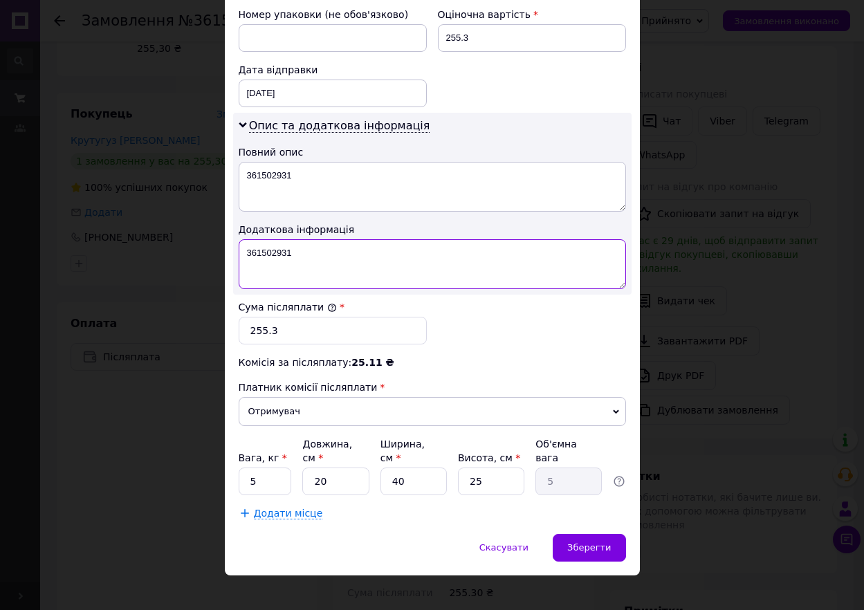
type textarea "361502931"
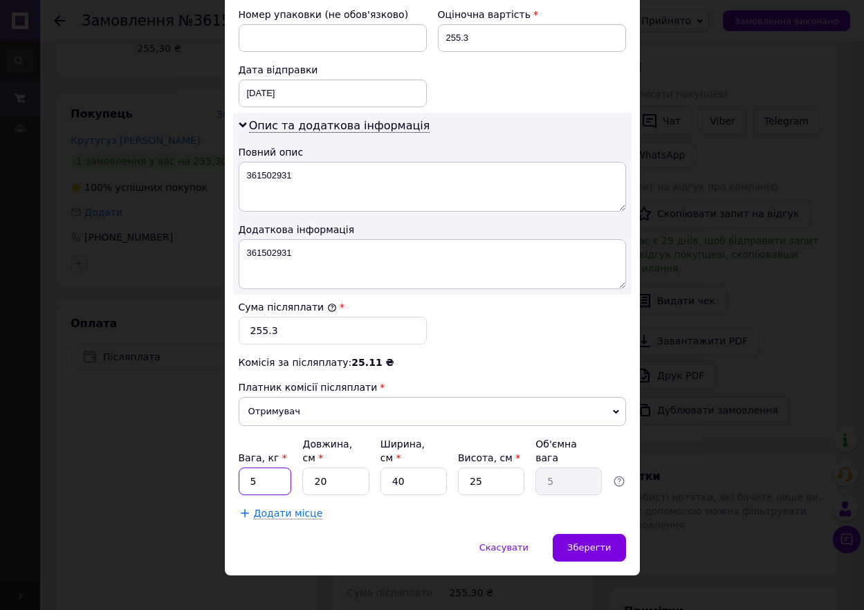
drag, startPoint x: 257, startPoint y: 469, endPoint x: 248, endPoint y: 465, distance: 10.3
click at [248, 467] on input "5" at bounding box center [265, 481] width 53 height 28
type input "7"
click at [577, 534] on div "Зберегти" at bounding box center [588, 548] width 73 height 28
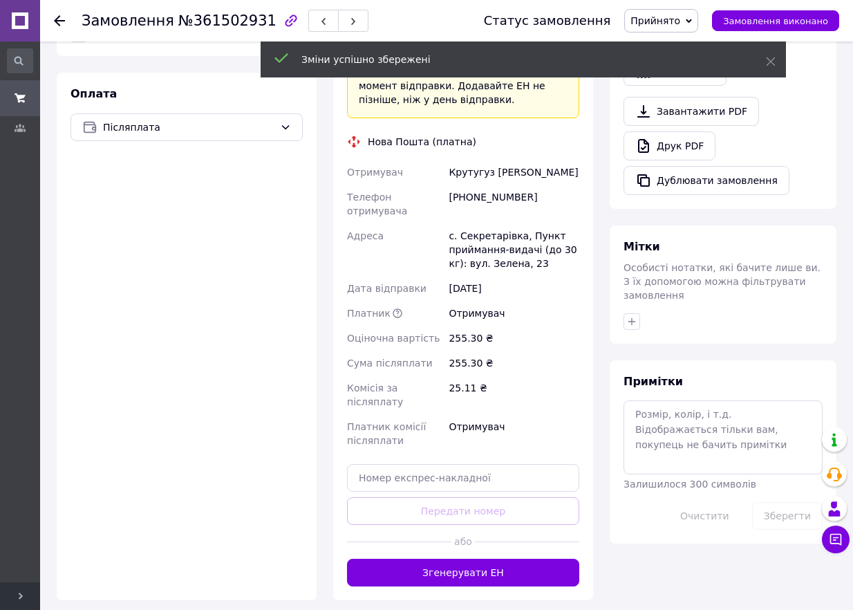
scroll to position [460, 0]
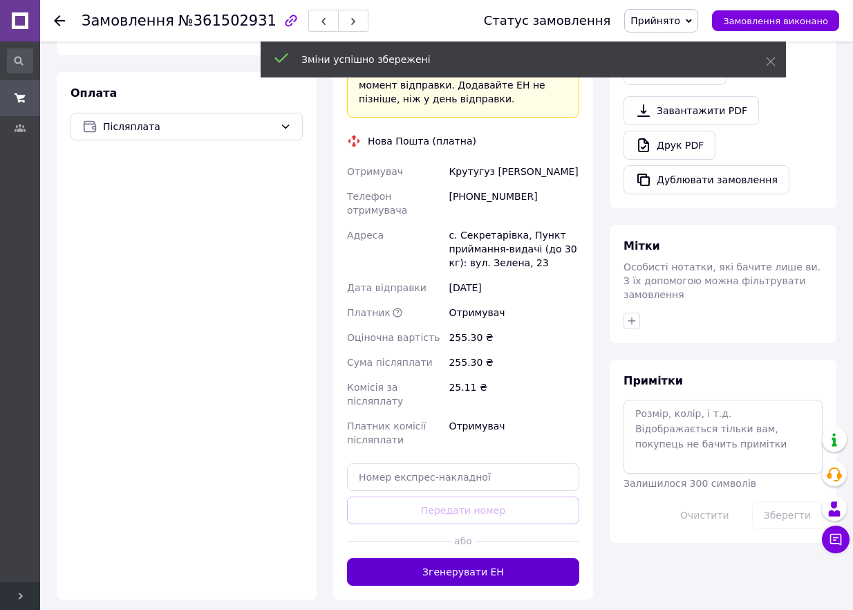
click at [463, 558] on button "Згенерувати ЕН" at bounding box center [463, 572] width 232 height 28
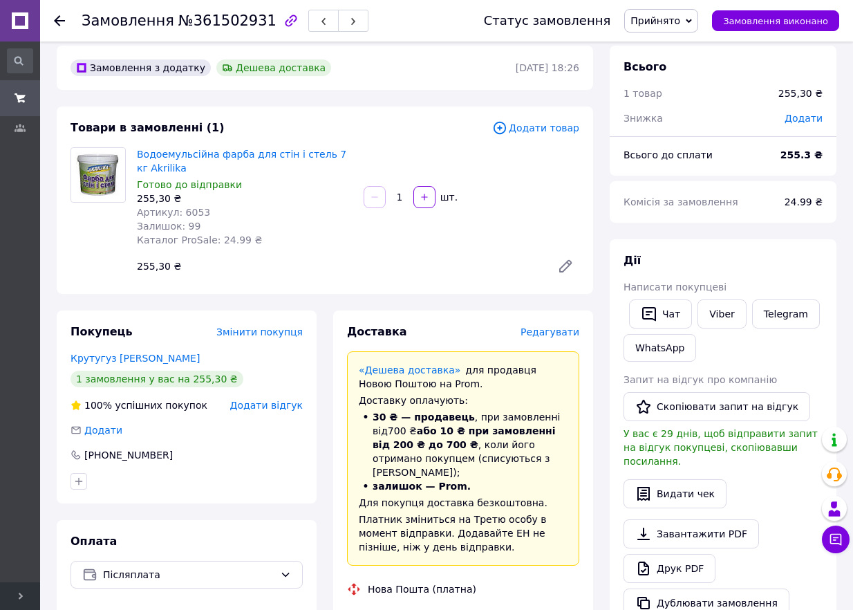
scroll to position [0, 0]
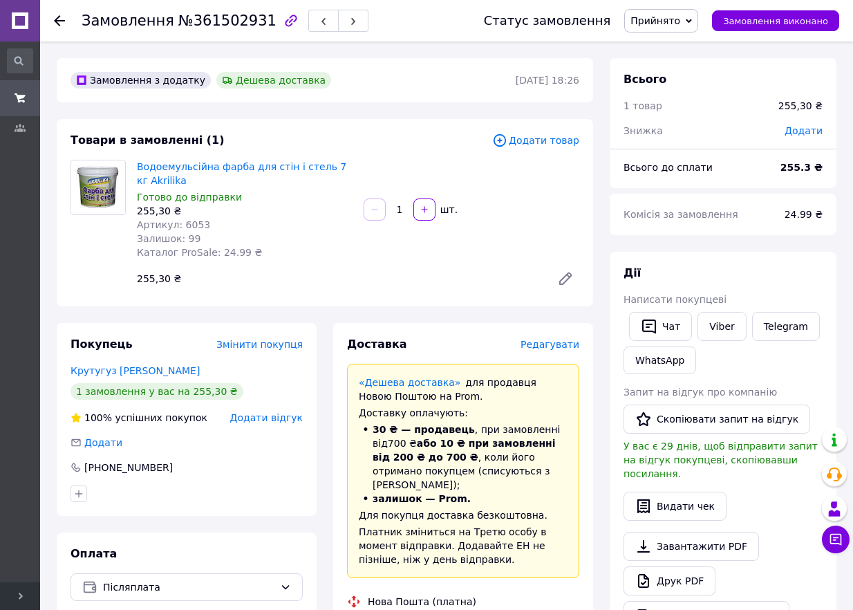
click at [59, 25] on use at bounding box center [59, 20] width 11 height 11
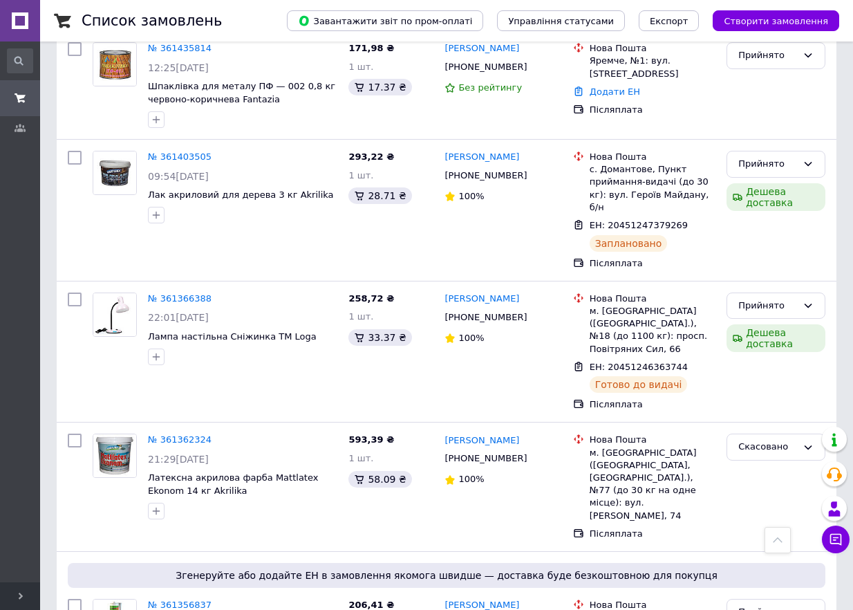
scroll to position [1153, 0]
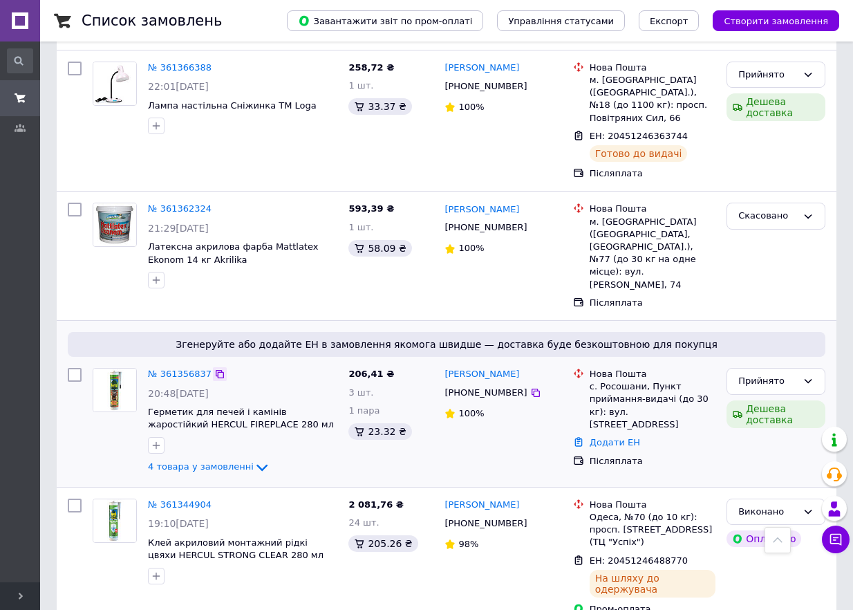
click at [216, 370] on icon at bounding box center [220, 374] width 8 height 8
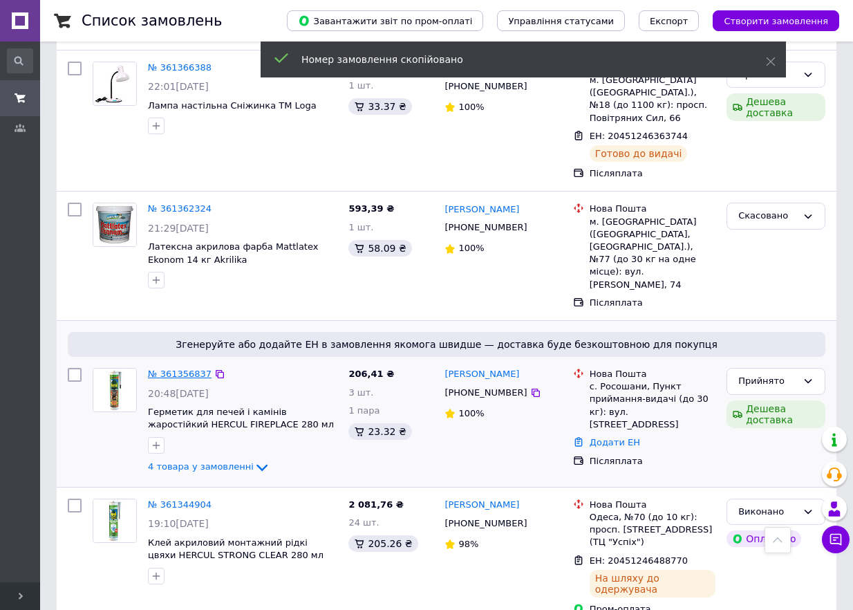
click at [180, 369] on link "№ 361356837" at bounding box center [180, 374] width 64 height 10
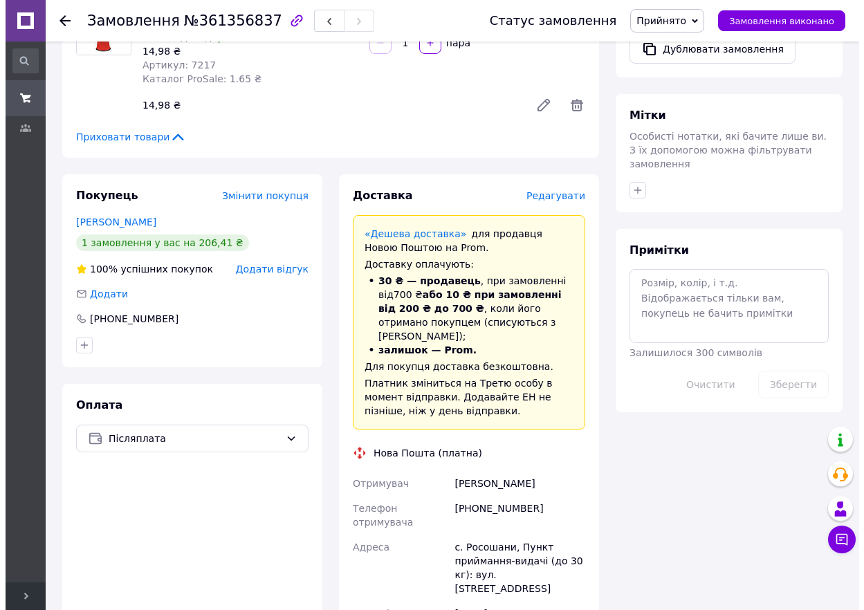
scroll to position [525, 0]
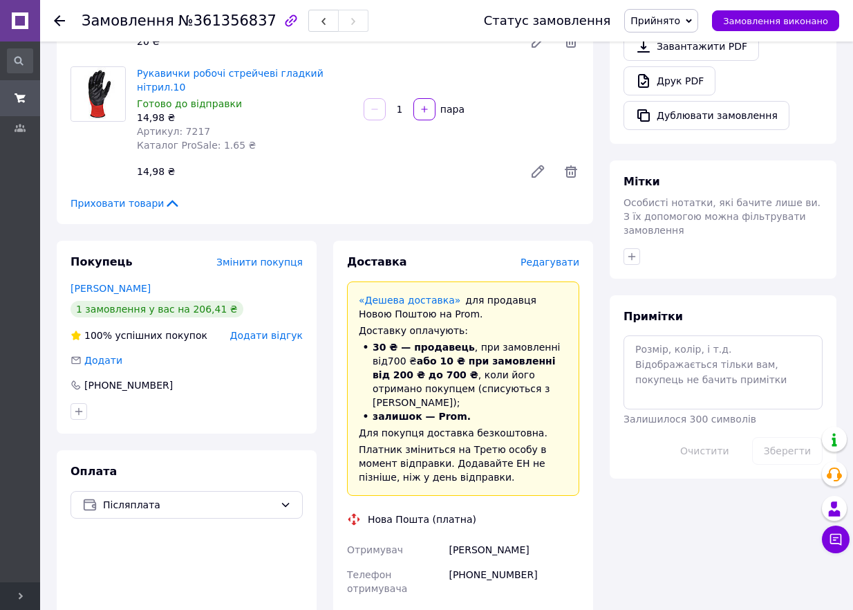
click at [572, 257] on span "Редагувати" at bounding box center [550, 262] width 59 height 11
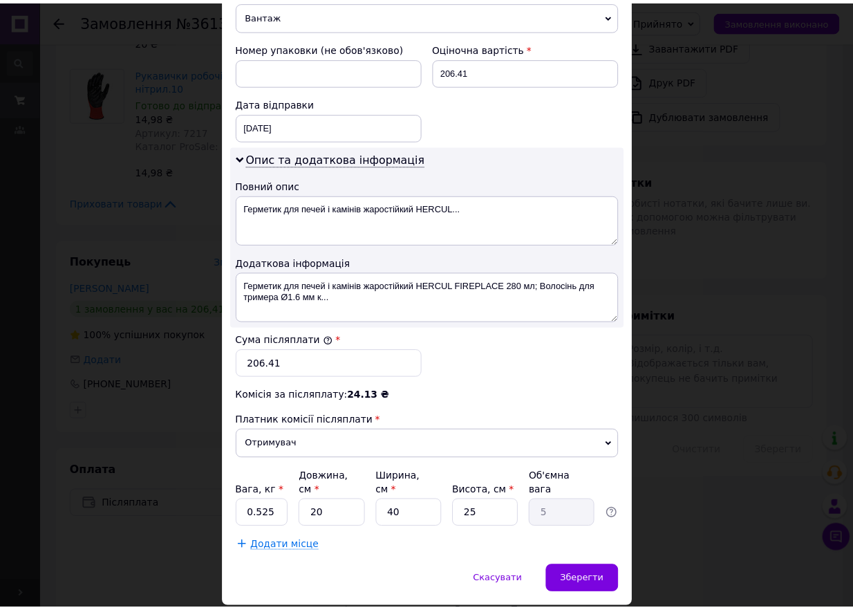
scroll to position [600, 0]
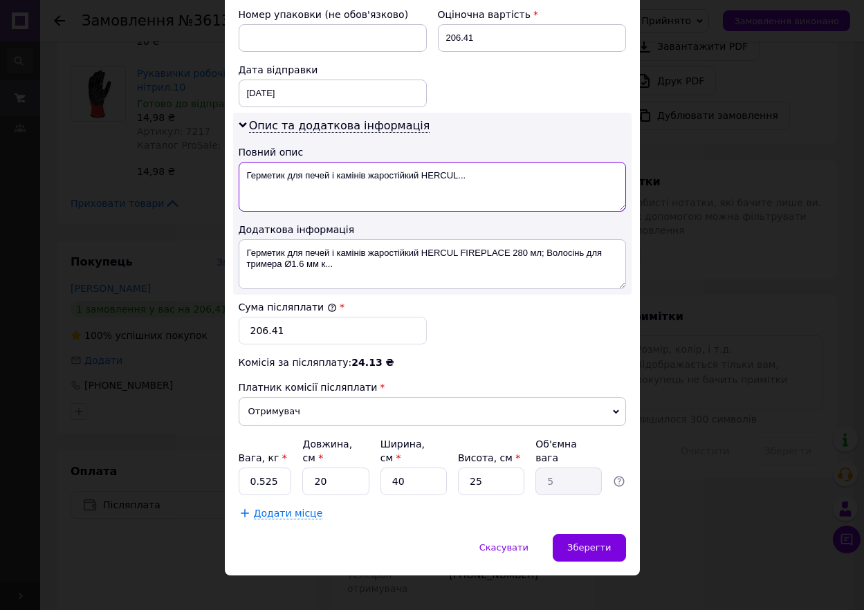
drag, startPoint x: 243, startPoint y: 180, endPoint x: 481, endPoint y: 190, distance: 237.4
click at [481, 190] on textarea "Герметик для печей і камінів жаростійкий HERCUL..." at bounding box center [432, 187] width 387 height 50
paste textarea "361356837"
type textarea "361356837"
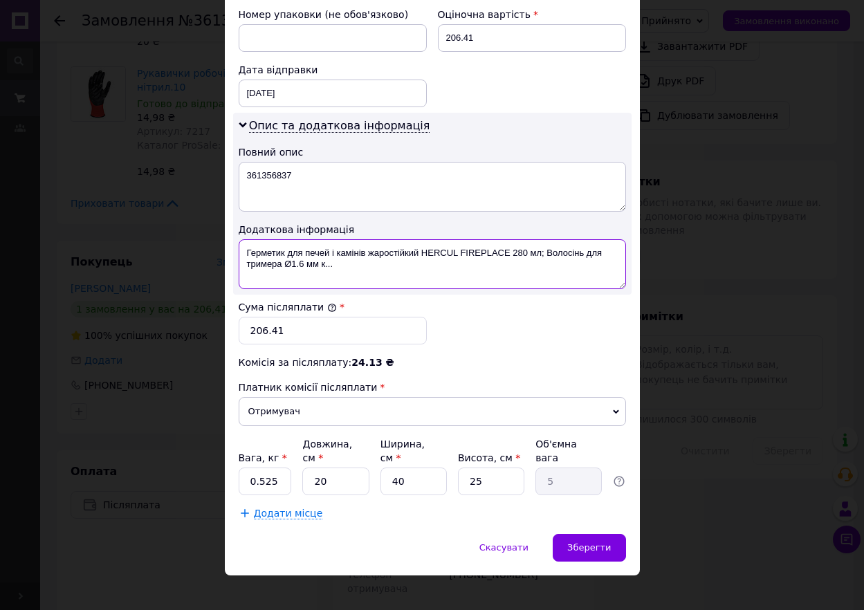
drag, startPoint x: 244, startPoint y: 250, endPoint x: 391, endPoint y: 279, distance: 150.0
click at [391, 279] on textarea "Герметик для печей і камінів жаростійкий HERCUL FIREPLACE 280 мл; Волосінь для …" at bounding box center [432, 264] width 387 height 50
paste textarea "361356837"
type textarea "361356837"
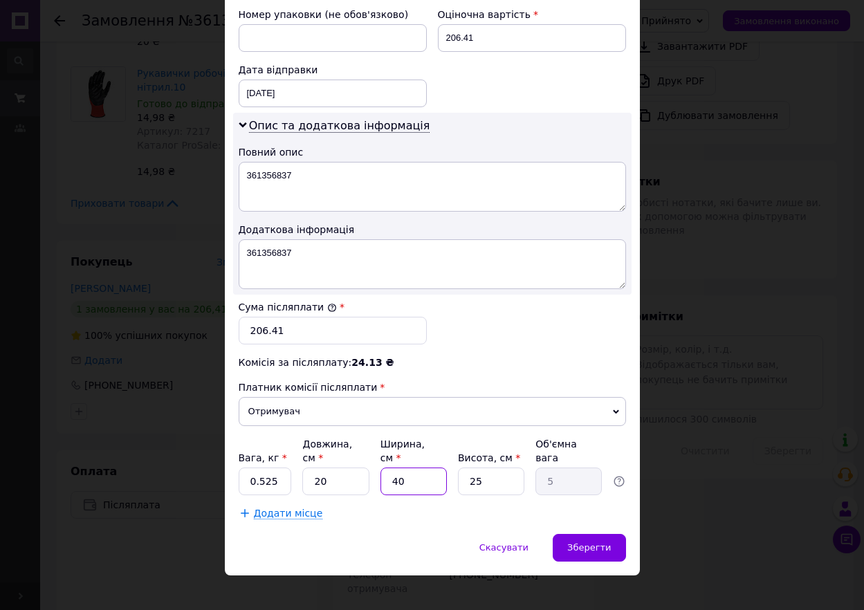
drag, startPoint x: 424, startPoint y: 469, endPoint x: 384, endPoint y: 465, distance: 40.3
click at [384, 467] on input "40" at bounding box center [413, 481] width 66 height 28
type input "1"
type input "0.13"
type input "14"
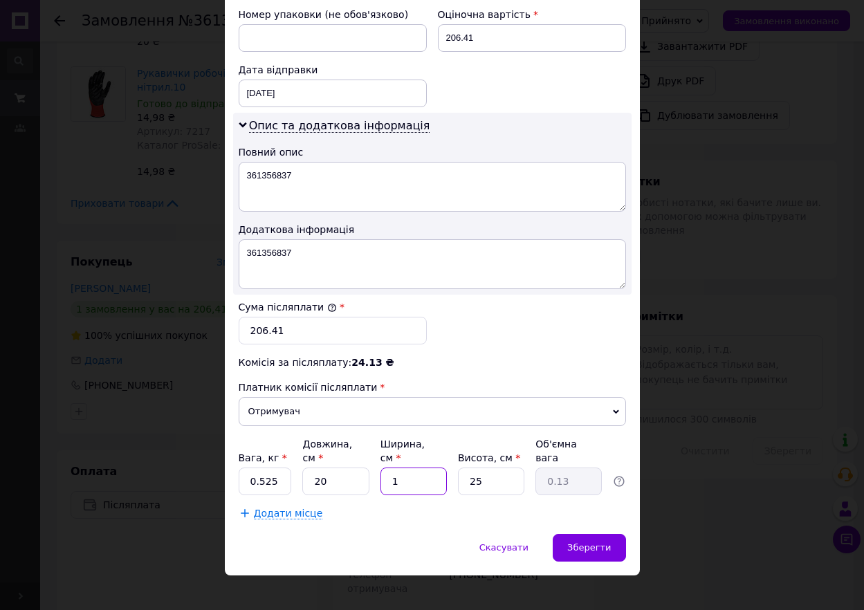
type input "1.75"
type input "14"
click at [520, 467] on input "25" at bounding box center [491, 481] width 66 height 28
type input "2"
type input "0.14"
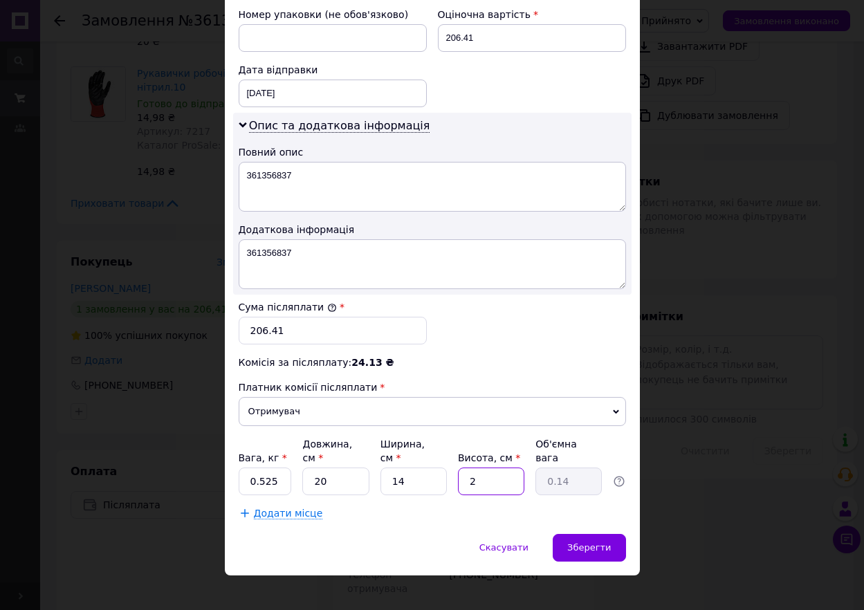
type input "26"
type input "1.82"
type input "26"
click at [581, 542] on span "Зберегти" at bounding box center [589, 547] width 44 height 10
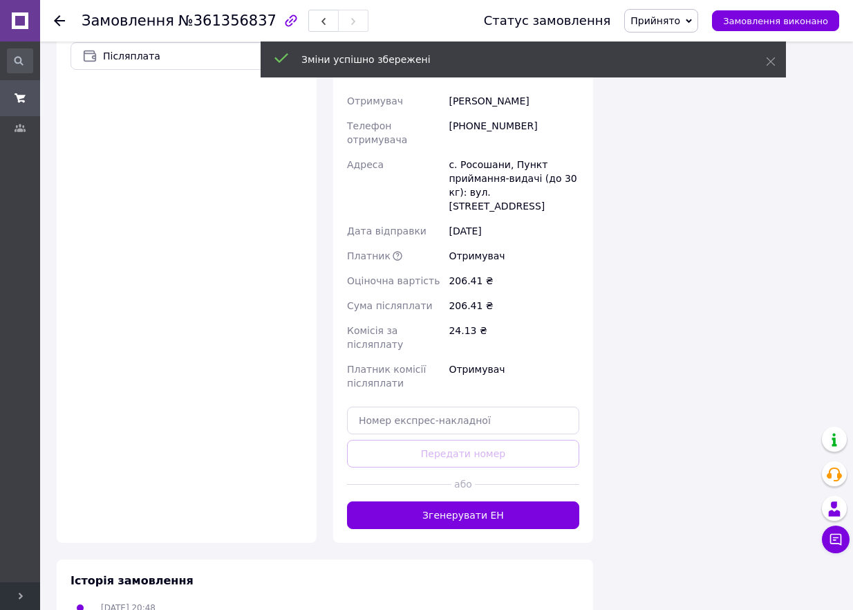
scroll to position [986, 0]
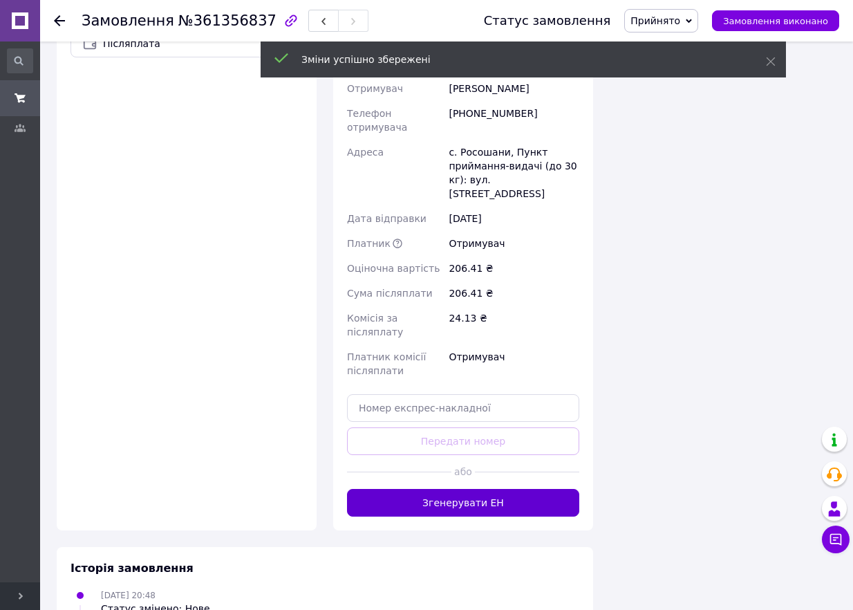
click at [500, 489] on button "Згенерувати ЕН" at bounding box center [463, 503] width 232 height 28
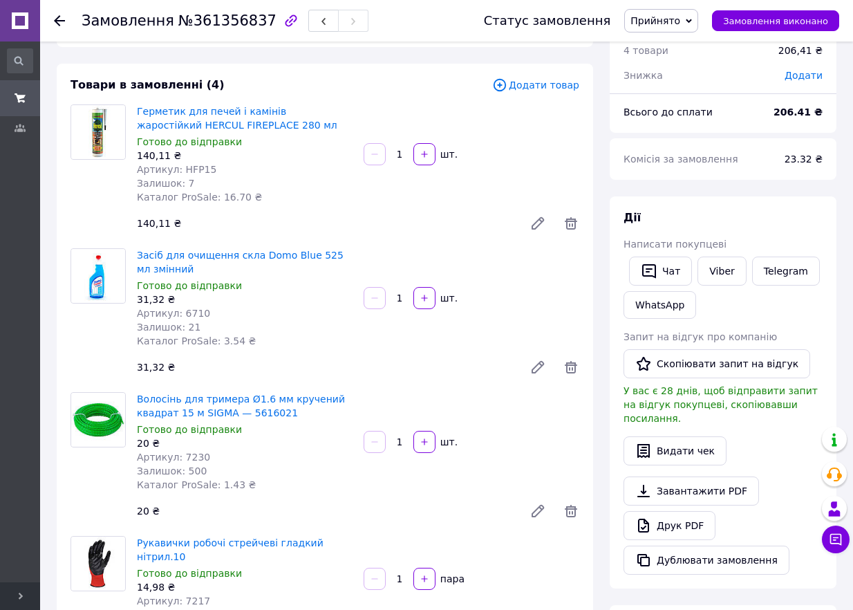
scroll to position [0, 0]
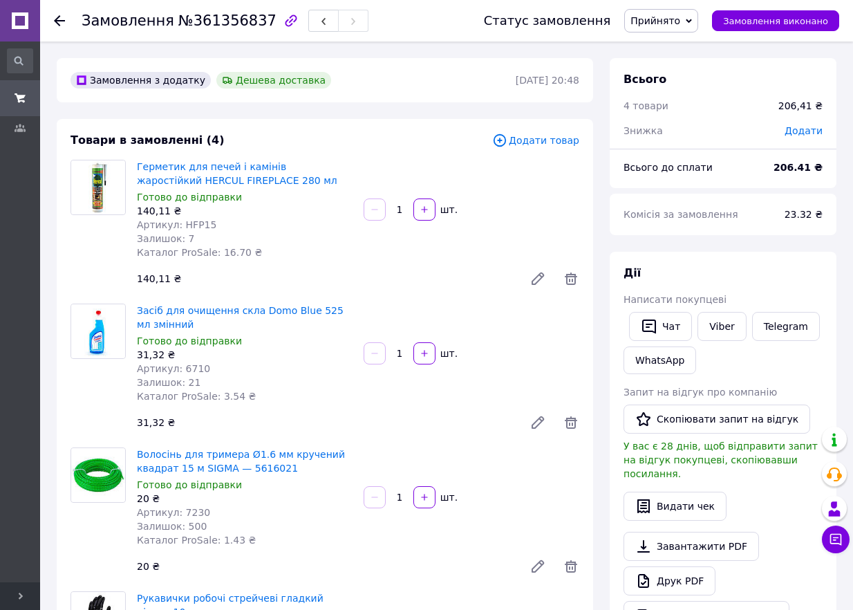
click at [55, 19] on icon at bounding box center [59, 20] width 11 height 11
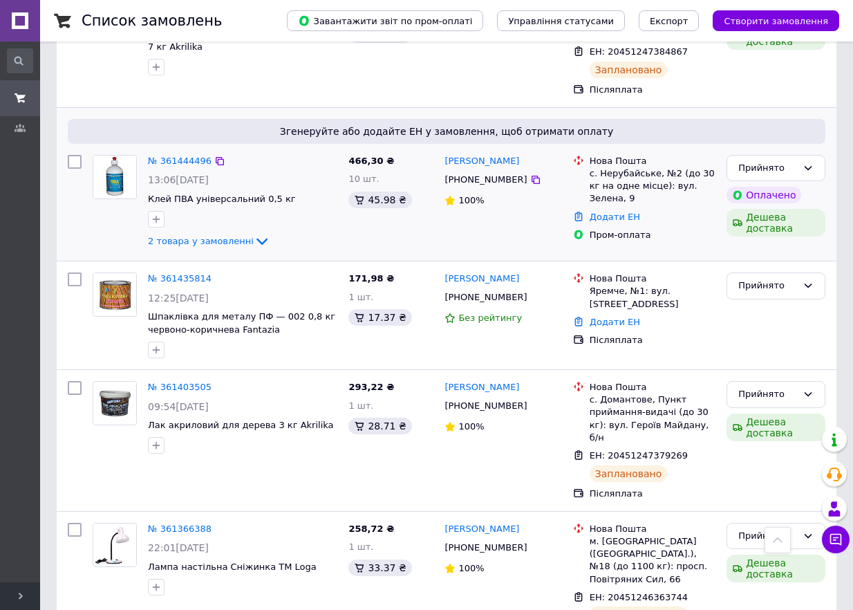
scroll to position [922, 0]
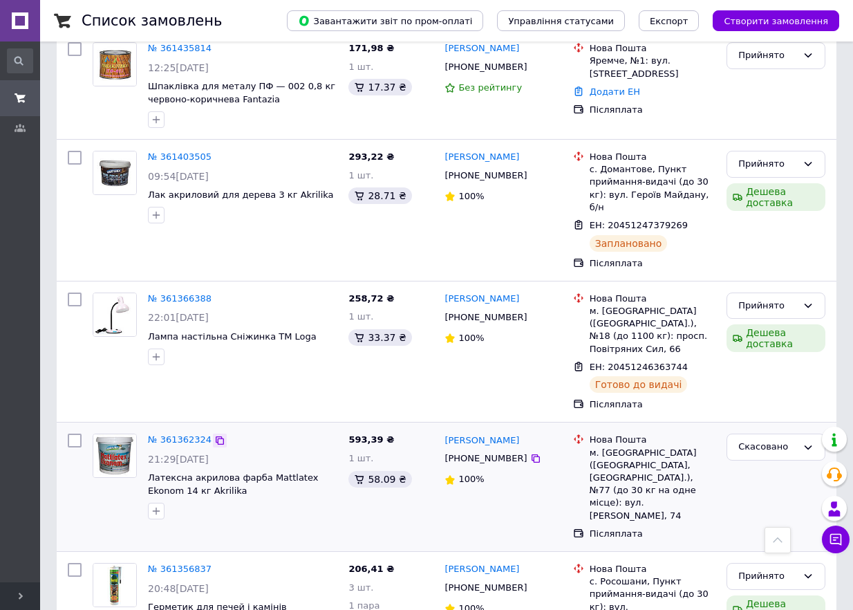
click at [214, 435] on icon at bounding box center [219, 440] width 11 height 11
click at [187, 434] on link "№ 361362324" at bounding box center [180, 439] width 64 height 10
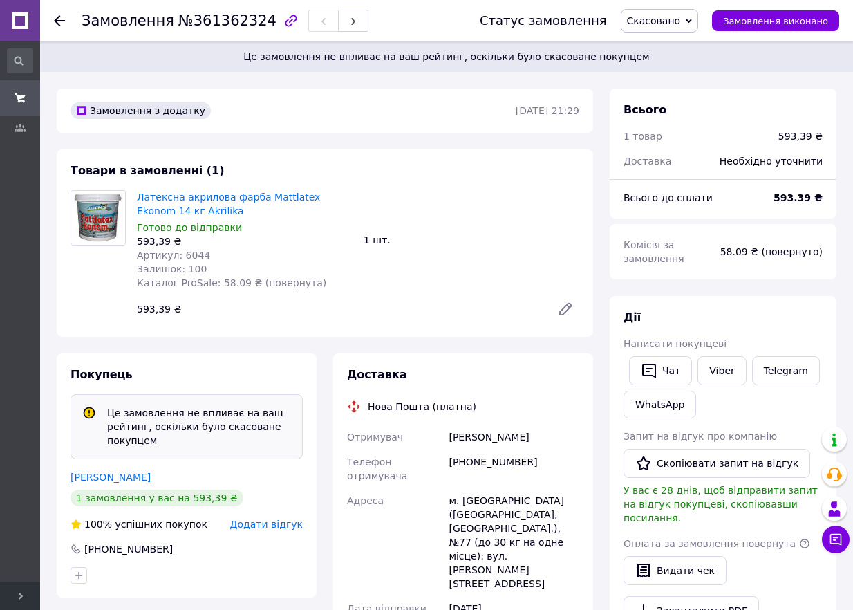
click at [57, 21] on use at bounding box center [59, 20] width 11 height 11
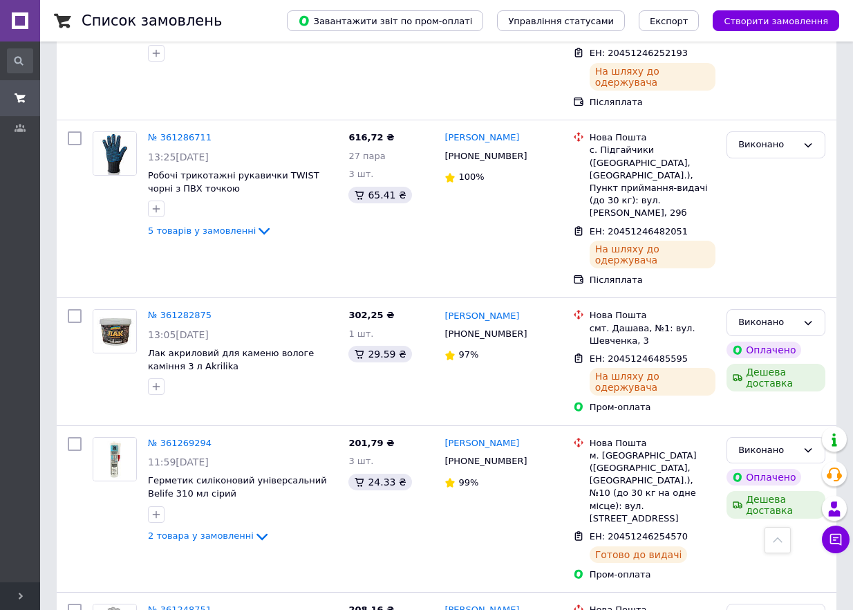
scroll to position [2067, 0]
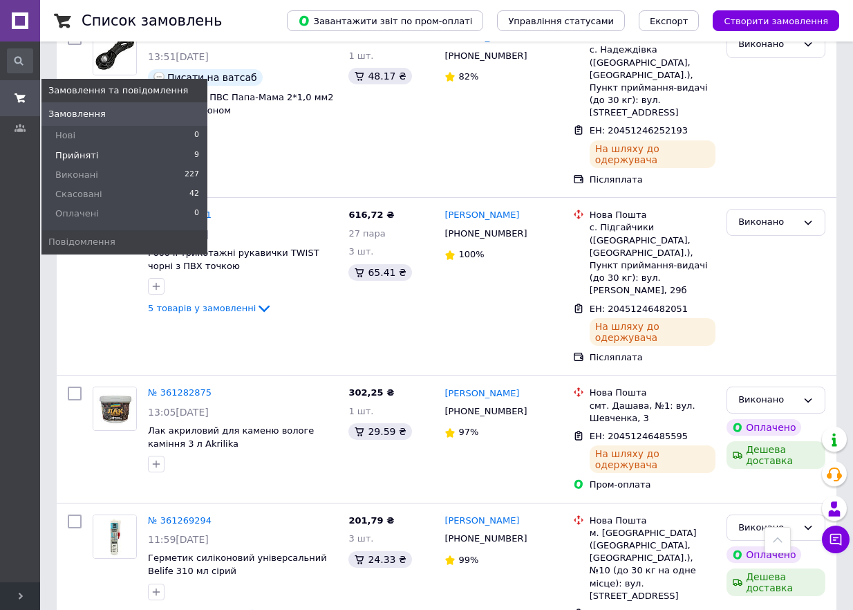
click at [80, 154] on span "Прийняті" at bounding box center [76, 155] width 43 height 12
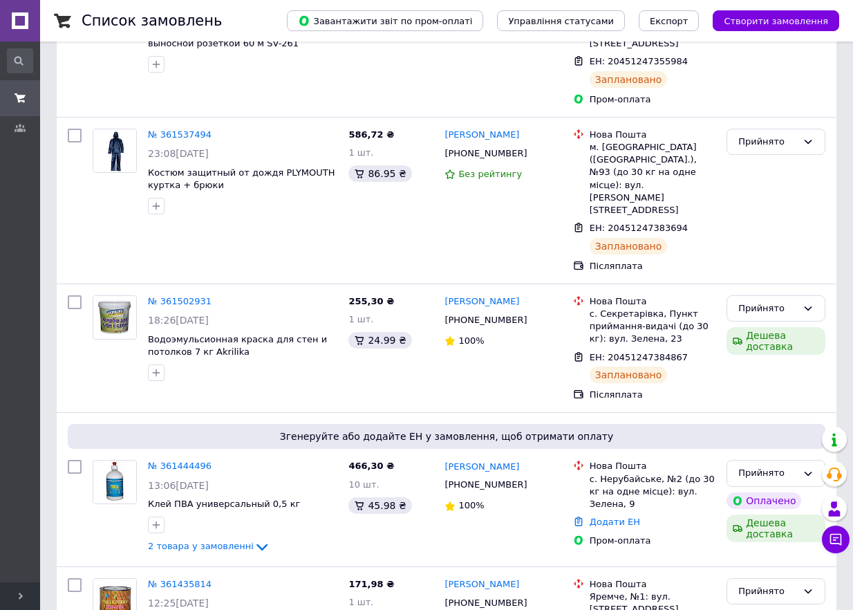
scroll to position [461, 0]
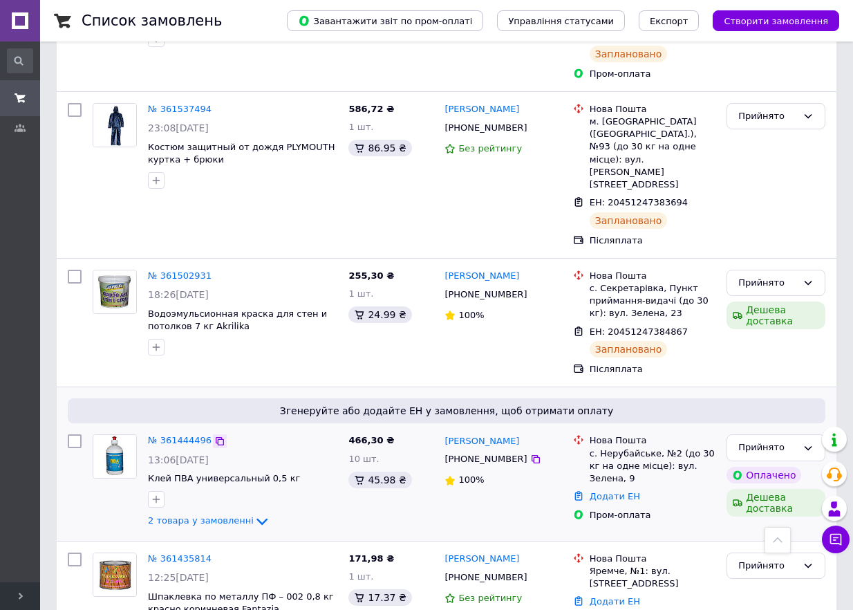
click at [214, 436] on icon at bounding box center [219, 441] width 11 height 11
click at [174, 435] on link "№ 361444496" at bounding box center [180, 440] width 64 height 10
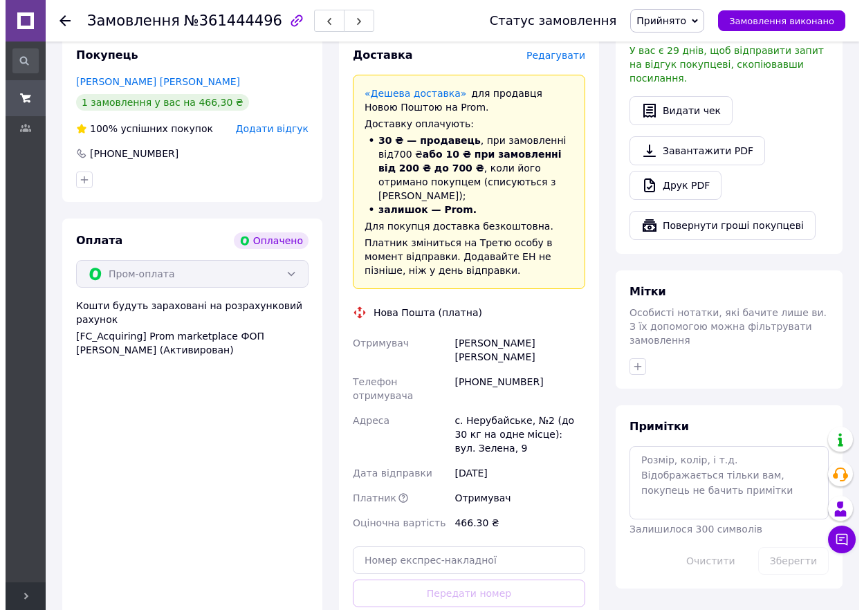
scroll to position [461, 0]
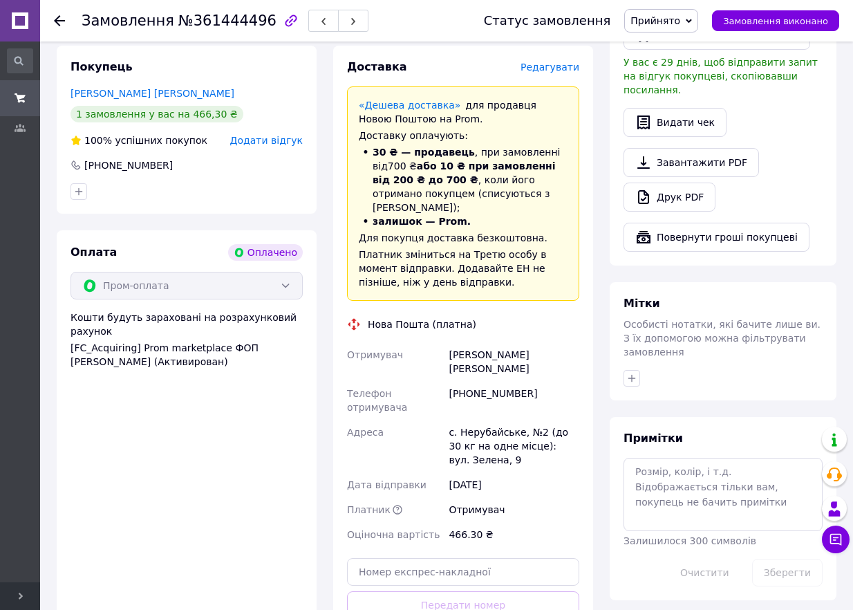
click at [539, 73] on span "Редагувати" at bounding box center [550, 67] width 59 height 11
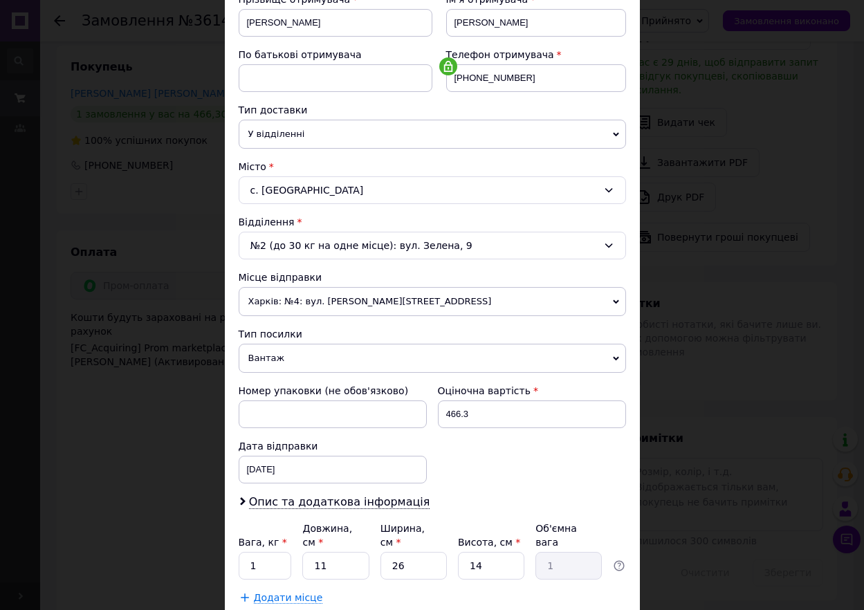
scroll to position [308, 0]
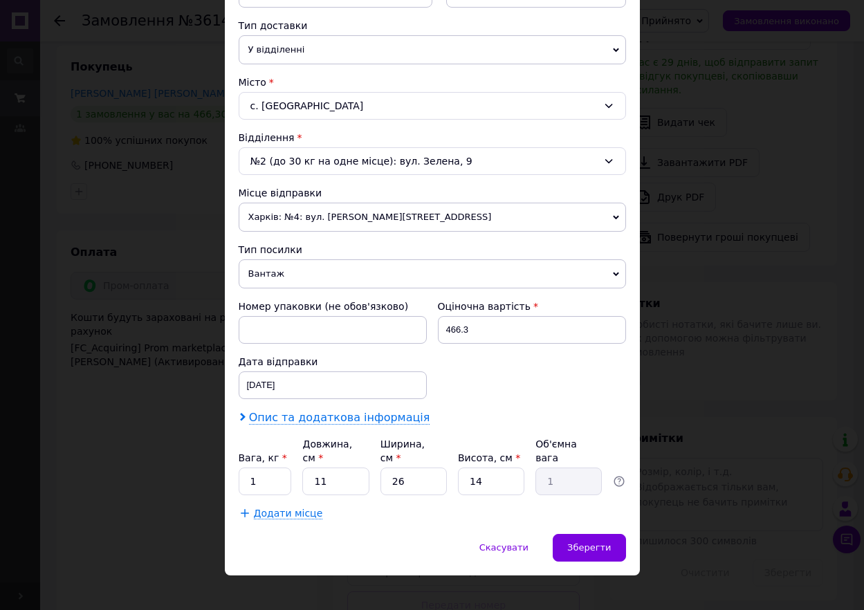
click at [243, 418] on use at bounding box center [243, 417] width 6 height 8
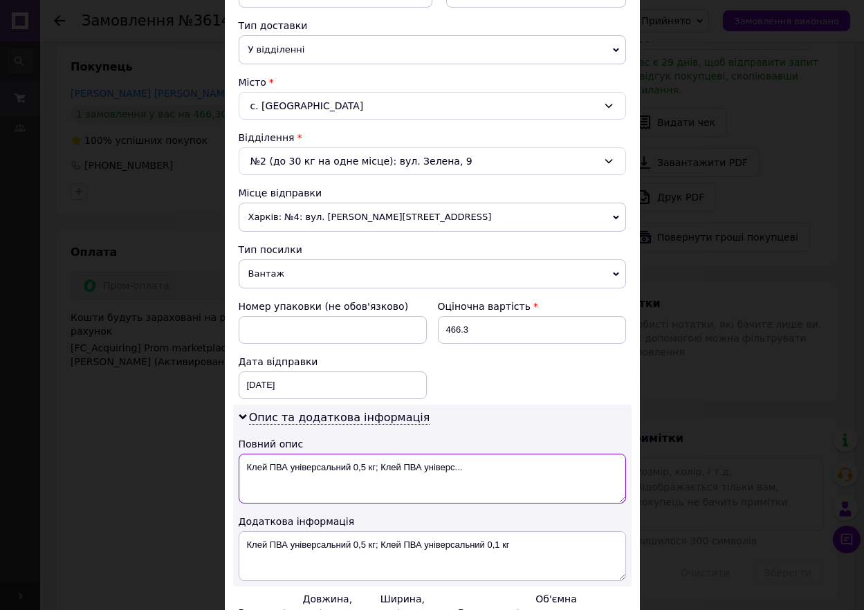
drag, startPoint x: 248, startPoint y: 466, endPoint x: 552, endPoint y: 485, distance: 304.1
click at [552, 485] on textarea "Клей ПВА універсальний 0,5 кг; Клей ПВА універс..." at bounding box center [432, 479] width 387 height 50
paste textarea "361444496"
type textarea "361444496"
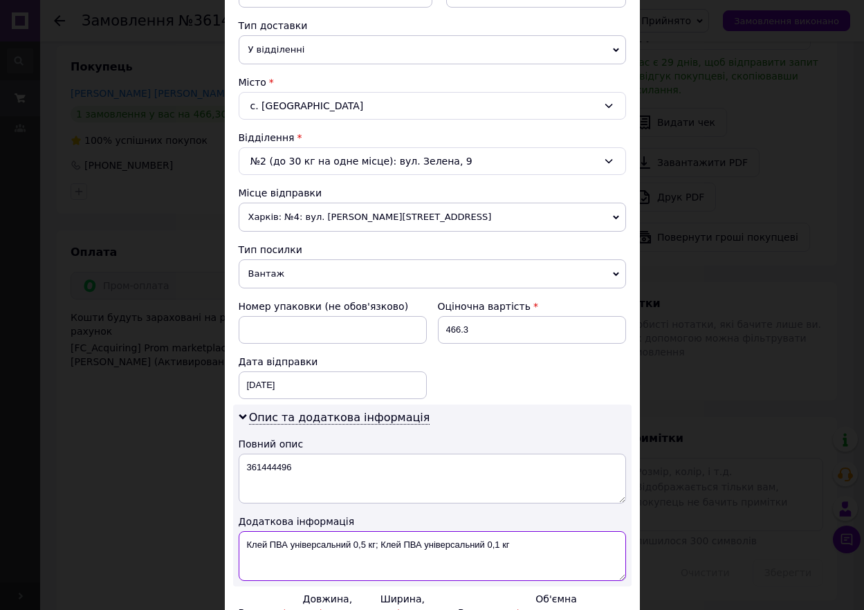
drag, startPoint x: 245, startPoint y: 544, endPoint x: 570, endPoint y: 544, distance: 325.0
click at [570, 544] on textarea "Клей ПВА універсальний 0,5 кг; Клей ПВА універсальний 0,1 кг" at bounding box center [432, 556] width 387 height 50
paste textarea "361444496"
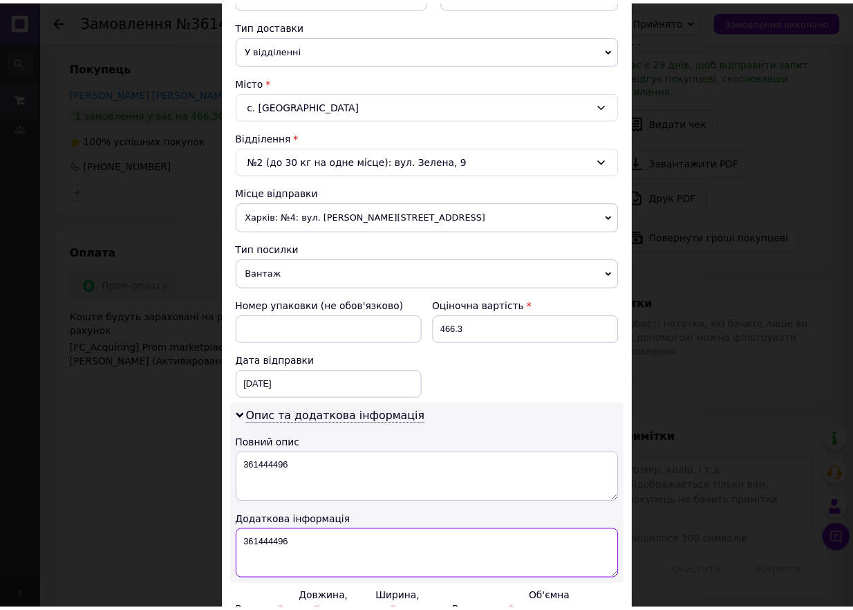
scroll to position [463, 0]
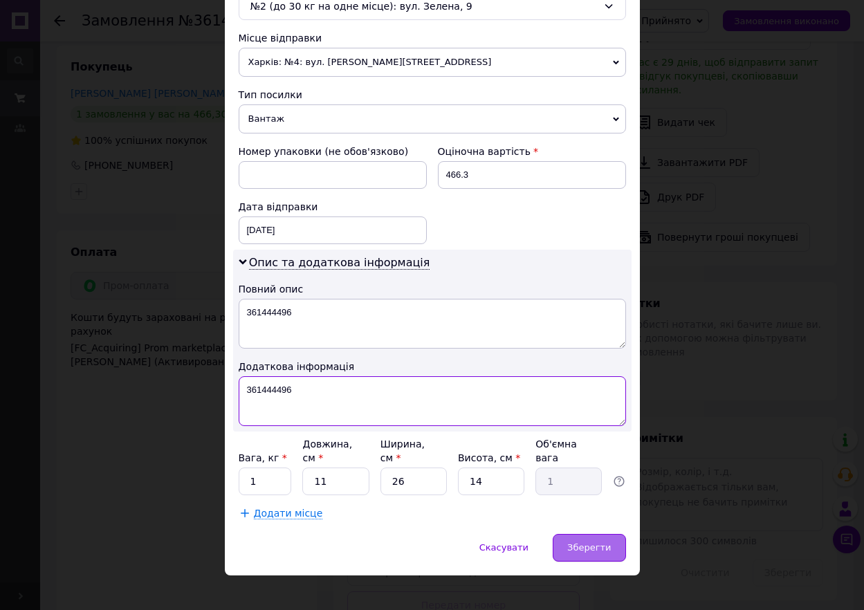
type textarea "361444496"
click at [571, 542] on span "Зберегти" at bounding box center [589, 547] width 44 height 10
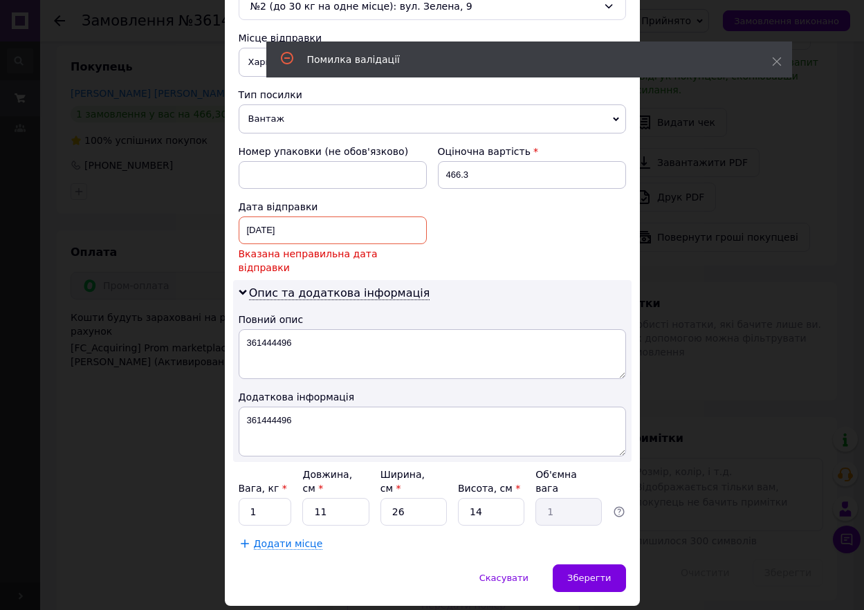
click at [329, 230] on div "[DATE] < 2025 > < Сентябрь > Пн Вт Ср Чт Пт Сб Вс 1 2 3 4 5 6 7 8 9 10 11 12 13…" at bounding box center [333, 230] width 188 height 28
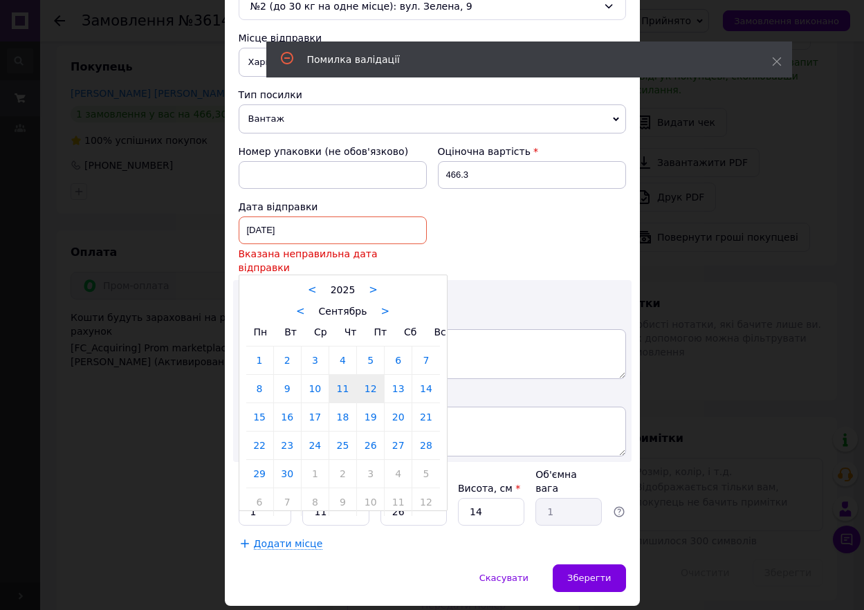
click at [372, 376] on link "12" at bounding box center [370, 389] width 27 height 28
type input "[DATE]"
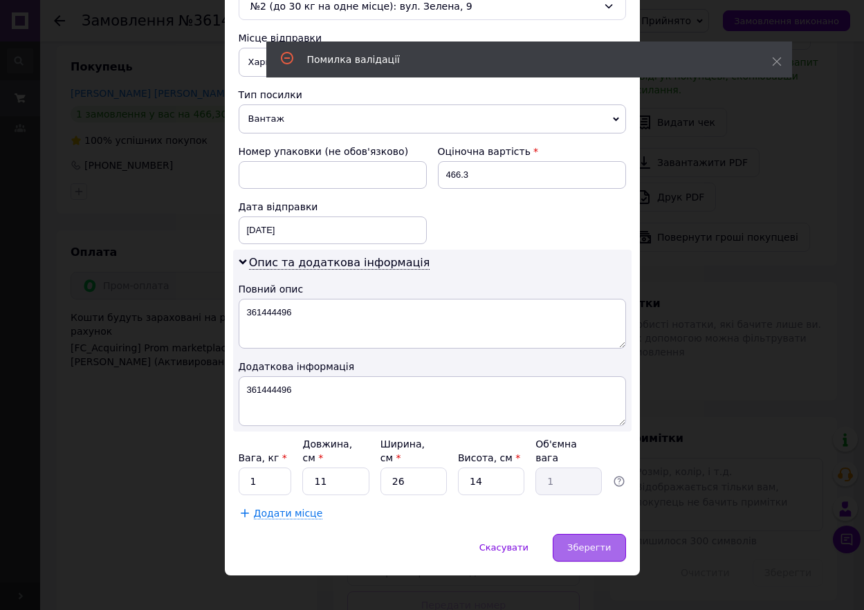
click at [570, 534] on div "Зберегти" at bounding box center [588, 548] width 73 height 28
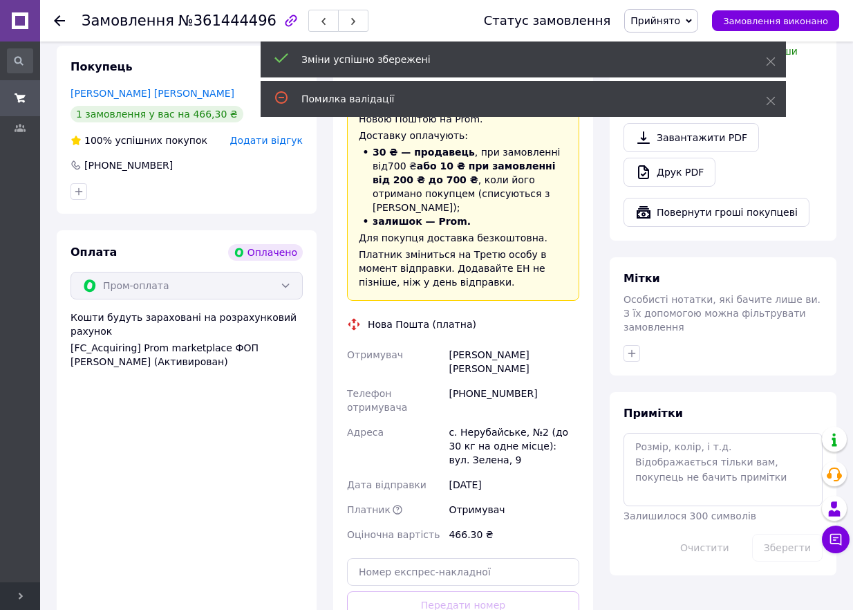
scroll to position [691, 0]
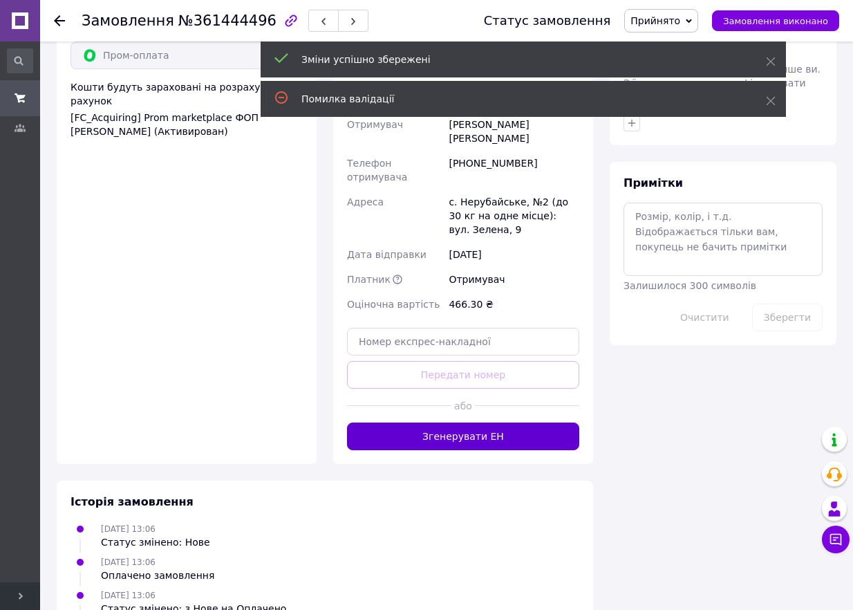
click at [484, 422] on button "Згенерувати ЕН" at bounding box center [463, 436] width 232 height 28
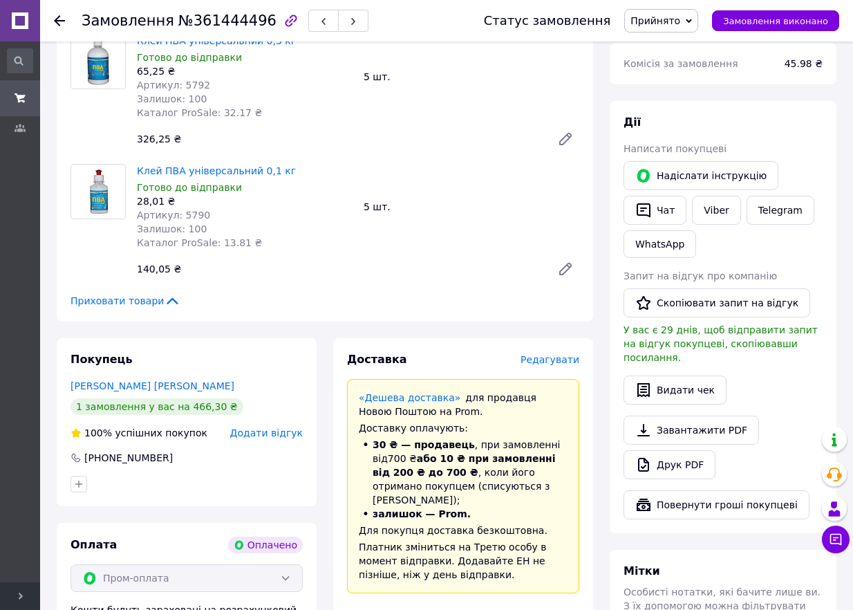
scroll to position [0, 0]
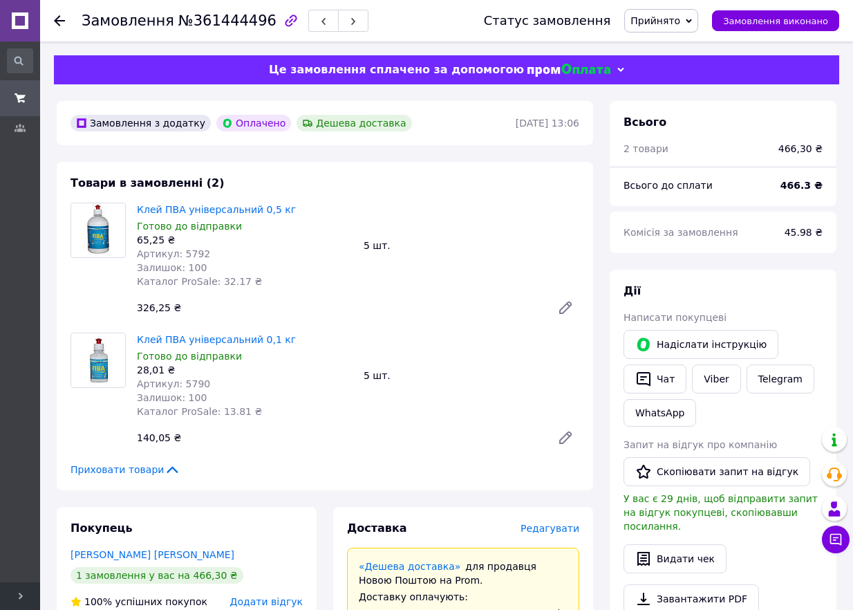
click at [62, 19] on icon at bounding box center [59, 20] width 11 height 11
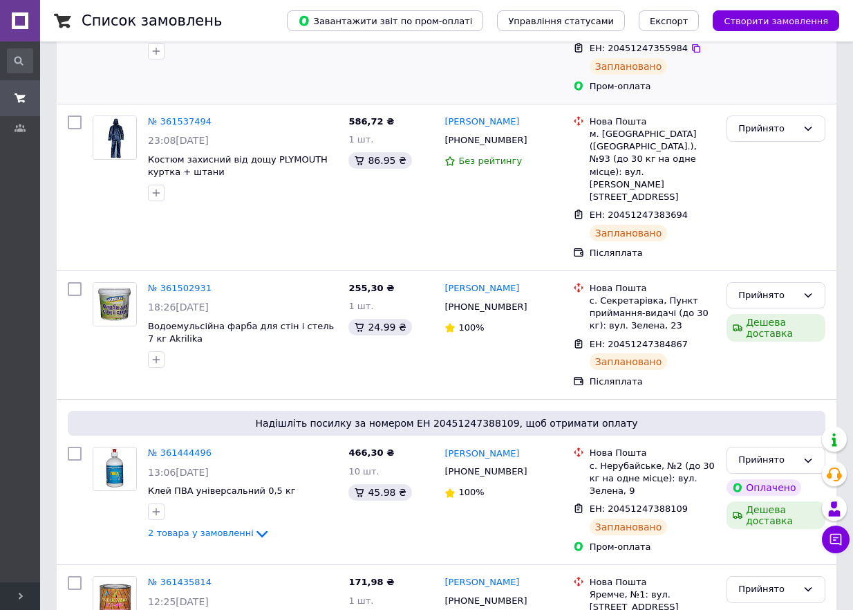
scroll to position [461, 0]
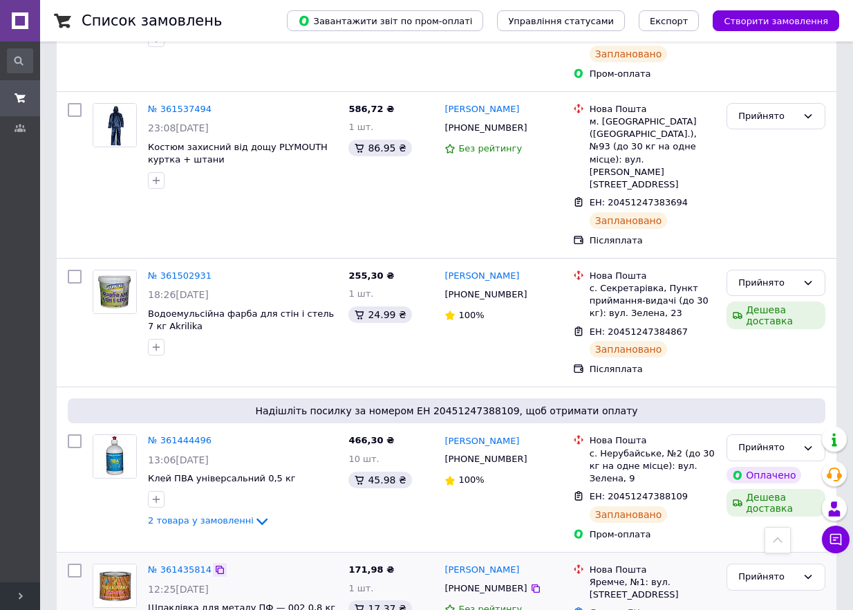
click at [214, 564] on icon at bounding box center [219, 569] width 11 height 11
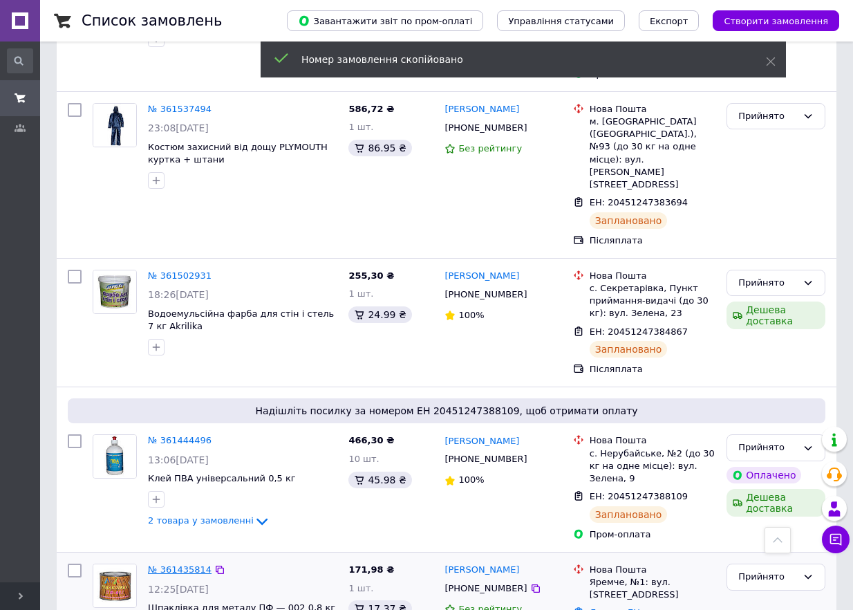
click at [192, 564] on link "№ 361435814" at bounding box center [180, 569] width 64 height 10
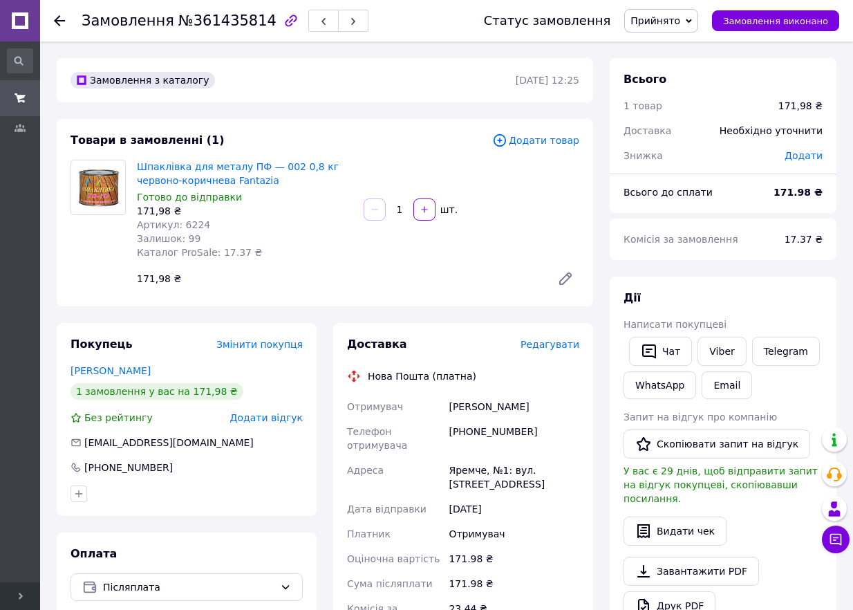
click at [557, 350] on span "Редагувати" at bounding box center [550, 344] width 59 height 11
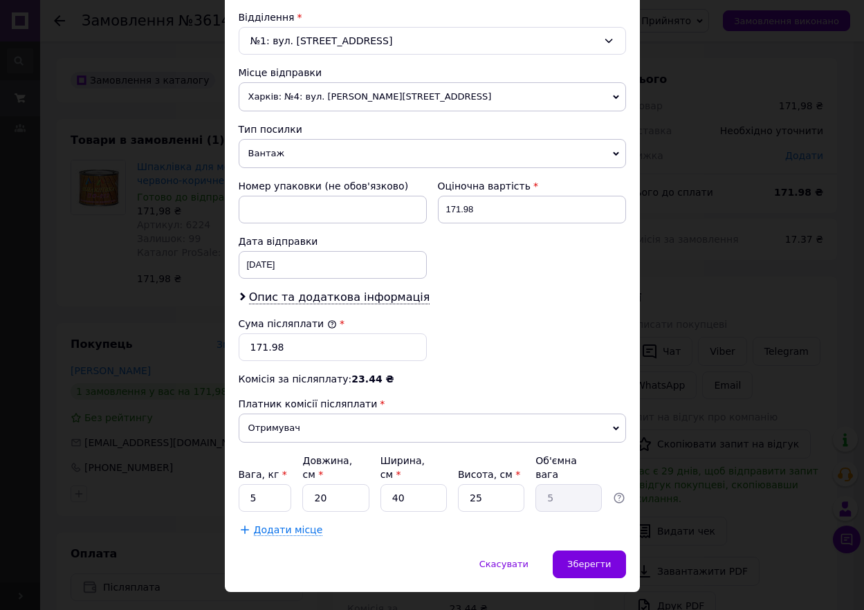
scroll to position [445, 0]
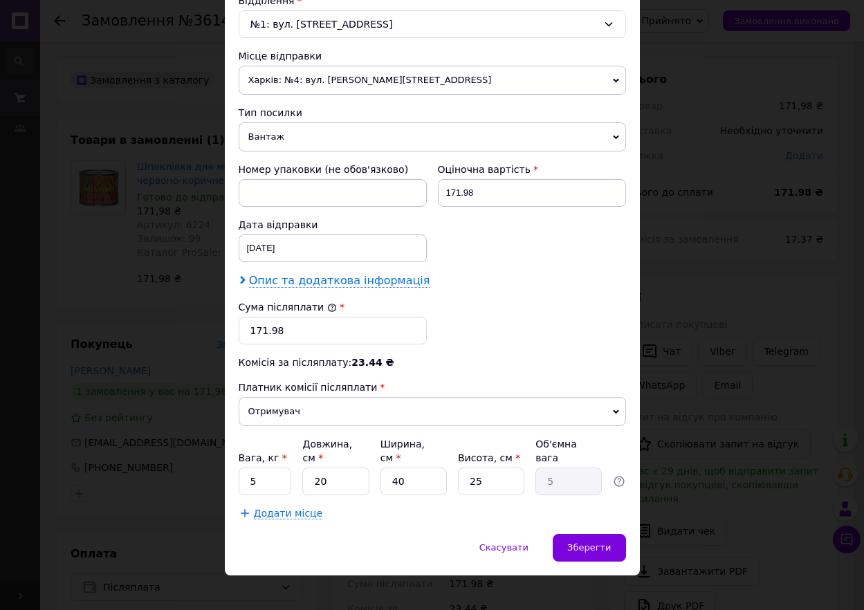
click at [239, 280] on icon at bounding box center [243, 280] width 8 height 8
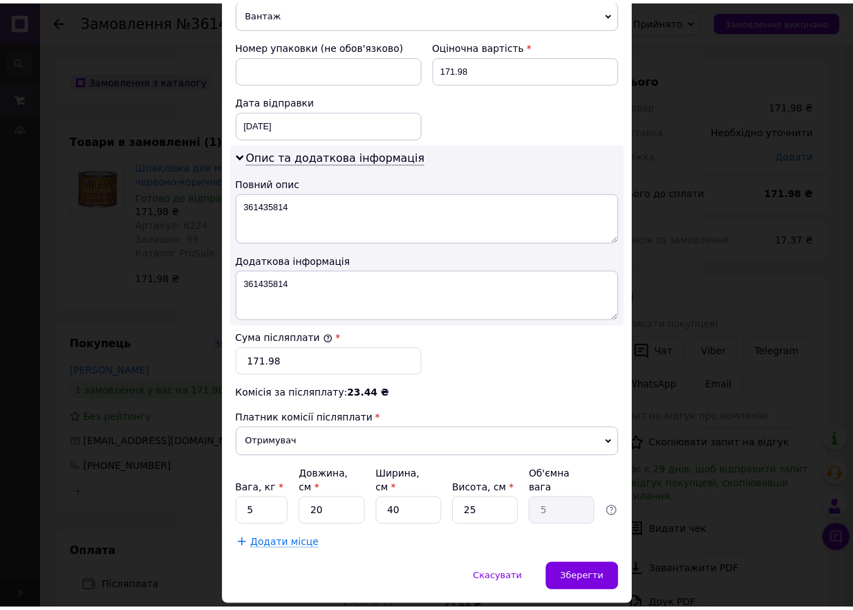
scroll to position [600, 0]
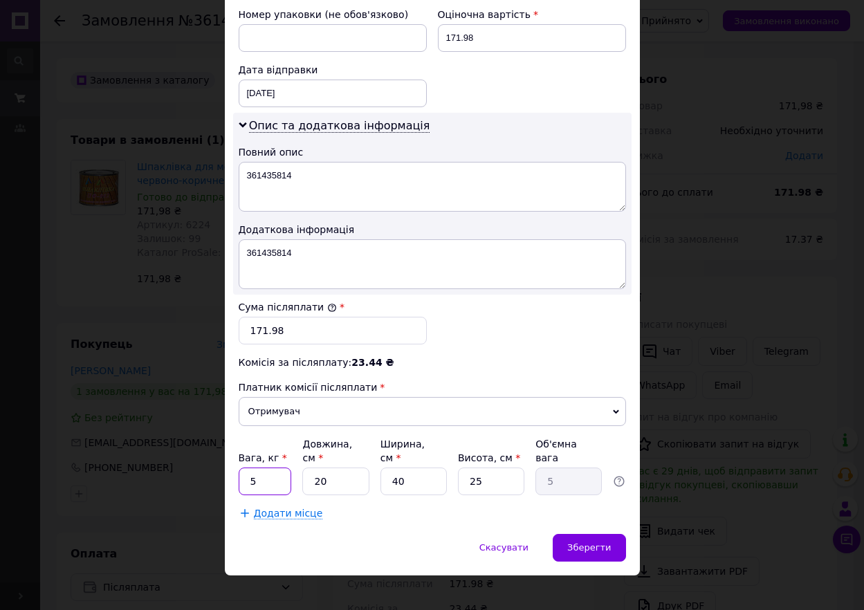
drag, startPoint x: 269, startPoint y: 466, endPoint x: 244, endPoint y: 469, distance: 25.1
click at [244, 469] on input "5" at bounding box center [265, 481] width 53 height 28
type input "1"
drag, startPoint x: 322, startPoint y: 465, endPoint x: 313, endPoint y: 465, distance: 9.0
click at [313, 467] on input "20" at bounding box center [335, 481] width 66 height 28
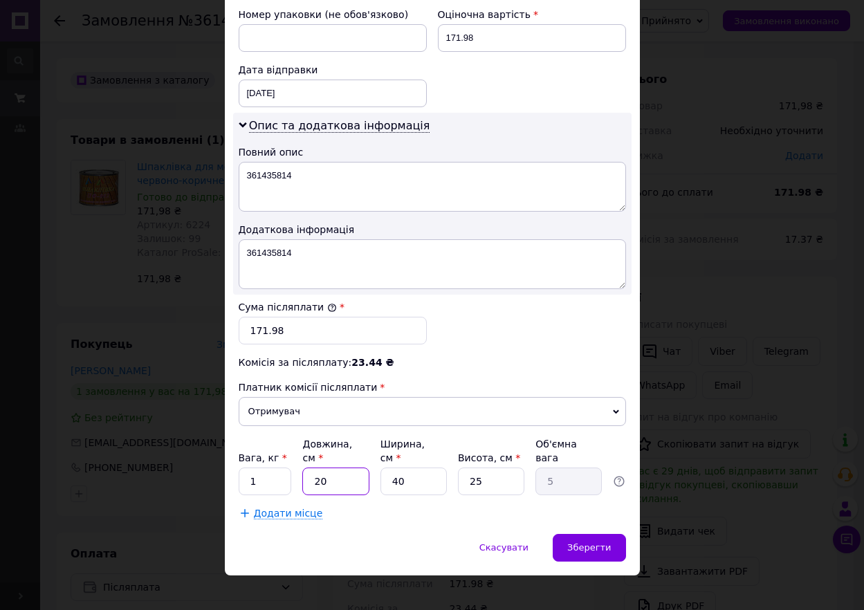
type input "1"
type input "0.25"
type input "13"
type input "3.25"
type input "13"
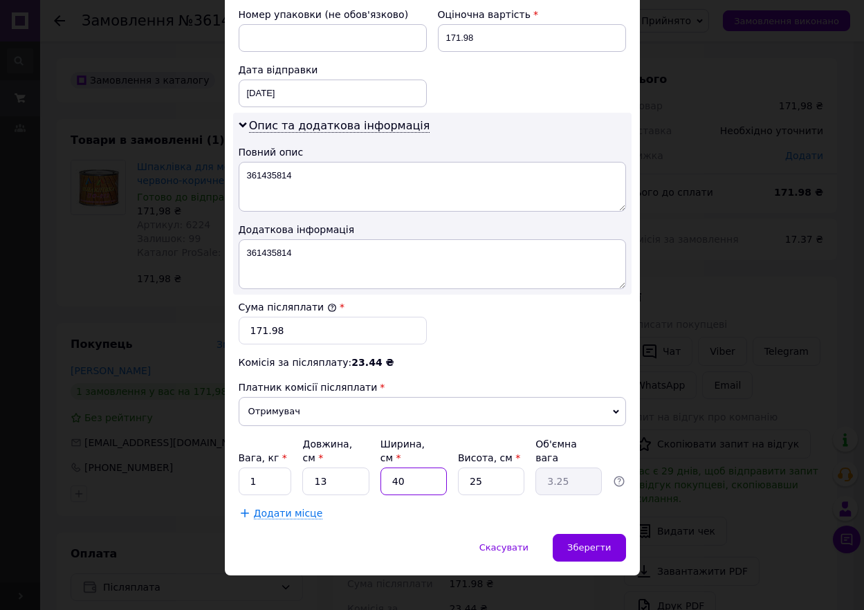
type input "1"
type input "0.1"
type input "12"
type input "0.98"
type input "12"
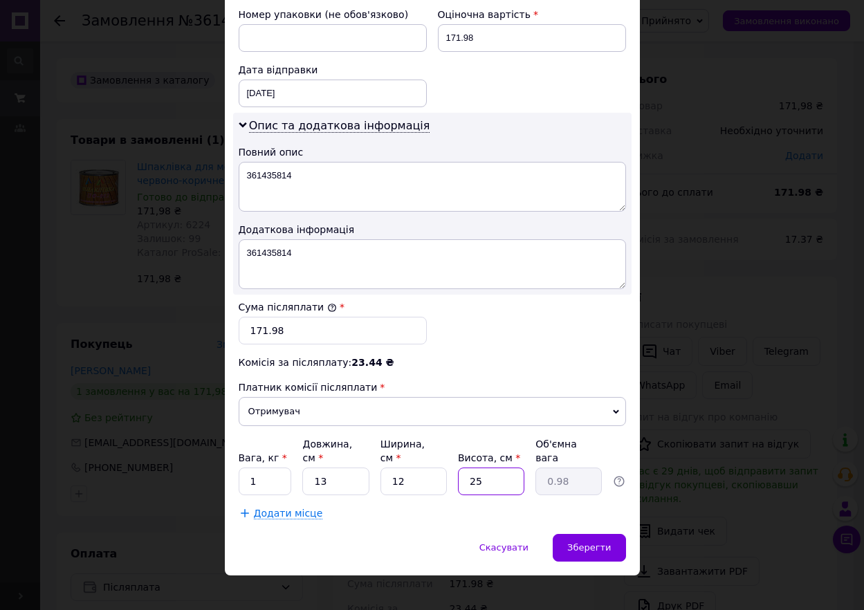
type input "9"
type input "0.35"
type input "9"
click at [580, 542] on span "Зберегти" at bounding box center [589, 547] width 44 height 10
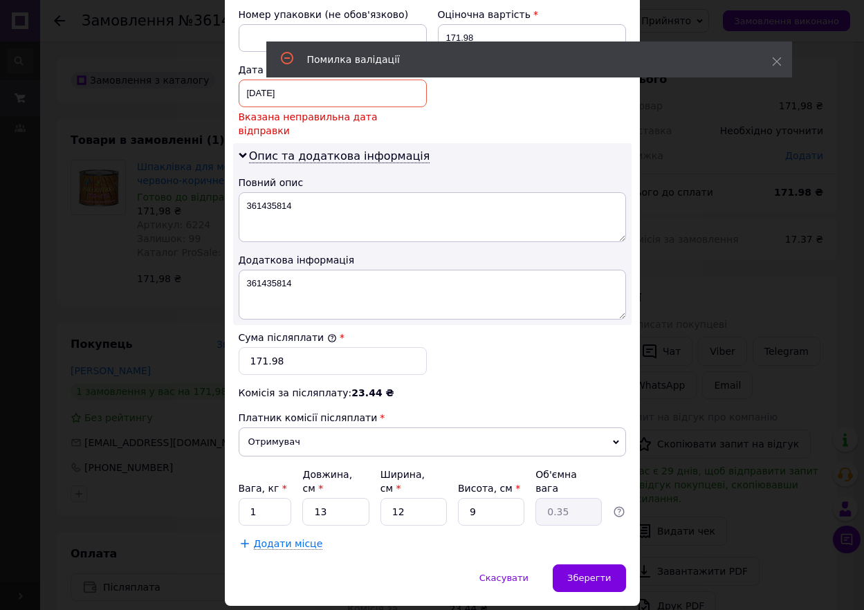
click at [302, 102] on div "[DATE] < 2025 > < Сентябрь > Пн Вт Ср Чт Пт Сб Вс 1 2 3 4 5 6 7 8 9 10 11 12 13…" at bounding box center [333, 94] width 188 height 28
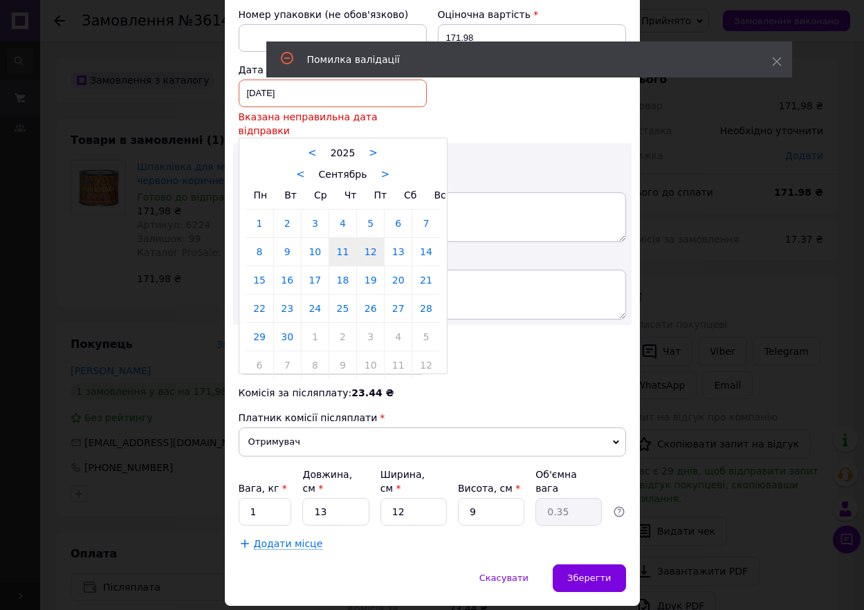
click at [369, 239] on link "12" at bounding box center [370, 252] width 27 height 28
type input "[DATE]"
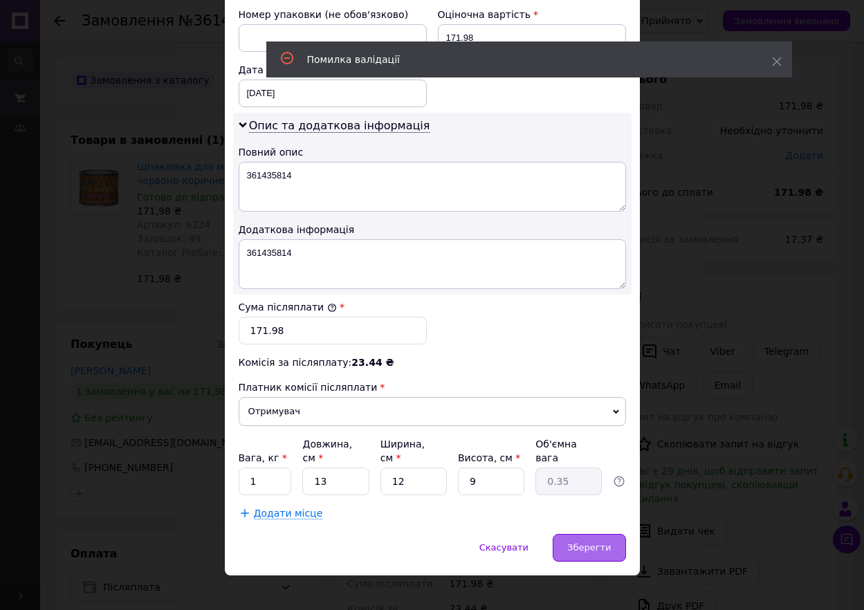
click at [597, 540] on div "Зберегти" at bounding box center [588, 548] width 73 height 28
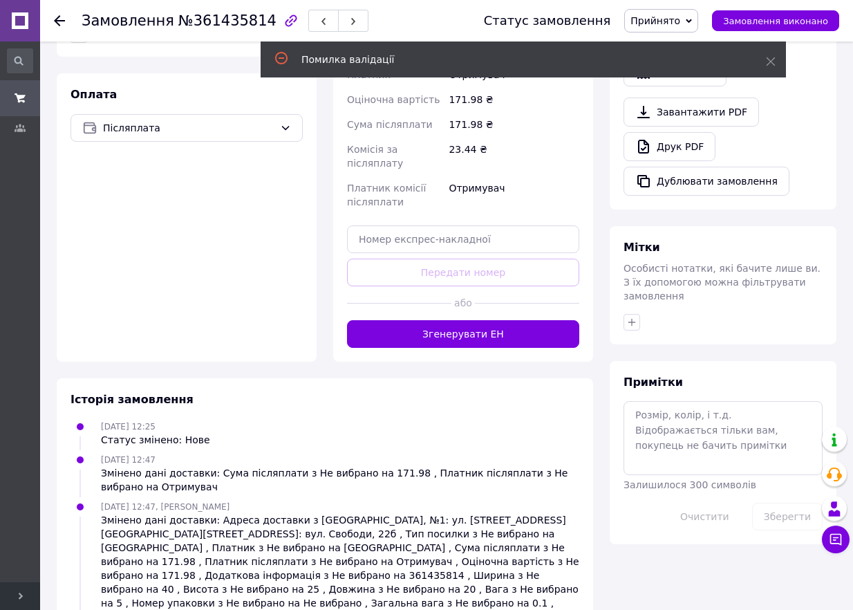
scroll to position [461, 0]
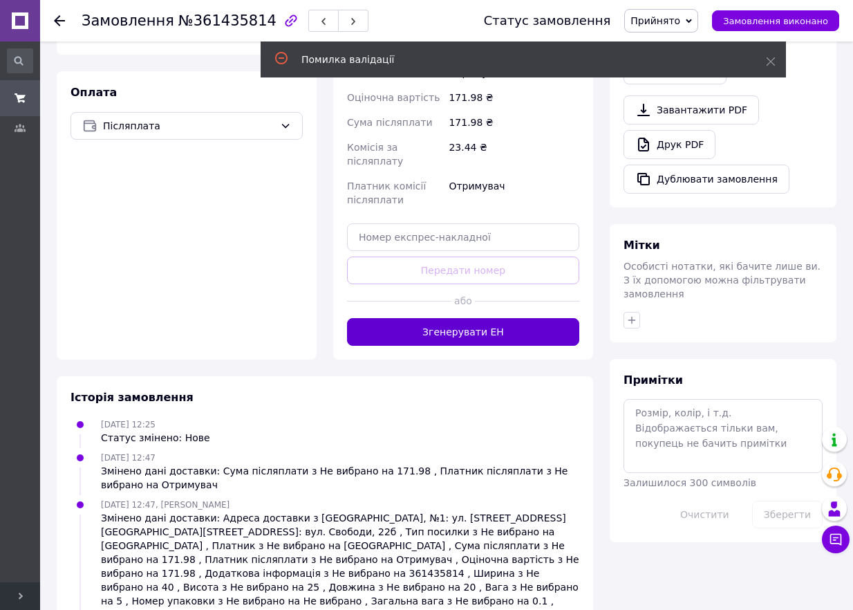
click at [512, 318] on button "Згенерувати ЕН" at bounding box center [463, 332] width 232 height 28
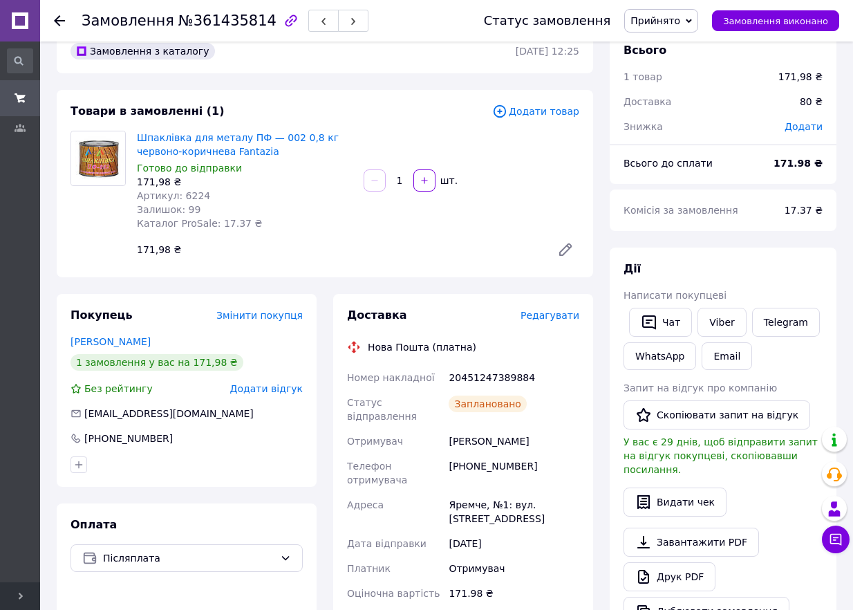
scroll to position [0, 0]
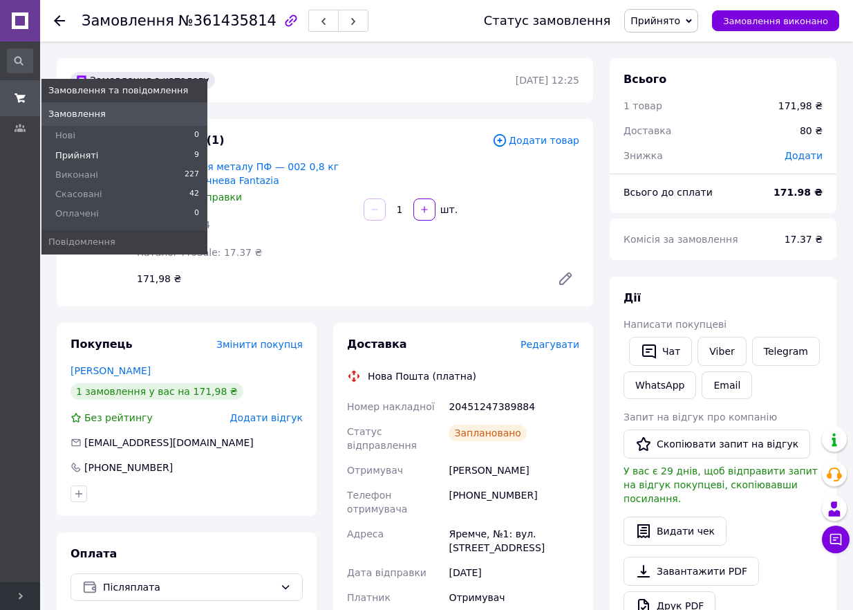
click at [82, 156] on span "Прийняті" at bounding box center [76, 155] width 43 height 12
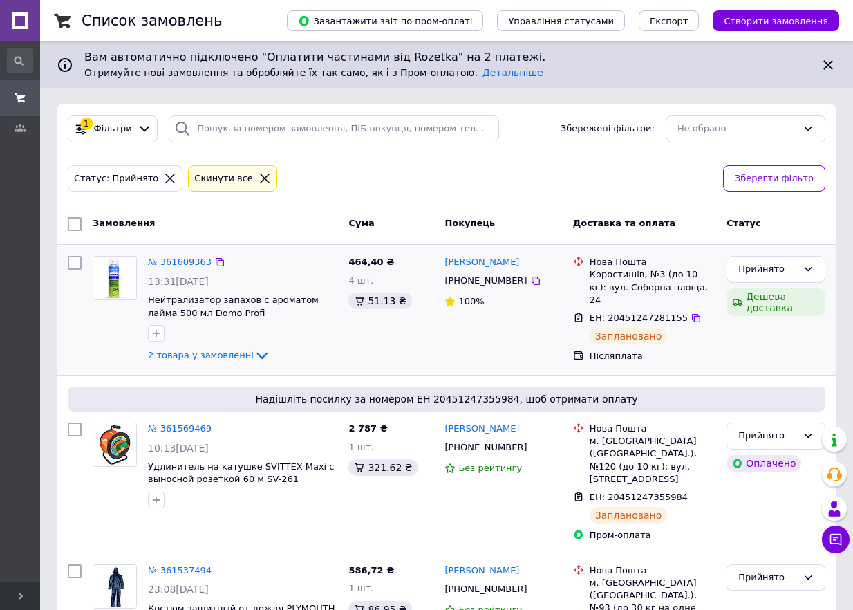
scroll to position [533, 0]
